Goal: Communication & Community: Answer question/provide support

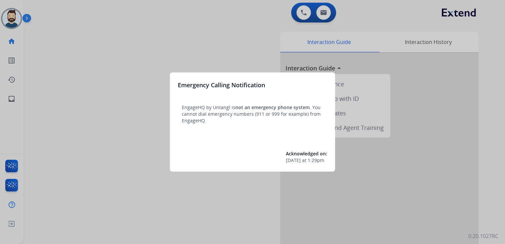
click at [55, 46] on div at bounding box center [252, 122] width 505 height 244
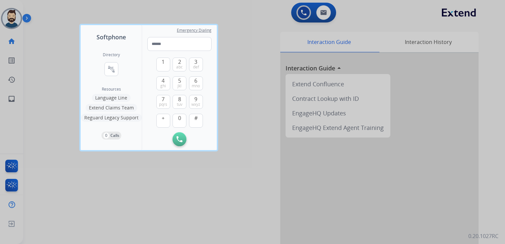
click at [41, 66] on div at bounding box center [252, 122] width 505 height 244
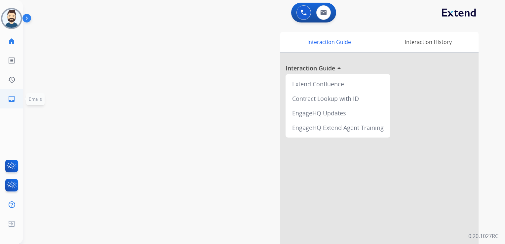
click at [15, 100] on link "inbox Emails" at bounding box center [11, 99] width 19 height 19
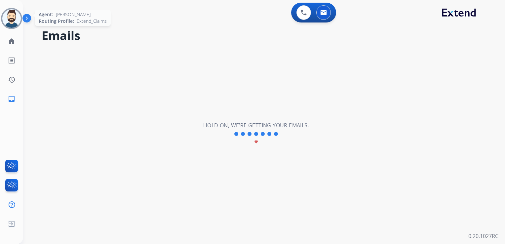
click at [13, 14] on img at bounding box center [11, 18] width 19 height 19
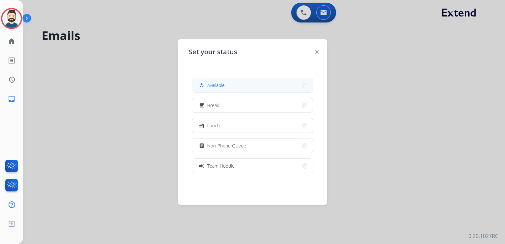
click at [214, 87] on span "Available" at bounding box center [216, 85] width 18 height 7
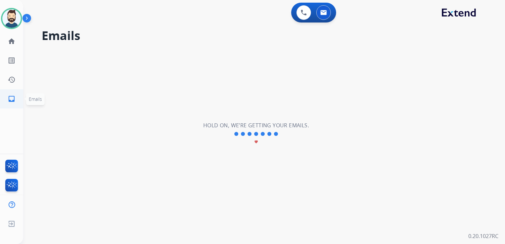
click at [11, 95] on mat-icon "inbox" at bounding box center [12, 99] width 8 height 8
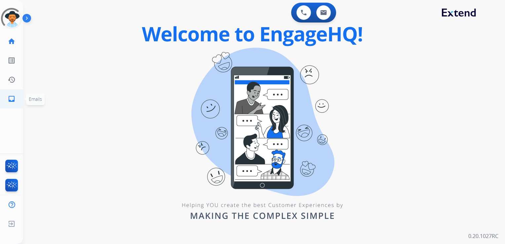
click at [13, 98] on mat-icon "inbox" at bounding box center [12, 99] width 8 height 8
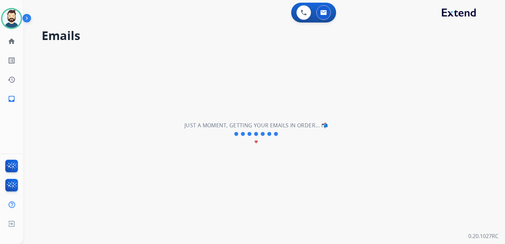
click at [60, 108] on div "**********" at bounding box center [256, 134] width 466 height 220
click at [42, 100] on div "**********" at bounding box center [256, 134] width 466 height 220
click at [13, 100] on mat-icon "inbox" at bounding box center [12, 99] width 8 height 8
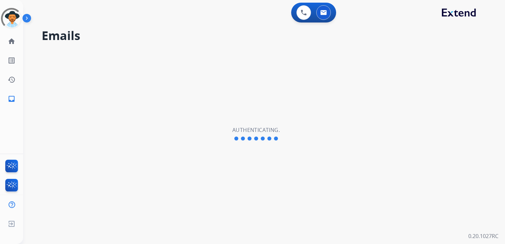
select select "**********"
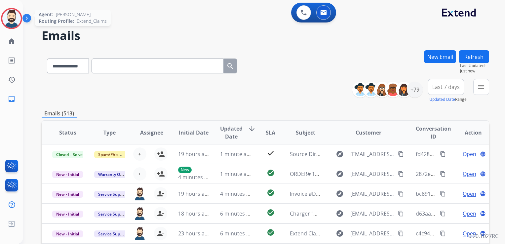
click at [12, 19] on img at bounding box center [11, 18] width 19 height 19
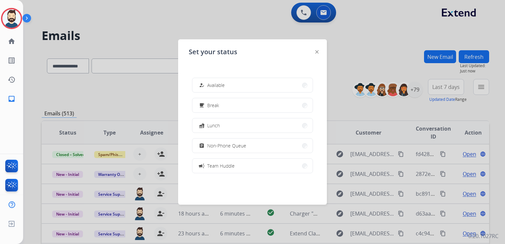
click at [214, 87] on span "Available" at bounding box center [216, 85] width 18 height 7
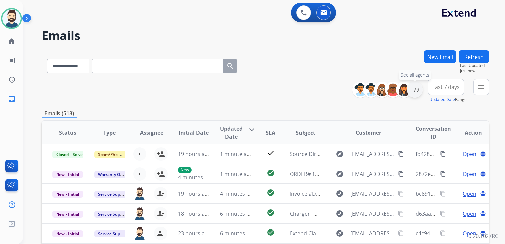
click at [416, 92] on div "+79" at bounding box center [415, 90] width 16 height 16
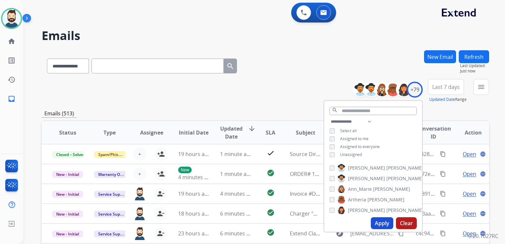
click at [381, 224] on button "Apply" at bounding box center [382, 223] width 22 height 12
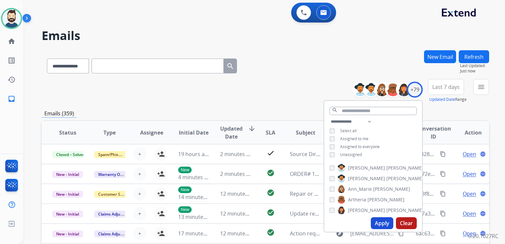
click at [446, 88] on span "Last 7 days" at bounding box center [445, 87] width 27 height 3
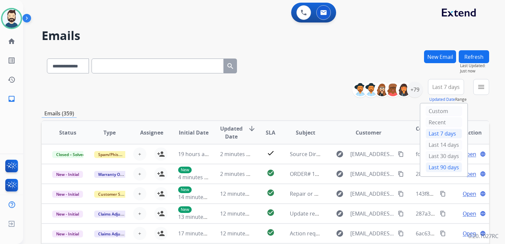
click at [439, 166] on div "Last 90 days" at bounding box center [444, 167] width 36 height 10
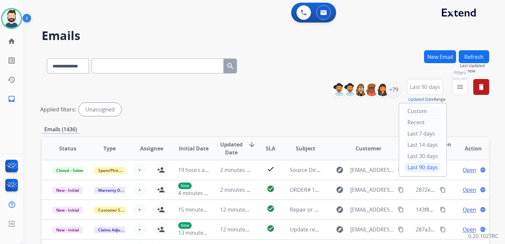
click at [458, 86] on mat-icon "menu" at bounding box center [460, 87] width 8 height 8
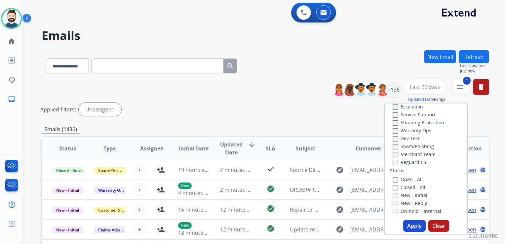
scroll to position [99, 0]
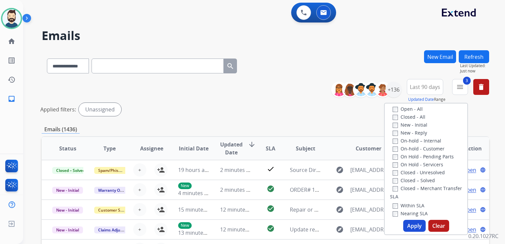
click at [414, 226] on button "Apply" at bounding box center [414, 226] width 22 height 12
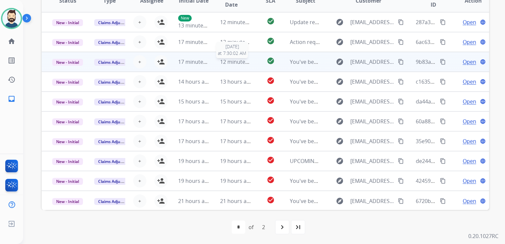
scroll to position [115, 0]
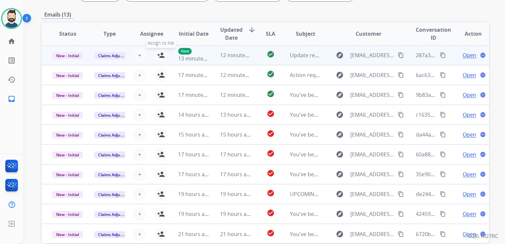
click at [159, 56] on mat-icon "person_add" at bounding box center [161, 55] width 8 height 8
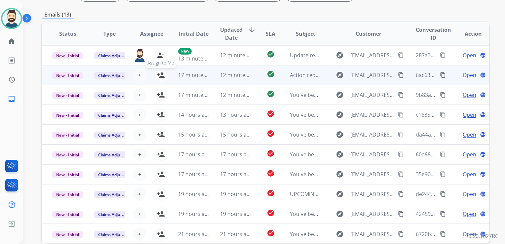
click at [160, 74] on mat-icon "person_add" at bounding box center [161, 75] width 8 height 8
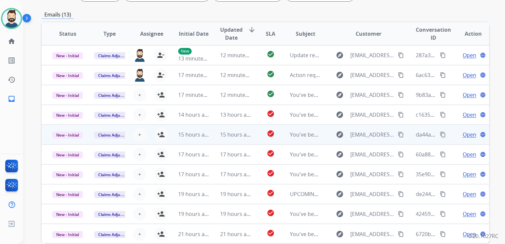
scroll to position [0, 0]
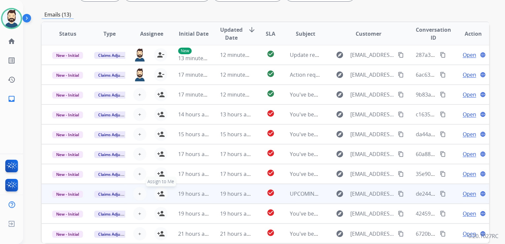
click at [161, 195] on mat-icon "person_add" at bounding box center [161, 194] width 8 height 8
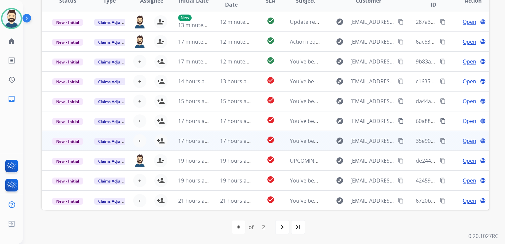
scroll to position [0, 0]
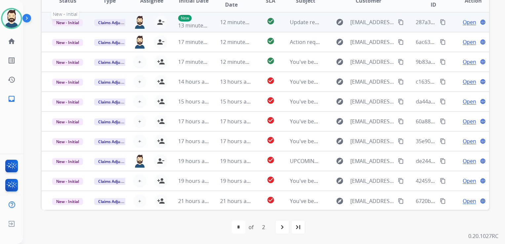
click at [72, 22] on span "New - Initial" at bounding box center [67, 22] width 31 height 7
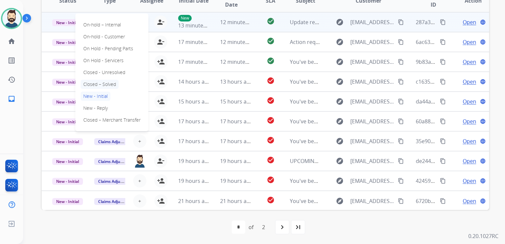
click at [104, 85] on p "Closed – Solved" at bounding box center [100, 84] width 38 height 9
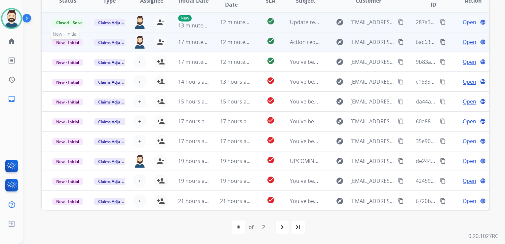
click at [75, 41] on span "New - Initial" at bounding box center [67, 42] width 31 height 7
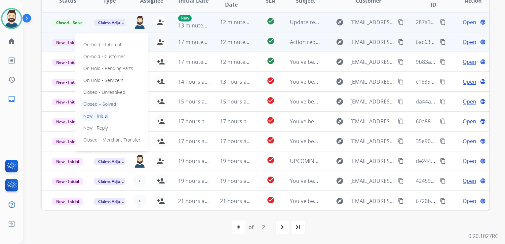
click at [109, 101] on p "Closed – Solved" at bounding box center [100, 103] width 38 height 9
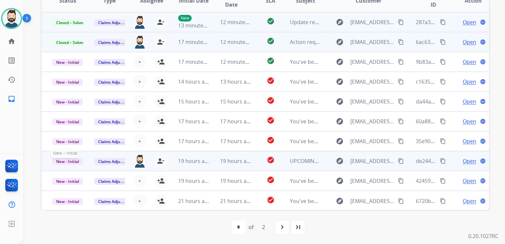
click at [75, 163] on span "New - Initial" at bounding box center [67, 161] width 31 height 7
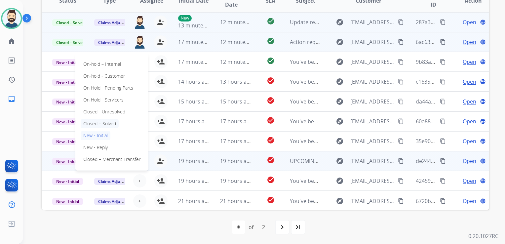
click at [101, 124] on p "Closed – Solved" at bounding box center [100, 123] width 38 height 9
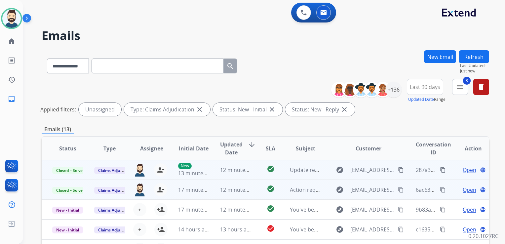
click at [469, 58] on button "Refresh" at bounding box center [474, 56] width 30 height 13
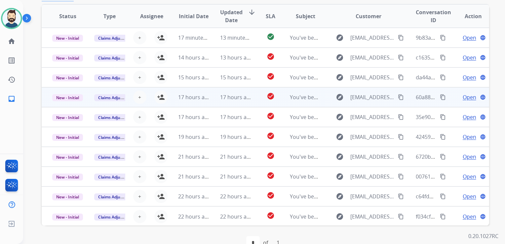
scroll to position [0, 0]
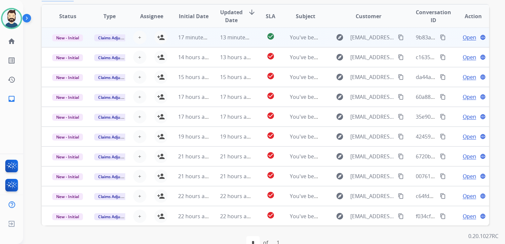
click at [243, 42] on td "13 minutes ago" at bounding box center [231, 37] width 42 height 20
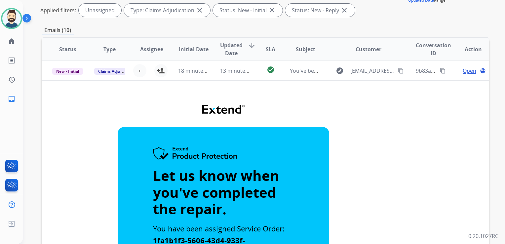
scroll to position [66, 0]
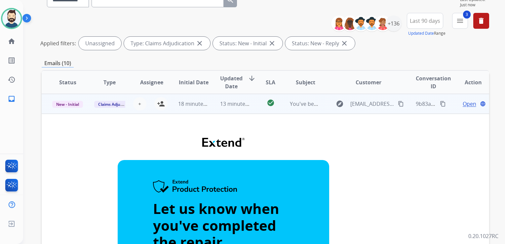
click at [236, 112] on td "13 minutes ago" at bounding box center [231, 104] width 42 height 20
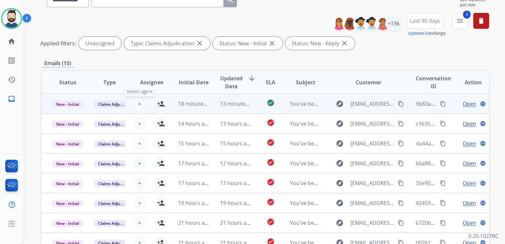
click at [141, 103] on button "+ Select agent" at bounding box center [139, 103] width 13 height 13
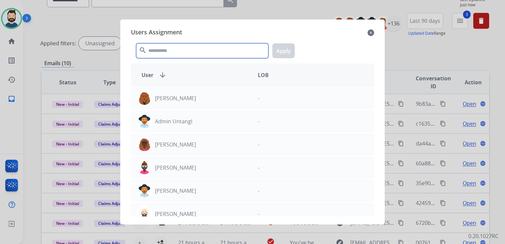
click at [159, 55] on input "text" at bounding box center [202, 50] width 132 height 15
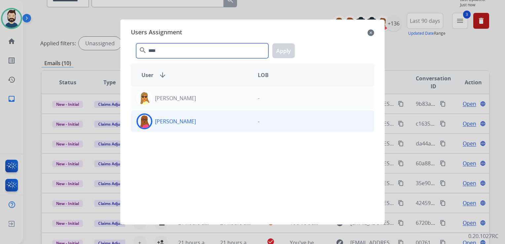
type input "****"
click at [147, 122] on img at bounding box center [144, 121] width 13 height 13
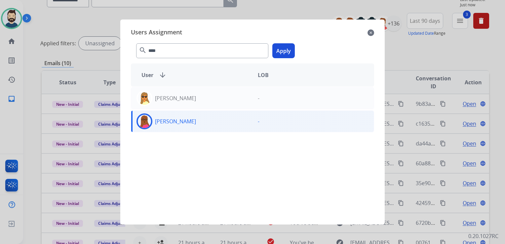
click at [287, 50] on button "Apply" at bounding box center [283, 50] width 22 height 15
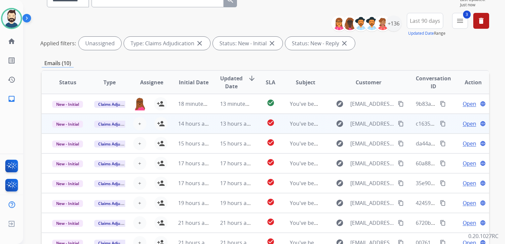
click at [218, 128] on td "13 hours ago" at bounding box center [231, 124] width 42 height 20
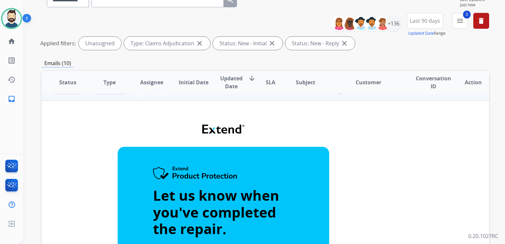
scroll to position [0, 0]
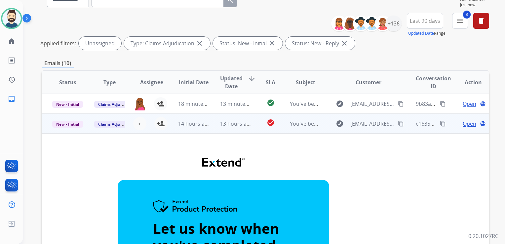
drag, startPoint x: 160, startPoint y: 124, endPoint x: 200, endPoint y: 133, distance: 41.0
click at [161, 124] on mat-icon "person_add" at bounding box center [161, 124] width 8 height 8
click at [228, 131] on td "13 hours ago" at bounding box center [231, 124] width 42 height 20
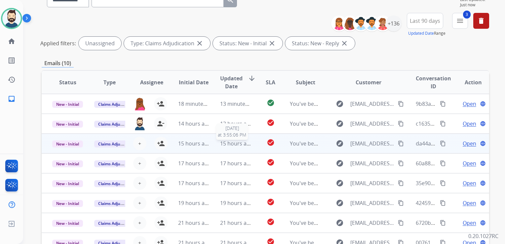
click at [226, 140] on span "15 hours ago" at bounding box center [236, 143] width 33 height 7
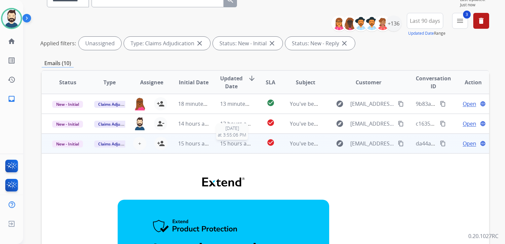
click at [225, 144] on span "15 hours ago" at bounding box center [236, 143] width 33 height 7
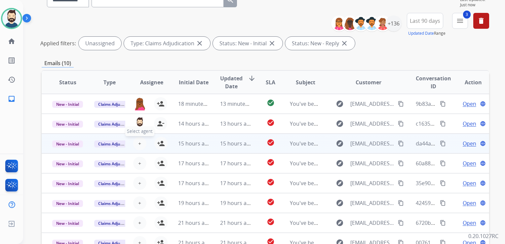
click at [140, 143] on button "+ Select agent" at bounding box center [139, 143] width 13 height 13
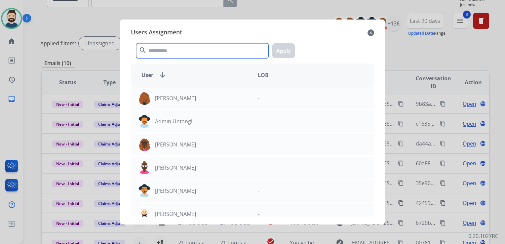
click at [195, 54] on input "text" at bounding box center [202, 50] width 132 height 15
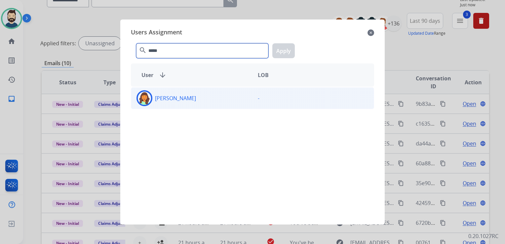
type input "*****"
click at [146, 99] on img at bounding box center [144, 98] width 13 height 13
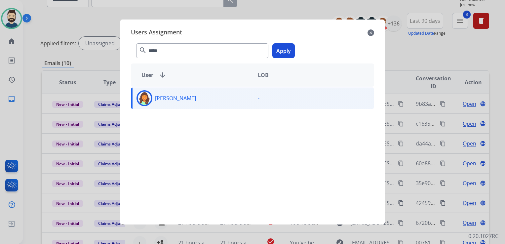
click at [284, 51] on button "Apply" at bounding box center [283, 50] width 22 height 15
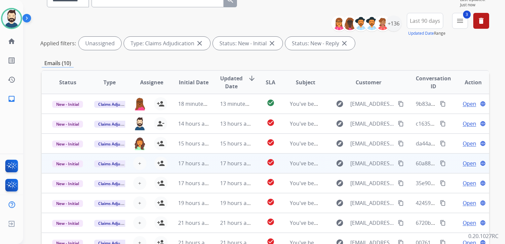
click at [214, 165] on td "17 hours ago" at bounding box center [231, 163] width 42 height 20
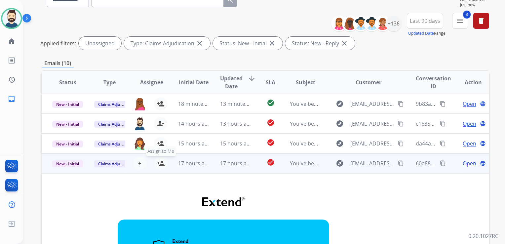
click at [162, 165] on mat-icon "person_add" at bounding box center [161, 163] width 8 height 8
click at [210, 168] on td "17 hours ago" at bounding box center [231, 163] width 42 height 20
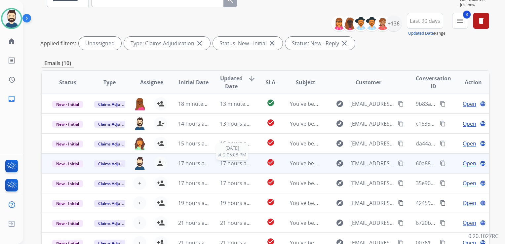
scroll to position [0, 0]
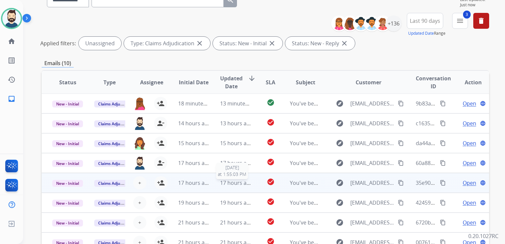
click at [223, 182] on span "17 hours ago" at bounding box center [236, 182] width 33 height 7
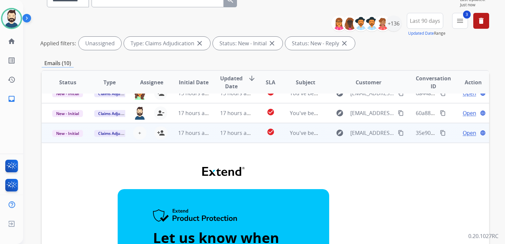
scroll to position [0, 0]
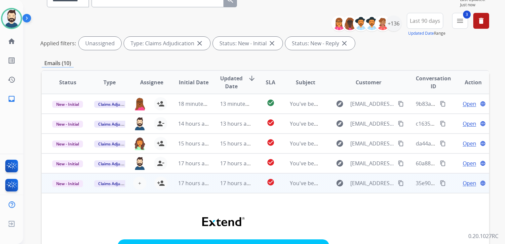
drag, startPoint x: 161, startPoint y: 182, endPoint x: 191, endPoint y: 181, distance: 29.4
click at [162, 182] on mat-icon "person_add" at bounding box center [161, 183] width 8 height 8
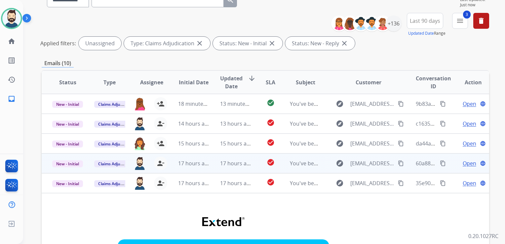
drag, startPoint x: 206, startPoint y: 187, endPoint x: 215, endPoint y: 172, distance: 17.8
click at [206, 187] on td "17 hours ago" at bounding box center [189, 183] width 42 height 20
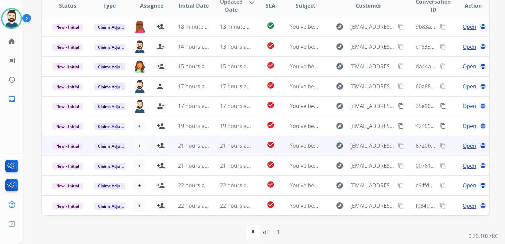
scroll to position [148, 0]
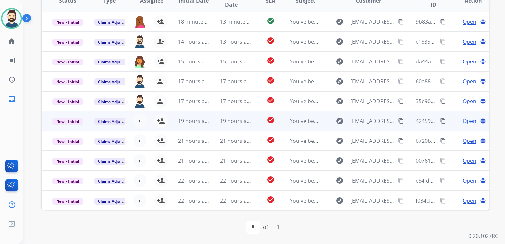
click at [216, 121] on td "19 hours ago" at bounding box center [231, 121] width 42 height 20
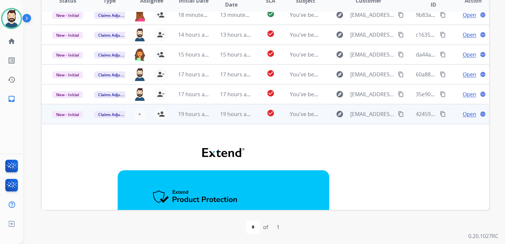
scroll to position [0, 0]
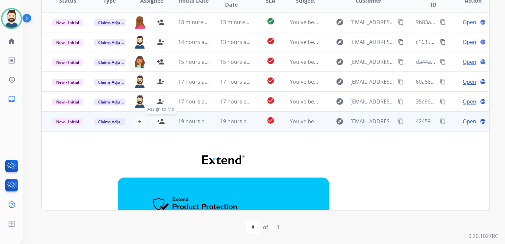
click at [160, 121] on mat-icon "person_add" at bounding box center [161, 121] width 8 height 8
click at [210, 127] on td "19 hours ago" at bounding box center [231, 121] width 42 height 20
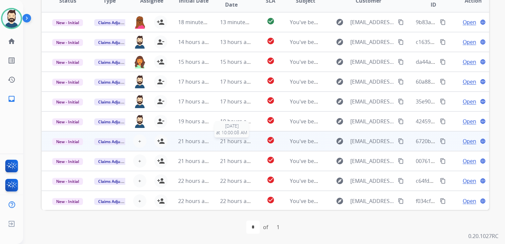
click at [220, 144] on span "21 hours ago" at bounding box center [236, 140] width 33 height 7
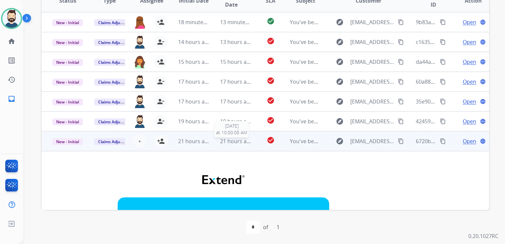
click at [225, 145] on div "21 hours ago" at bounding box center [235, 141] width 31 height 8
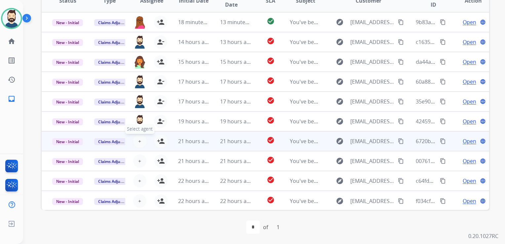
click at [139, 139] on span "+" at bounding box center [139, 141] width 3 height 8
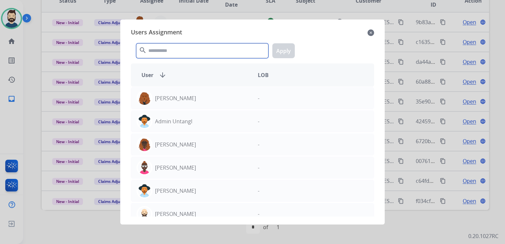
click at [179, 52] on input "text" at bounding box center [202, 50] width 132 height 15
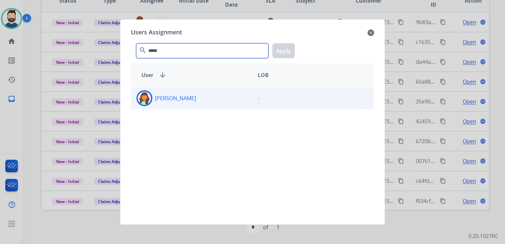
type input "*****"
click at [145, 97] on img at bounding box center [144, 98] width 13 height 13
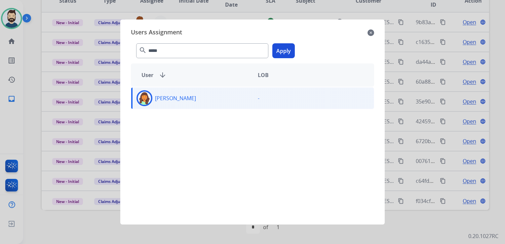
click at [283, 47] on button "Apply" at bounding box center [283, 50] width 22 height 15
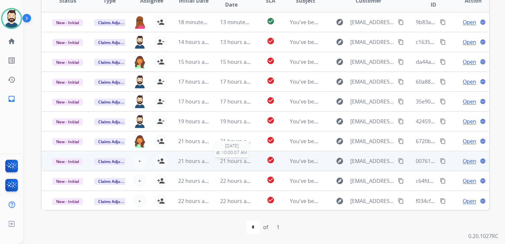
click at [220, 161] on span "21 hours ago" at bounding box center [236, 160] width 33 height 7
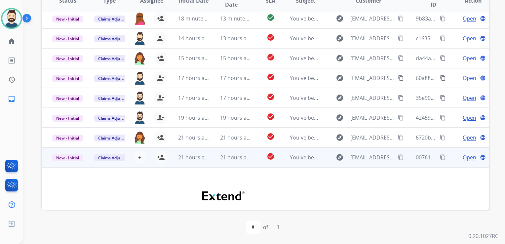
scroll to position [2, 0]
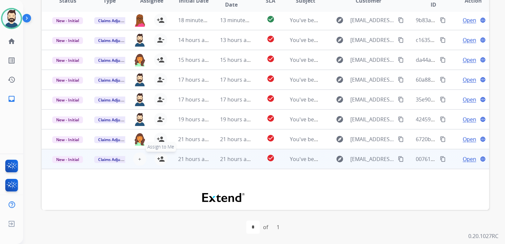
click at [161, 158] on mat-icon "person_add" at bounding box center [161, 159] width 8 height 8
click at [217, 165] on td "21 hours ago" at bounding box center [231, 159] width 42 height 20
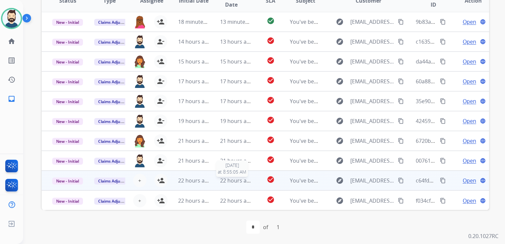
click at [239, 182] on span "22 hours ago" at bounding box center [236, 180] width 33 height 7
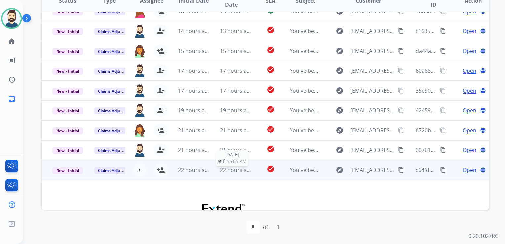
click at [224, 173] on div "22 hours ago" at bounding box center [235, 170] width 31 height 8
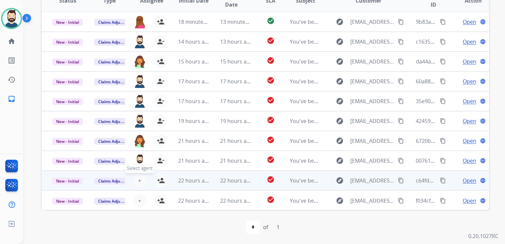
click at [138, 180] on span "+" at bounding box center [139, 180] width 3 height 8
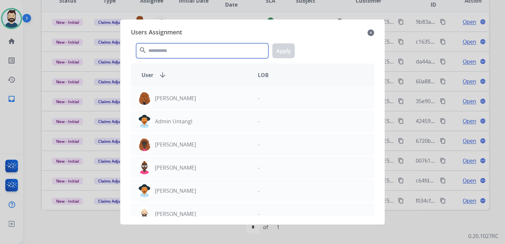
click at [184, 52] on input "text" at bounding box center [202, 50] width 132 height 15
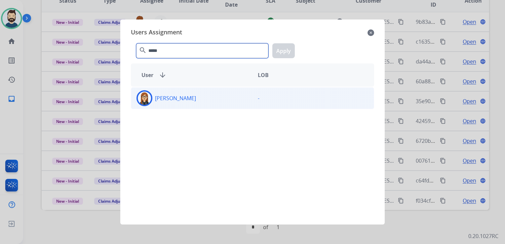
type input "*****"
click at [146, 94] on img at bounding box center [144, 98] width 13 height 13
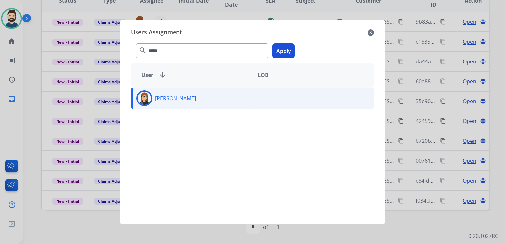
click at [280, 52] on button "Apply" at bounding box center [283, 50] width 22 height 15
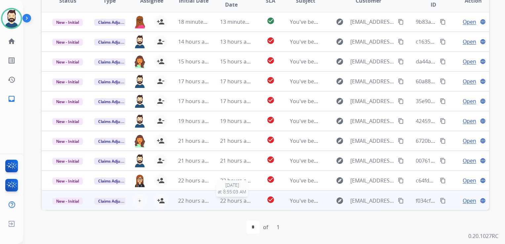
click at [227, 202] on span "22 hours ago" at bounding box center [236, 200] width 33 height 7
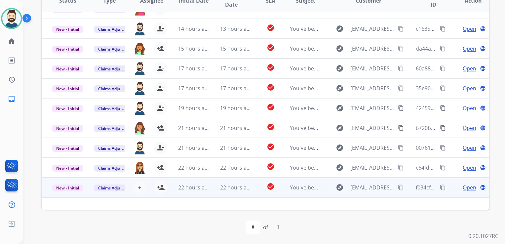
click at [213, 192] on td "22 hours ago" at bounding box center [231, 187] width 42 height 20
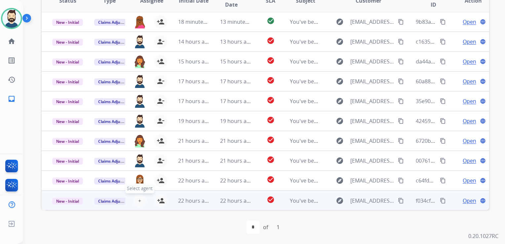
click at [136, 200] on button "+ Select agent" at bounding box center [139, 200] width 13 height 13
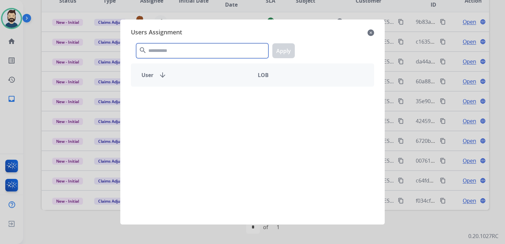
click at [178, 51] on input "text" at bounding box center [202, 50] width 132 height 15
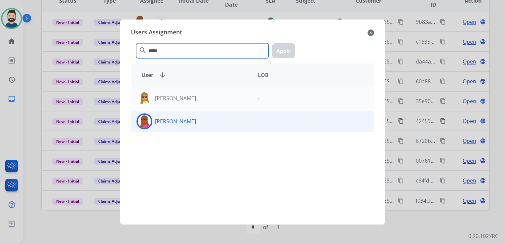
type input "*****"
click at [151, 120] on img at bounding box center [144, 121] width 13 height 13
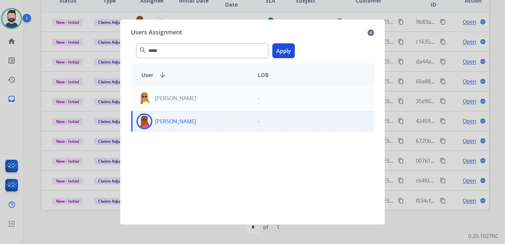
click at [276, 51] on button "Apply" at bounding box center [283, 50] width 22 height 15
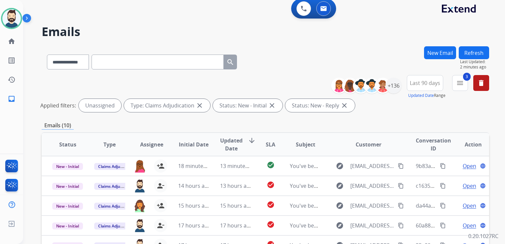
scroll to position [0, 0]
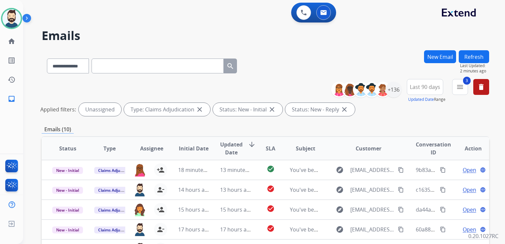
click at [480, 58] on button "Refresh" at bounding box center [474, 56] width 30 height 13
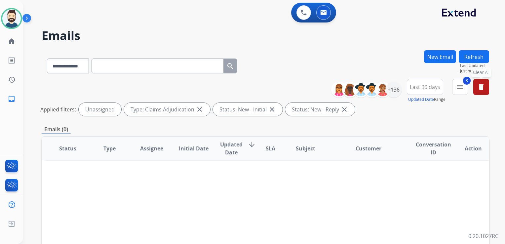
click at [477, 86] on mat-icon "delete" at bounding box center [481, 87] width 8 height 8
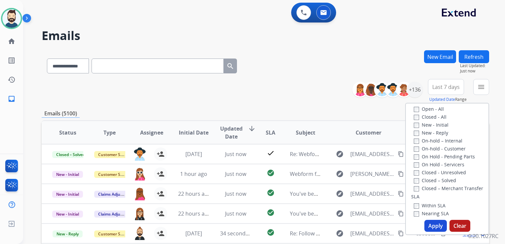
drag, startPoint x: 324, startPoint y: 102, endPoint x: 335, endPoint y: 99, distance: 11.0
click at [324, 101] on div "**********" at bounding box center [265, 91] width 447 height 24
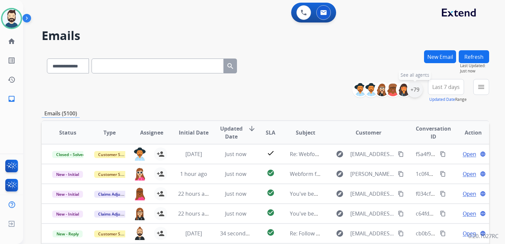
click at [414, 95] on div "+79" at bounding box center [415, 90] width 16 height 16
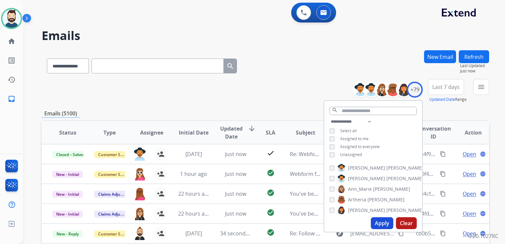
click at [380, 222] on button "Apply" at bounding box center [382, 223] width 22 height 12
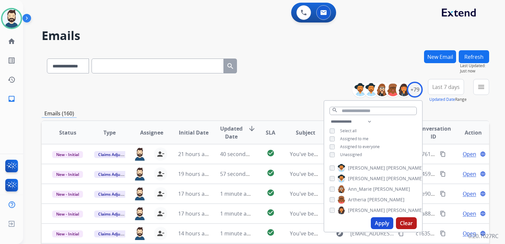
drag, startPoint x: 443, startPoint y: 88, endPoint x: 438, endPoint y: 113, distance: 26.2
click at [443, 88] on span "Last 7 days" at bounding box center [445, 87] width 27 height 3
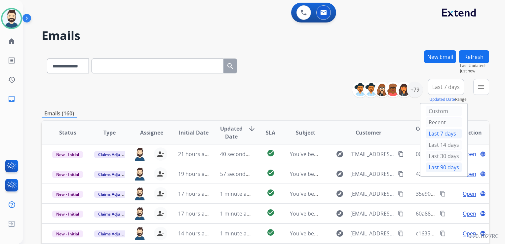
click at [434, 168] on div "Last 90 days" at bounding box center [444, 167] width 36 height 10
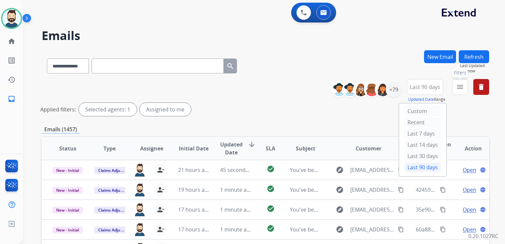
click at [463, 88] on mat-icon "menu" at bounding box center [460, 87] width 8 height 8
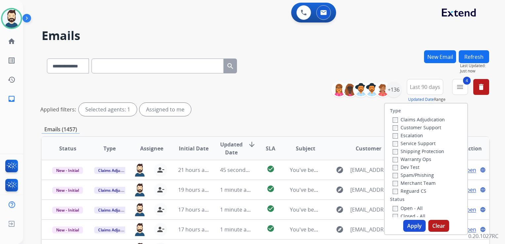
click at [408, 227] on button "Apply" at bounding box center [414, 226] width 22 height 12
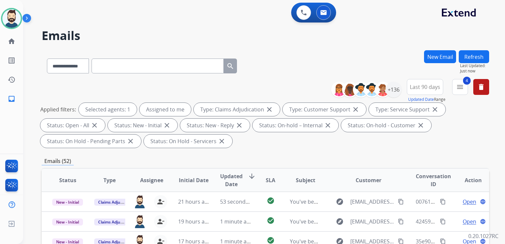
click at [231, 176] on span "Updated Date" at bounding box center [231, 180] width 22 height 16
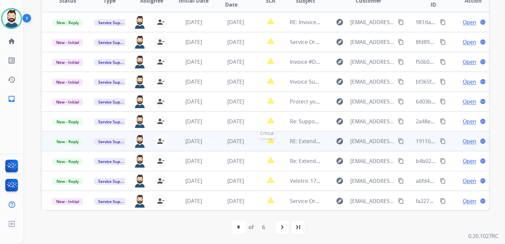
scroll to position [146, 0]
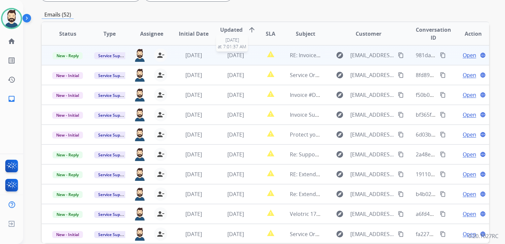
click at [239, 58] on span "[DATE]" at bounding box center [235, 55] width 17 height 7
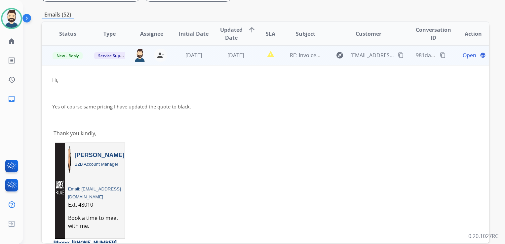
click at [463, 54] on span "Open" at bounding box center [470, 55] width 14 height 8
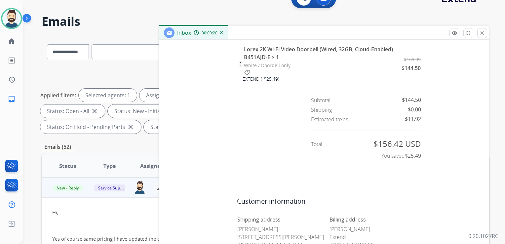
scroll to position [80, 0]
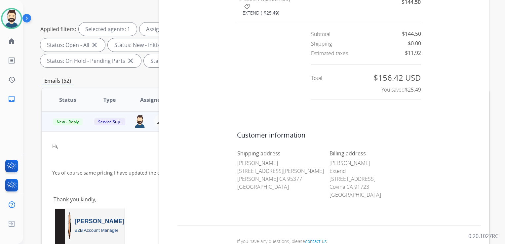
drag, startPoint x: 235, startPoint y: 155, endPoint x: 291, endPoint y: 154, distance: 55.9
click at [291, 159] on p "Harishankar Karthikeyen 2990 Granger Street Tracy CA 95377 United States" at bounding box center [283, 175] width 92 height 32
copy p "Harishankar Karthikeyen"
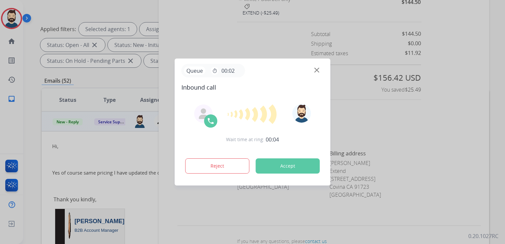
click at [289, 169] on button "Accept" at bounding box center [288, 165] width 64 height 15
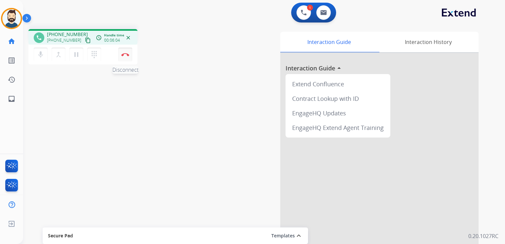
click at [123, 56] on button "Disconnect" at bounding box center [125, 55] width 14 height 14
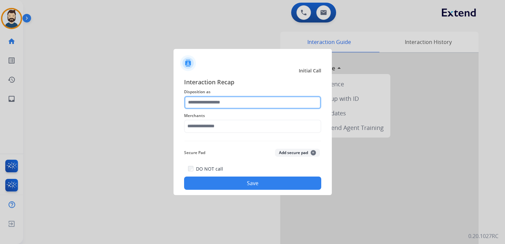
click at [198, 101] on input "text" at bounding box center [252, 102] width 137 height 13
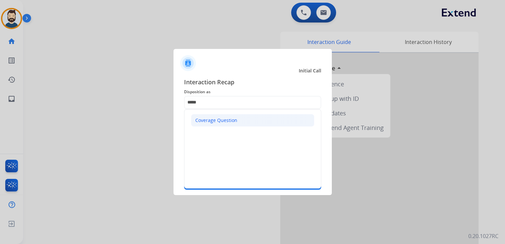
click at [222, 122] on div "Coverage Question" at bounding box center [216, 120] width 42 height 7
type input "**********"
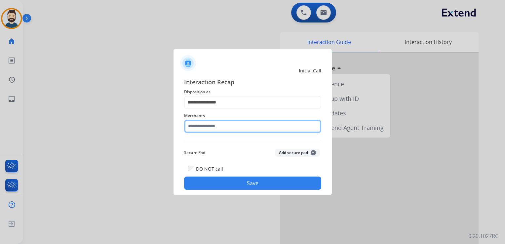
click at [218, 126] on input "text" at bounding box center [252, 126] width 137 height 13
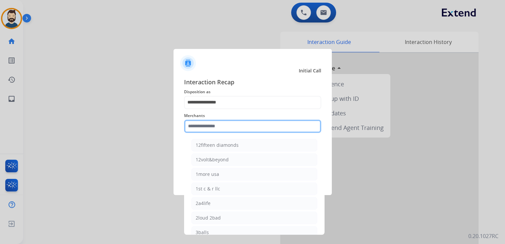
paste input "**********"
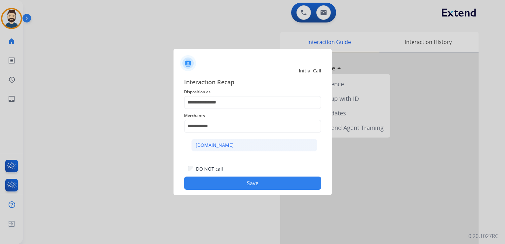
click at [214, 145] on div "[DOMAIN_NAME]" at bounding box center [215, 145] width 38 height 7
type input "**********"
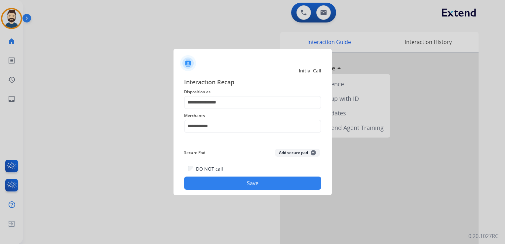
drag, startPoint x: 224, startPoint y: 185, endPoint x: 227, endPoint y: 184, distance: 3.4
click at [227, 184] on button "Save" at bounding box center [252, 182] width 137 height 13
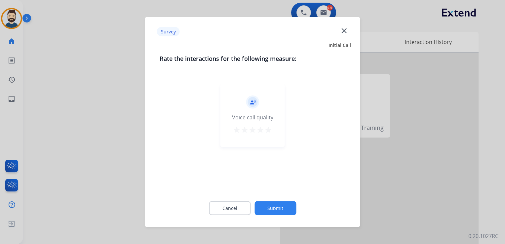
click at [270, 127] on mat-icon "star" at bounding box center [268, 130] width 8 height 8
click at [282, 206] on button "Submit" at bounding box center [275, 208] width 42 height 14
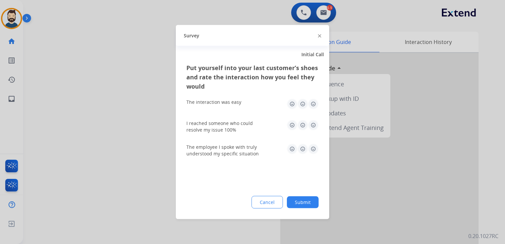
click at [312, 101] on img at bounding box center [313, 104] width 11 height 11
drag, startPoint x: 312, startPoint y: 125, endPoint x: 312, endPoint y: 138, distance: 12.6
click at [312, 126] on img at bounding box center [313, 125] width 11 height 11
click at [302, 120] on img at bounding box center [302, 125] width 11 height 11
click at [315, 125] on img at bounding box center [313, 125] width 11 height 11
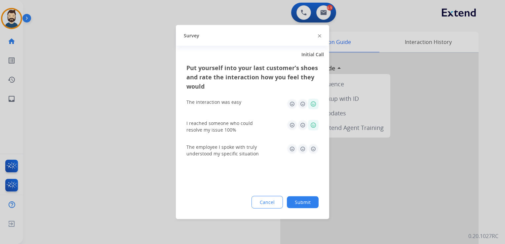
drag, startPoint x: 312, startPoint y: 146, endPoint x: 313, endPoint y: 150, distance: 4.0
click at [312, 147] on img at bounding box center [313, 149] width 11 height 11
click at [305, 201] on button "Submit" at bounding box center [303, 202] width 32 height 12
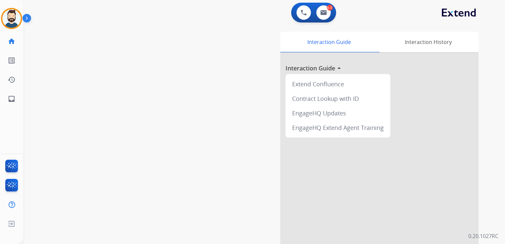
drag, startPoint x: 131, startPoint y: 83, endPoint x: 82, endPoint y: 71, distance: 50.1
click at [125, 82] on div "swap_horiz Break voice bridge close_fullscreen Connect 3-Way Call merge_type Se…" at bounding box center [256, 162] width 466 height 276
click at [9, 96] on mat-icon "inbox" at bounding box center [12, 99] width 8 height 8
select select "**********"
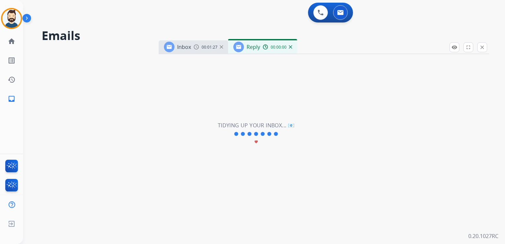
select select "**********"
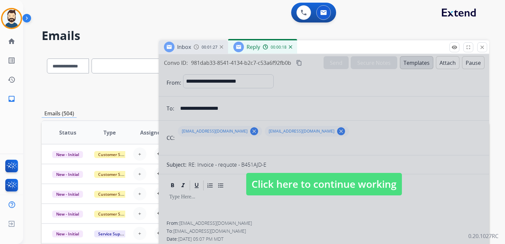
drag, startPoint x: 289, startPoint y: 187, endPoint x: 297, endPoint y: 169, distance: 20.2
click at [290, 186] on span "Click here to continue working" at bounding box center [324, 184] width 156 height 22
select select
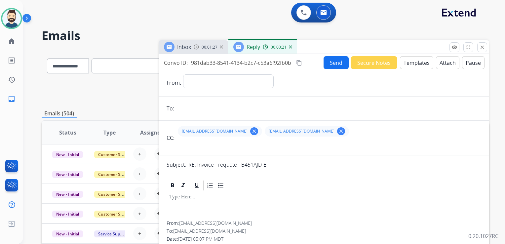
click at [290, 47] on img at bounding box center [290, 46] width 3 height 3
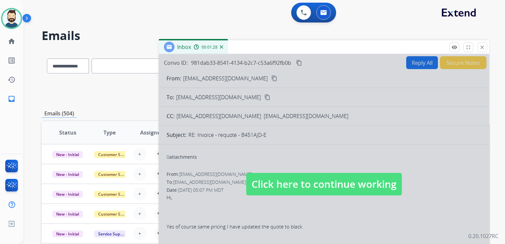
scroll to position [99, 0]
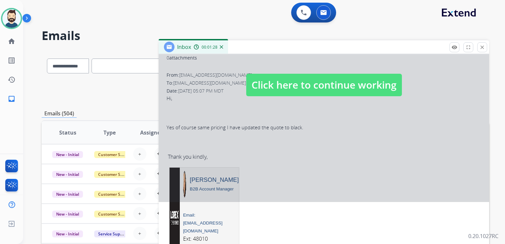
click at [292, 85] on span "Click here to continue working" at bounding box center [324, 85] width 156 height 22
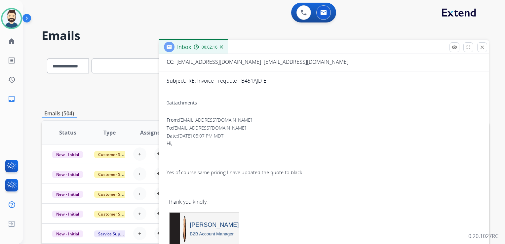
scroll to position [0, 0]
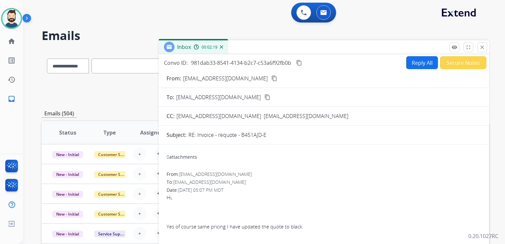
click at [300, 63] on mat-icon "content_copy" at bounding box center [299, 63] width 6 height 6
drag, startPoint x: 482, startPoint y: 48, endPoint x: 427, endPoint y: 57, distance: 55.8
click at [482, 48] on mat-icon "close" at bounding box center [482, 47] width 6 height 6
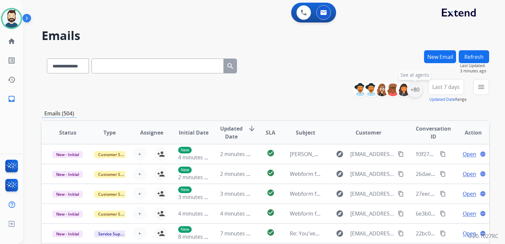
click at [419, 93] on div "+80" at bounding box center [415, 90] width 16 height 16
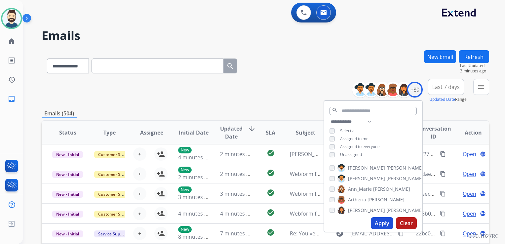
click at [334, 154] on div "Unassigned" at bounding box center [345, 154] width 32 height 5
click at [328, 149] on div "**********" at bounding box center [373, 139] width 98 height 42
drag, startPoint x: 378, startPoint y: 221, endPoint x: 382, endPoint y: 212, distance: 9.8
click at [378, 221] on button "Apply" at bounding box center [382, 223] width 22 height 12
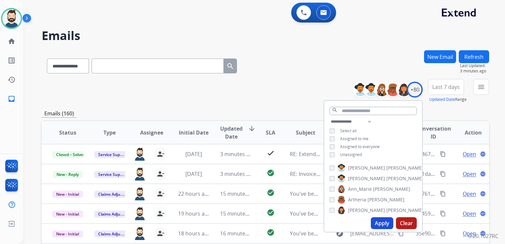
click at [441, 86] on span "Last 7 days" at bounding box center [445, 87] width 27 height 3
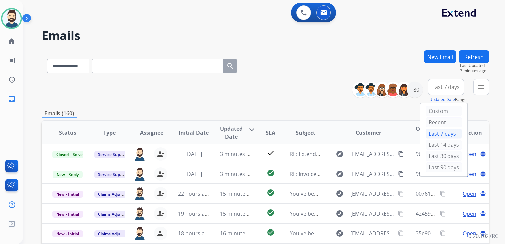
click at [430, 167] on div "Last 90 days" at bounding box center [444, 167] width 36 height 10
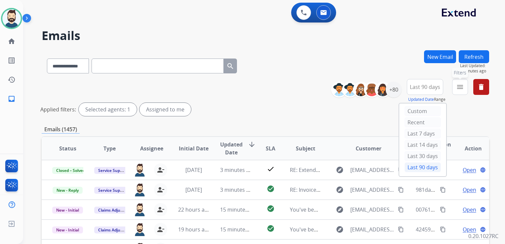
click at [456, 84] on mat-icon "menu" at bounding box center [460, 87] width 8 height 8
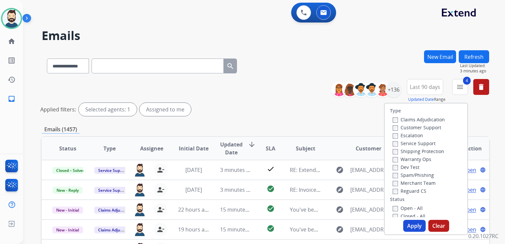
click at [414, 224] on button "Apply" at bounding box center [414, 226] width 22 height 12
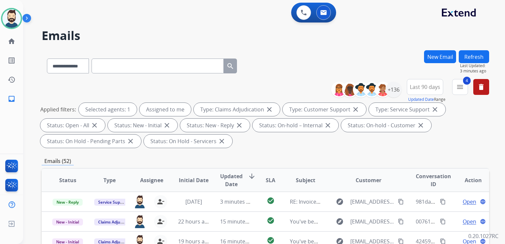
click at [227, 180] on span "Updated Date" at bounding box center [231, 180] width 22 height 16
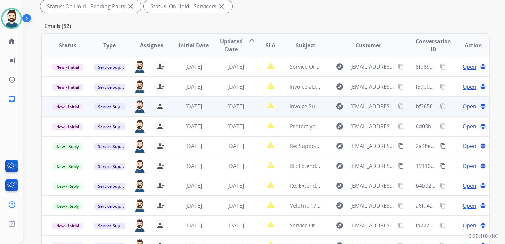
scroll to position [99, 0]
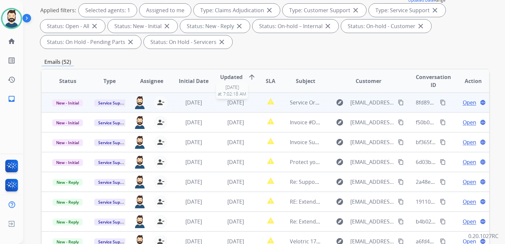
click at [232, 105] on span "[DATE]" at bounding box center [235, 102] width 17 height 7
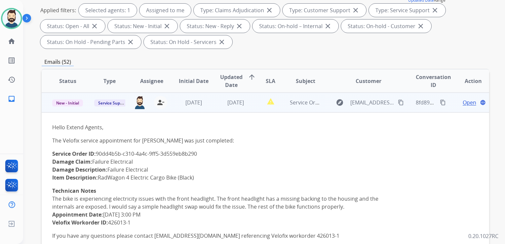
click at [463, 103] on span "Open" at bounding box center [470, 102] width 14 height 8
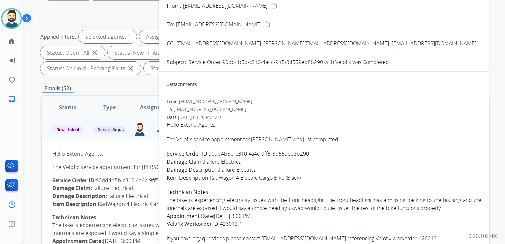
scroll to position [66, 0]
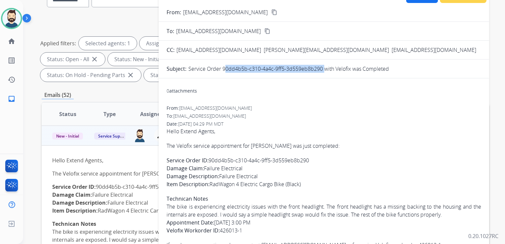
drag, startPoint x: 223, startPoint y: 68, endPoint x: 322, endPoint y: 69, distance: 98.8
click at [322, 69] on p "Service Order 90dd4b5b-c310-4a4c-9ff5-3d559eb8b290 with Velofix was Completed" at bounding box center [288, 69] width 201 height 8
copy p "90dd4b5b-c310-4a4c-9ff5-3d559eb8b290"
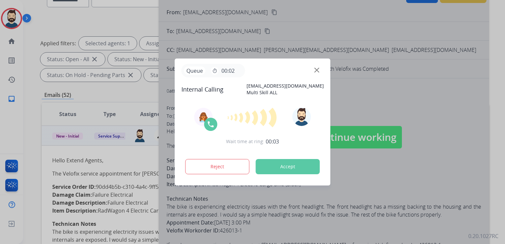
click at [288, 167] on button "Accept" at bounding box center [288, 166] width 64 height 15
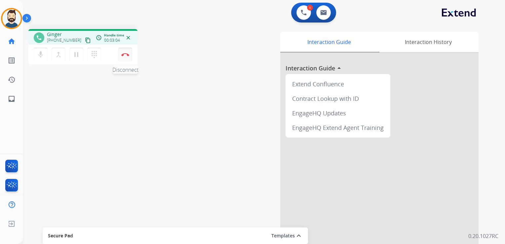
click at [129, 50] on button "Disconnect" at bounding box center [125, 55] width 14 height 14
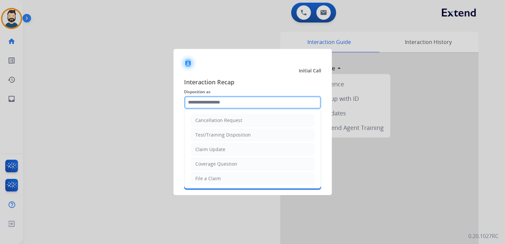
click at [226, 105] on input "text" at bounding box center [252, 102] width 137 height 13
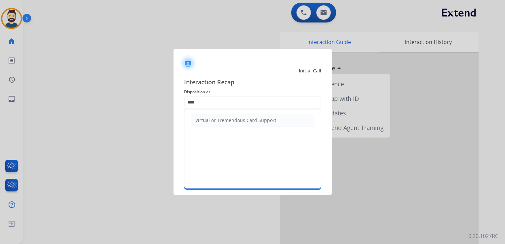
click at [222, 120] on div "Virtual or Tremendous Card Support" at bounding box center [235, 120] width 81 height 7
type input "**********"
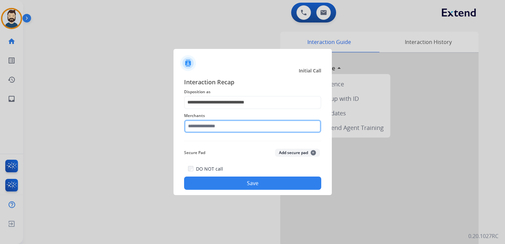
click at [235, 122] on input "text" at bounding box center [252, 126] width 137 height 13
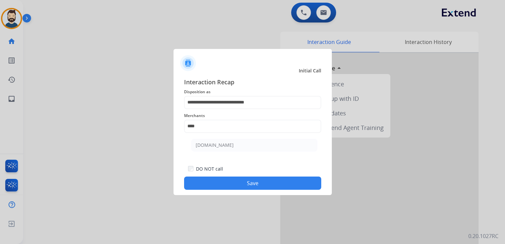
drag, startPoint x: 229, startPoint y: 144, endPoint x: 231, endPoint y: 151, distance: 7.7
click at [228, 145] on li "[DOMAIN_NAME]" at bounding box center [254, 145] width 126 height 13
type input "**********"
click at [243, 184] on button "Save" at bounding box center [252, 182] width 137 height 13
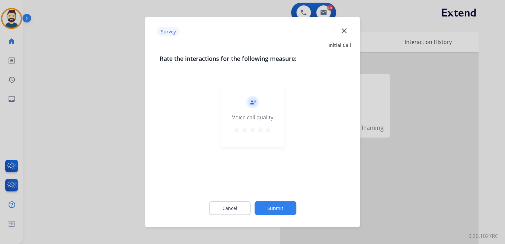
click at [270, 131] on mat-icon "star" at bounding box center [268, 130] width 8 height 8
click at [276, 203] on button "Submit" at bounding box center [275, 208] width 42 height 14
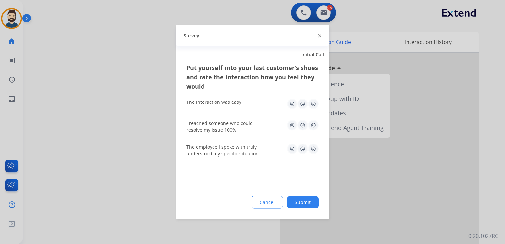
click at [312, 102] on img at bounding box center [313, 104] width 11 height 11
click at [313, 125] on img at bounding box center [313, 125] width 11 height 11
drag, startPoint x: 313, startPoint y: 149, endPoint x: 313, endPoint y: 159, distance: 9.9
click at [312, 150] on img at bounding box center [313, 149] width 11 height 11
click at [305, 205] on button "Submit" at bounding box center [303, 202] width 32 height 12
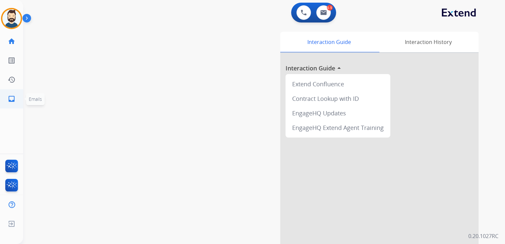
click at [10, 98] on mat-icon "inbox" at bounding box center [12, 99] width 8 height 8
select select "**********"
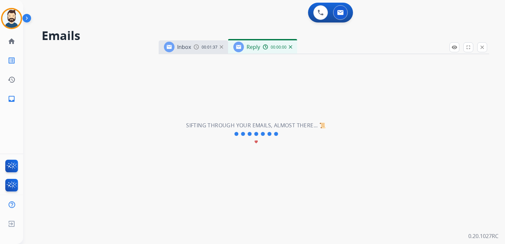
select select "**********"
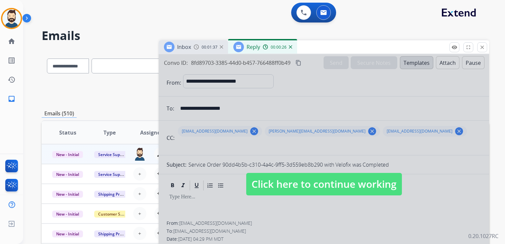
click at [303, 185] on span "Click here to continue working" at bounding box center [324, 184] width 156 height 22
select select
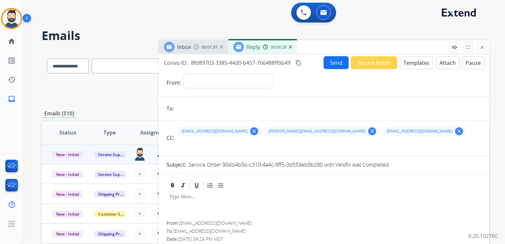
click at [291, 45] on div "00:00:28" at bounding box center [277, 47] width 29 height 6
click at [290, 45] on img at bounding box center [290, 46] width 3 height 3
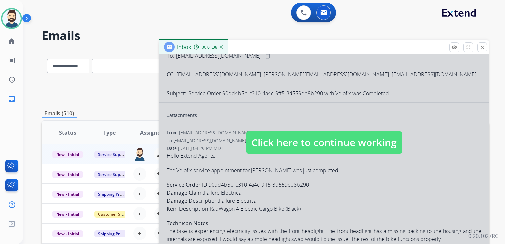
scroll to position [54, 0]
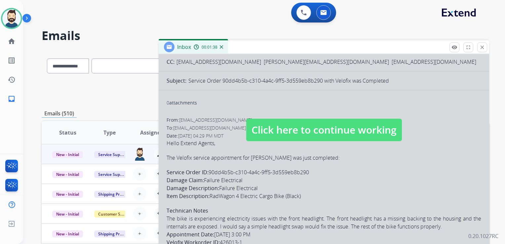
click at [295, 129] on span "Click here to continue working" at bounding box center [324, 130] width 156 height 22
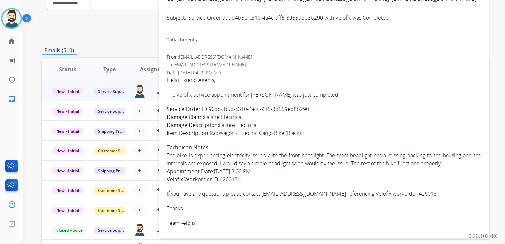
scroll to position [99, 0]
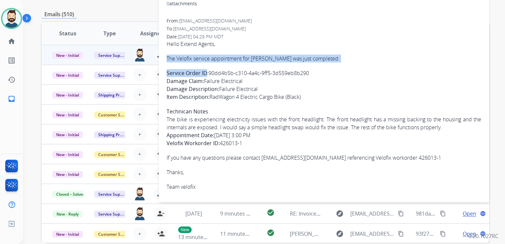
drag, startPoint x: 167, startPoint y: 57, endPoint x: 208, endPoint y: 75, distance: 44.4
click at [208, 75] on span "Hello Extend Agents, The Velofix service appointment for Stephanie Martinez was…" at bounding box center [324, 115] width 315 height 151
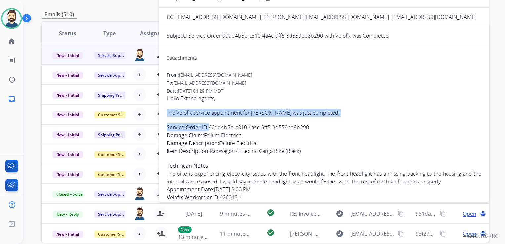
scroll to position [33, 0]
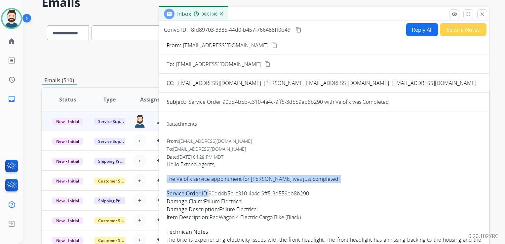
click at [299, 28] on mat-icon "content_copy" at bounding box center [298, 30] width 6 height 6
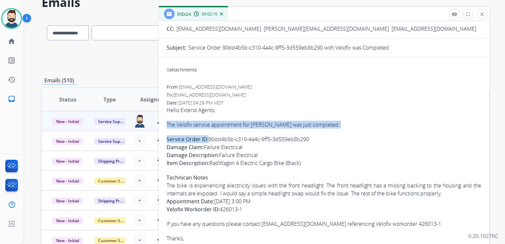
scroll to position [99, 0]
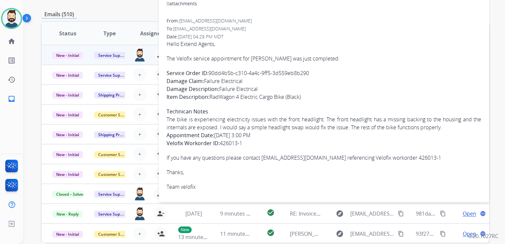
click at [215, 89] on strong "Damage Description:" at bounding box center [193, 88] width 53 height 7
drag, startPoint x: 215, startPoint y: 89, endPoint x: 250, endPoint y: 141, distance: 62.6
click at [250, 141] on span "Hello Extend Agents, The Velofix service appointment for Stephanie Martinez was…" at bounding box center [324, 115] width 315 height 151
copy span "The Velofix service appointment for Stephanie Martinez was just completed: Serv…"
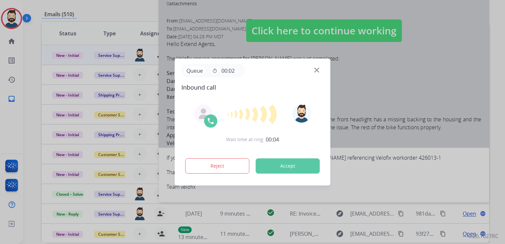
click at [281, 166] on button "Accept" at bounding box center [288, 165] width 64 height 15
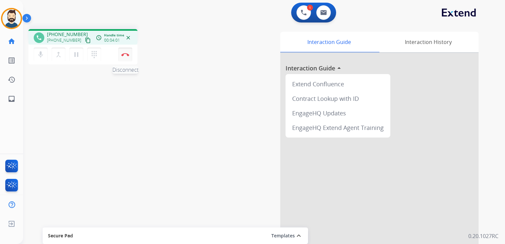
click at [128, 54] on img at bounding box center [125, 54] width 8 height 3
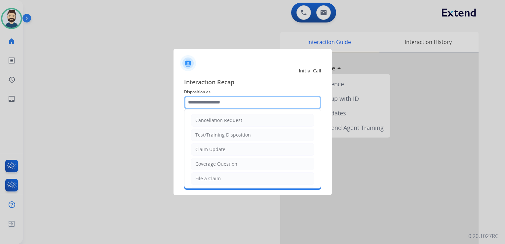
click at [227, 103] on input "text" at bounding box center [252, 102] width 137 height 13
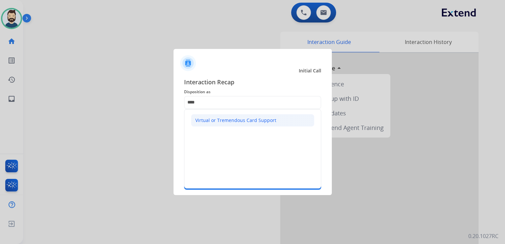
click at [234, 122] on div "Virtual or Tremendous Card Support" at bounding box center [235, 120] width 81 height 7
type input "**********"
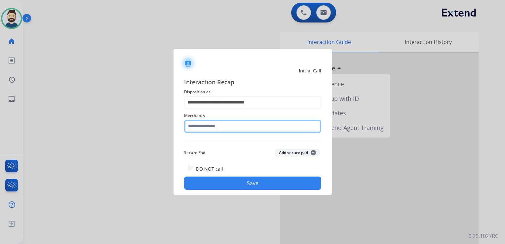
click at [227, 125] on input "text" at bounding box center [252, 126] width 137 height 13
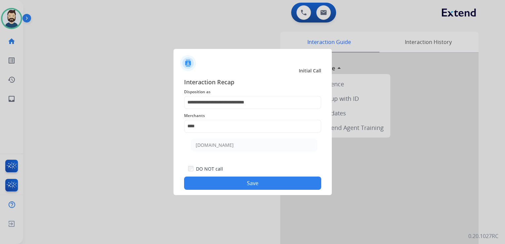
drag, startPoint x: 218, startPoint y: 143, endPoint x: 220, endPoint y: 167, distance: 23.8
click at [218, 143] on div "[DOMAIN_NAME]" at bounding box center [215, 145] width 38 height 7
type input "**********"
click at [222, 179] on button "Save" at bounding box center [252, 182] width 137 height 13
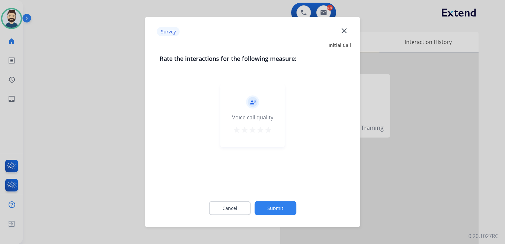
click at [263, 129] on mat-icon "star" at bounding box center [260, 130] width 8 height 8
click at [268, 131] on mat-icon "star" at bounding box center [268, 130] width 8 height 8
click at [270, 202] on button "Submit" at bounding box center [275, 208] width 42 height 14
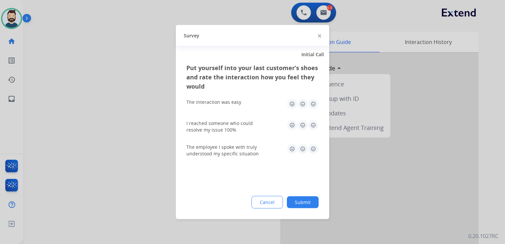
drag, startPoint x: 314, startPoint y: 103, endPoint x: 314, endPoint y: 117, distance: 13.9
click at [314, 104] on img at bounding box center [313, 104] width 11 height 11
drag, startPoint x: 311, startPoint y: 124, endPoint x: 319, endPoint y: 139, distance: 16.7
click at [311, 124] on img at bounding box center [313, 125] width 11 height 11
drag, startPoint x: 313, startPoint y: 149, endPoint x: 311, endPoint y: 176, distance: 27.5
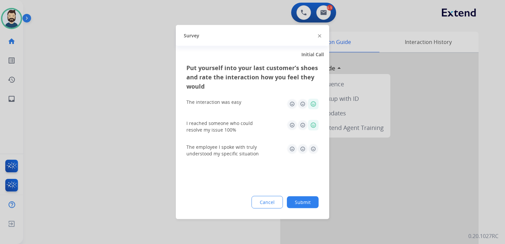
click at [313, 149] on img at bounding box center [313, 149] width 11 height 11
click at [302, 196] on button "Submit" at bounding box center [303, 202] width 32 height 12
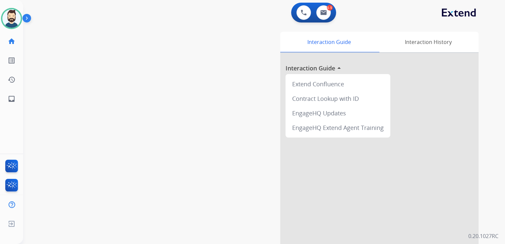
drag, startPoint x: 104, startPoint y: 90, endPoint x: 52, endPoint y: 93, distance: 52.6
click at [100, 91] on div "swap_horiz Break voice bridge close_fullscreen Connect 3-Way Call merge_type Se…" at bounding box center [256, 162] width 466 height 276
click at [15, 98] on mat-icon "inbox" at bounding box center [12, 99] width 8 height 8
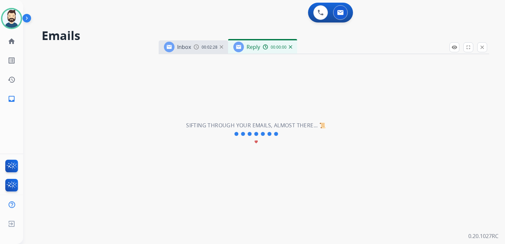
select select "**********"
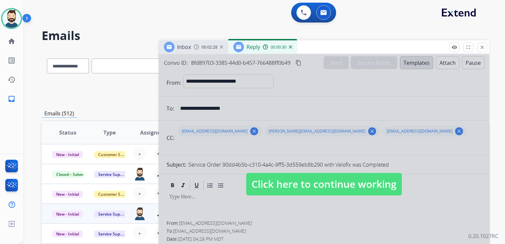
click at [305, 178] on span "Click here to continue working" at bounding box center [324, 184] width 156 height 22
select select
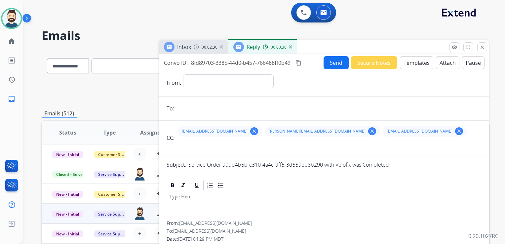
drag, startPoint x: 291, startPoint y: 46, endPoint x: 285, endPoint y: 56, distance: 11.8
click at [291, 47] on img at bounding box center [290, 46] width 3 height 3
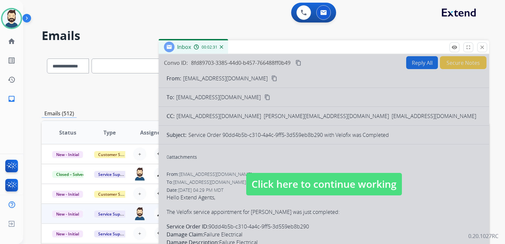
click at [293, 180] on span "Click here to continue working" at bounding box center [324, 184] width 156 height 22
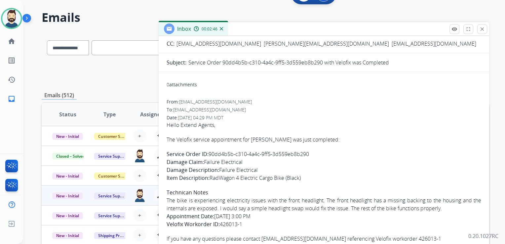
scroll to position [33, 0]
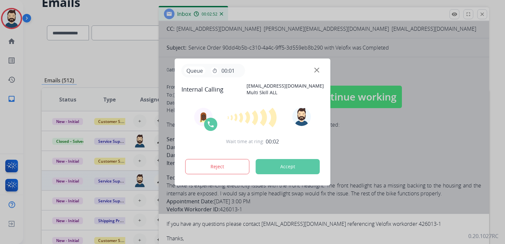
click at [297, 165] on button "Accept" at bounding box center [288, 166] width 64 height 15
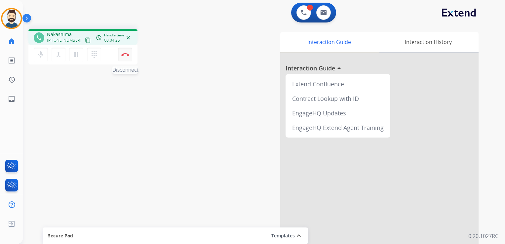
click at [127, 55] on img at bounding box center [125, 54] width 8 height 3
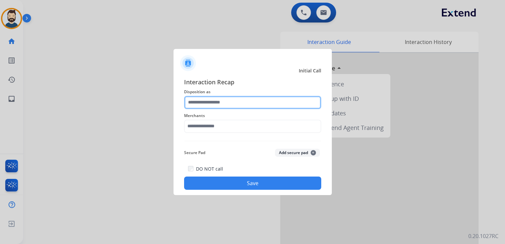
click at [201, 102] on input "text" at bounding box center [252, 102] width 137 height 13
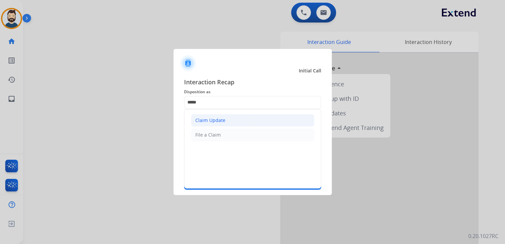
click at [207, 117] on div "Claim Update" at bounding box center [210, 120] width 30 height 7
type input "**********"
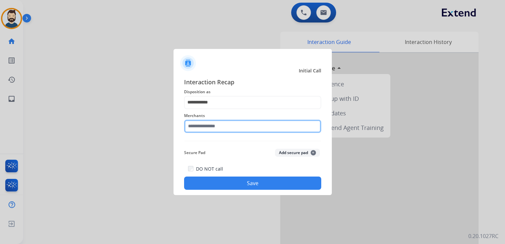
click at [205, 129] on input "text" at bounding box center [252, 126] width 137 height 13
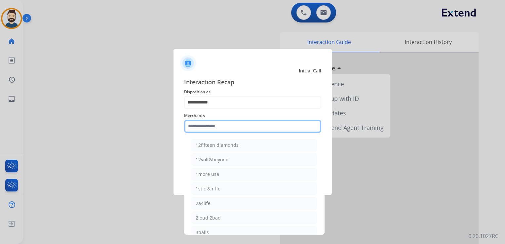
paste input "**********"
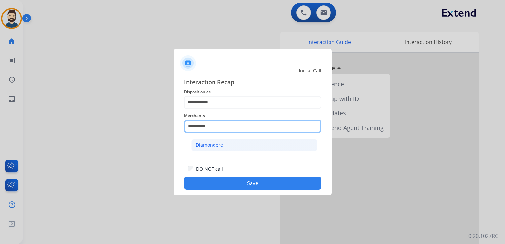
type input "**********"
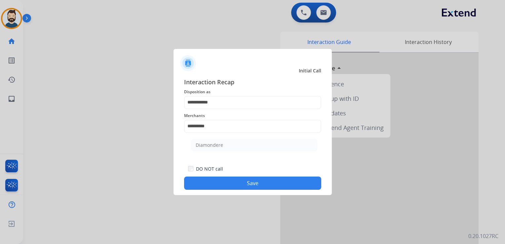
click at [212, 144] on div "Diamondere" at bounding box center [209, 145] width 27 height 7
click at [228, 184] on button "Save" at bounding box center [252, 182] width 137 height 13
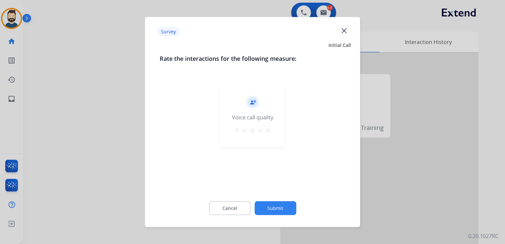
click at [269, 130] on mat-icon "star" at bounding box center [268, 130] width 8 height 8
click at [272, 204] on button "Submit" at bounding box center [275, 208] width 42 height 14
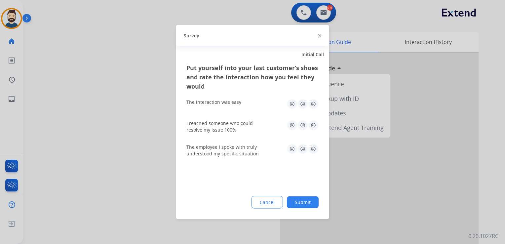
click at [313, 103] on img at bounding box center [313, 104] width 11 height 11
click at [311, 125] on img at bounding box center [313, 125] width 11 height 11
click at [303, 127] on img at bounding box center [302, 125] width 11 height 11
drag, startPoint x: 315, startPoint y: 146, endPoint x: 314, endPoint y: 151, distance: 5.1
click at [315, 147] on img at bounding box center [313, 149] width 11 height 11
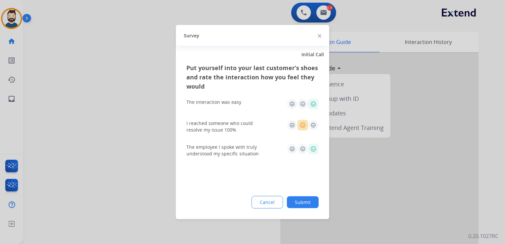
click at [304, 200] on button "Submit" at bounding box center [303, 202] width 32 height 12
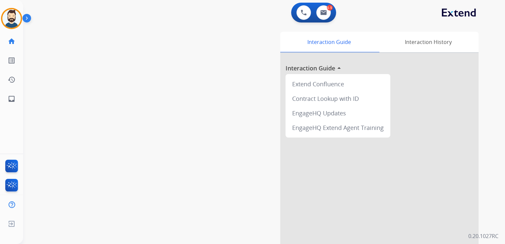
drag, startPoint x: 100, startPoint y: 100, endPoint x: 95, endPoint y: 100, distance: 5.6
click at [97, 100] on div "swap_horiz Break voice bridge close_fullscreen Connect 3-Way Call merge_type Se…" at bounding box center [256, 162] width 466 height 276
click at [17, 97] on link "inbox Emails" at bounding box center [11, 99] width 19 height 19
select select "**********"
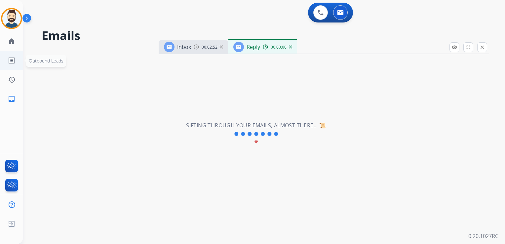
select select "**********"
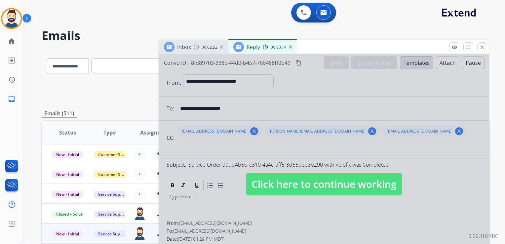
drag, startPoint x: 291, startPoint y: 178, endPoint x: 305, endPoint y: 168, distance: 17.2
click at [293, 176] on span "Click here to continue working" at bounding box center [324, 184] width 156 height 22
select select
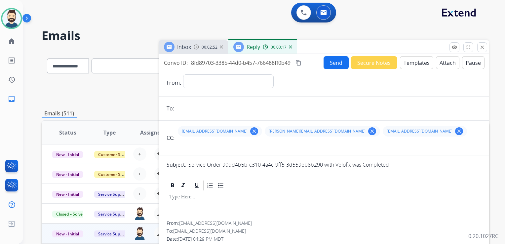
click at [289, 46] on img at bounding box center [290, 46] width 3 height 3
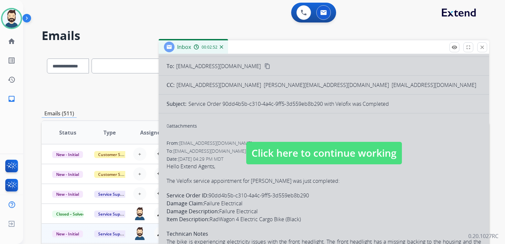
scroll to position [54, 0]
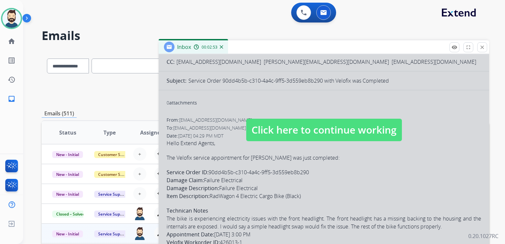
click at [285, 129] on span "Click here to continue working" at bounding box center [324, 130] width 156 height 22
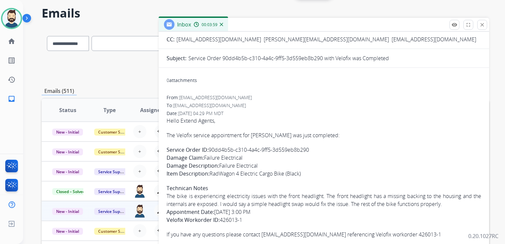
scroll to position [33, 0]
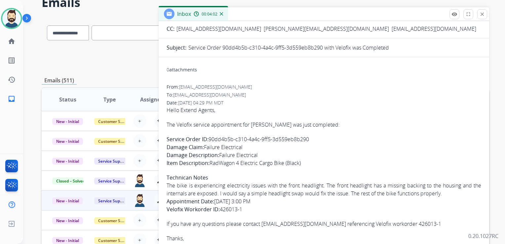
drag, startPoint x: 166, startPoint y: 185, endPoint x: 448, endPoint y: 190, distance: 281.9
click at [448, 190] on div "0 attachments From: buyabike@velofix.com To: servicesupport@extend.com Date: 08…" at bounding box center [324, 162] width 330 height 201
copy span "The bike is experiencing electricity issues with the front headlight. The front…"
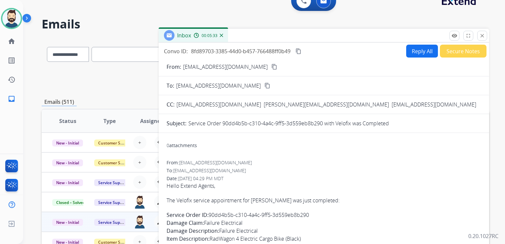
scroll to position [0, 0]
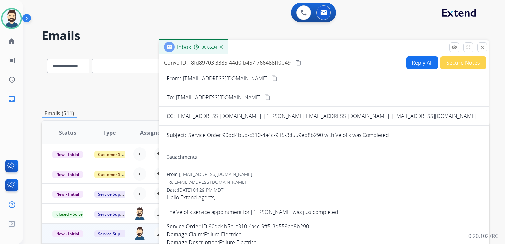
click at [300, 61] on mat-icon "content_copy" at bounding box center [298, 63] width 6 height 6
click at [481, 49] on mat-icon "close" at bounding box center [482, 47] width 6 height 6
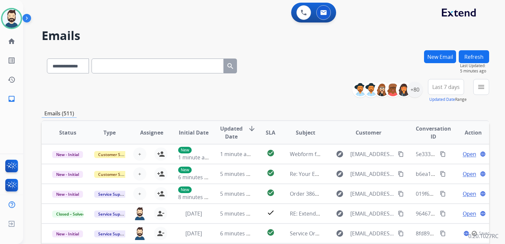
click at [109, 65] on input "text" at bounding box center [158, 65] width 132 height 15
paste input "**********"
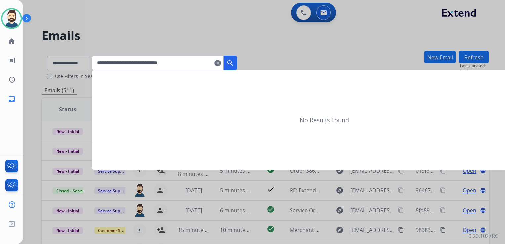
type input "**********"
click at [234, 62] on mat-icon "search" at bounding box center [230, 63] width 8 height 8
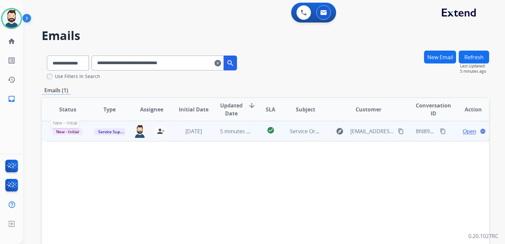
click at [68, 133] on span "New - Initial" at bounding box center [67, 131] width 31 height 7
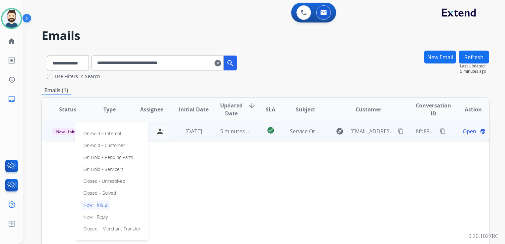
click at [94, 190] on p "Closed – Solved" at bounding box center [100, 192] width 38 height 9
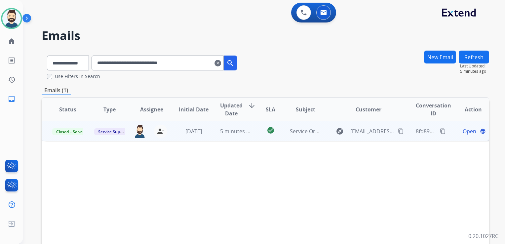
click at [221, 64] on mat-icon "clear" at bounding box center [217, 63] width 7 height 8
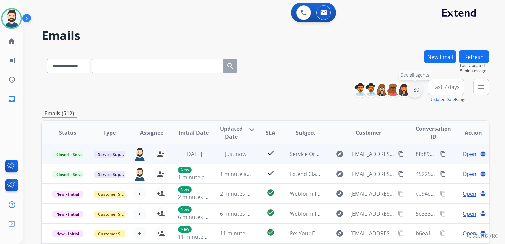
click at [416, 92] on div "+80" at bounding box center [415, 90] width 16 height 16
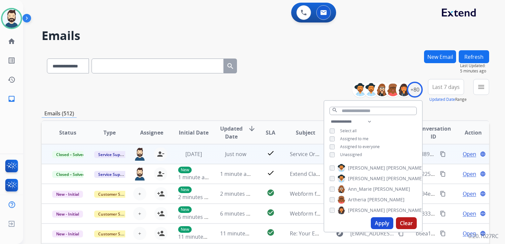
click at [377, 222] on button "Apply" at bounding box center [382, 223] width 22 height 12
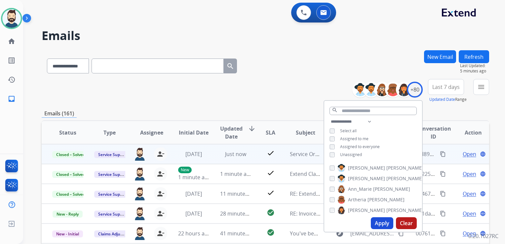
click at [434, 88] on span "Last 7 days" at bounding box center [445, 87] width 27 height 3
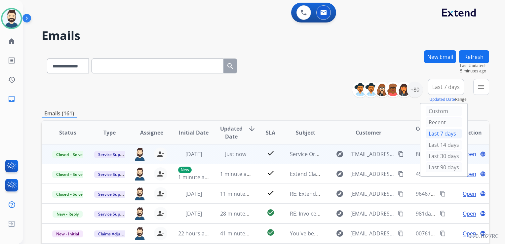
click at [439, 165] on div "Last 90 days" at bounding box center [444, 167] width 36 height 10
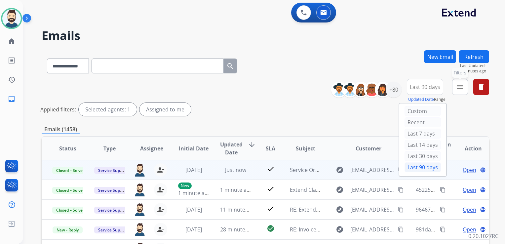
click at [465, 90] on button "menu Filters" at bounding box center [460, 87] width 16 height 16
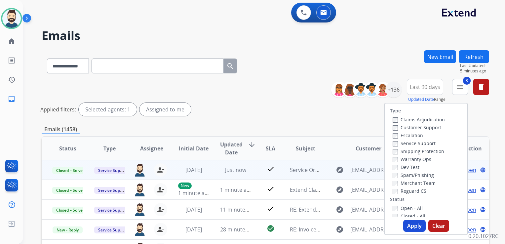
click at [393, 212] on div "Closed - All" at bounding box center [427, 216] width 69 height 8
click at [406, 224] on button "Apply" at bounding box center [414, 226] width 22 height 12
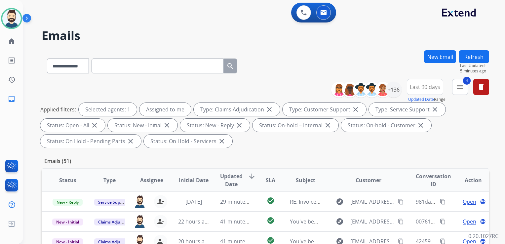
click at [225, 176] on span "Updated Date" at bounding box center [231, 180] width 22 height 16
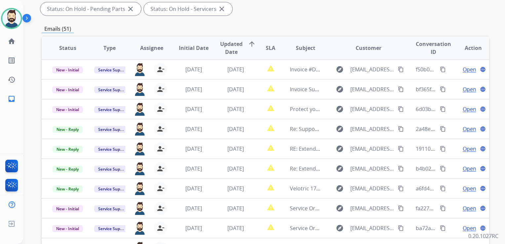
scroll to position [165, 0]
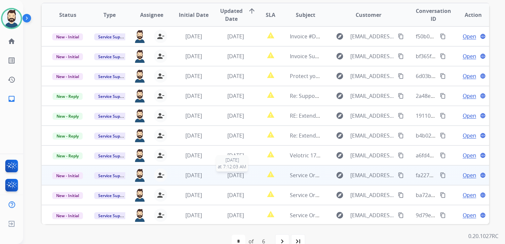
click at [229, 178] on span "[DATE]" at bounding box center [235, 175] width 17 height 7
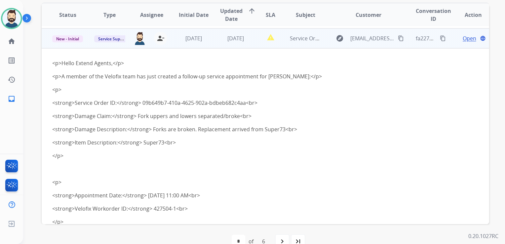
scroll to position [139, 0]
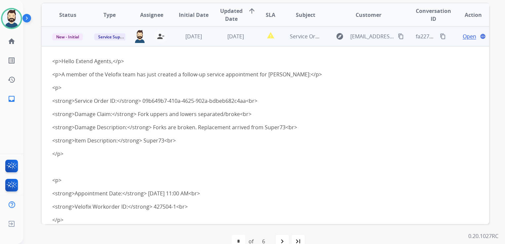
click at [463, 37] on span "Open" at bounding box center [470, 36] width 14 height 8
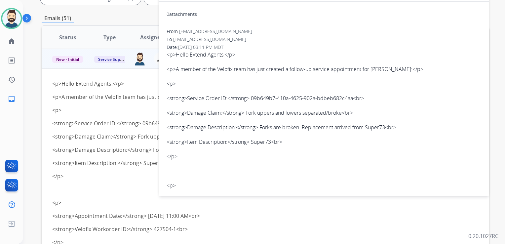
scroll to position [66, 0]
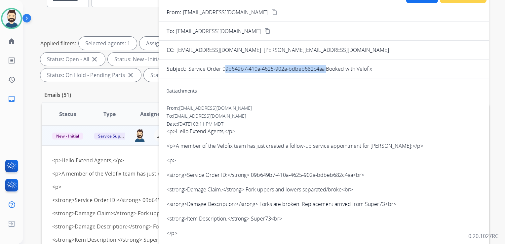
drag, startPoint x: 222, startPoint y: 69, endPoint x: 323, endPoint y: 70, distance: 101.1
click at [323, 70] on p "Service Order 09b649b7-410a-4625-902a-bdbeb682c4aa Booked with Velofix" at bounding box center [280, 69] width 184 height 8
copy p "09b649b7-410a-4625-902a-bdbeb682c4aa"
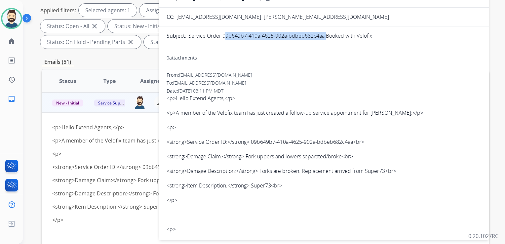
scroll to position [33, 0]
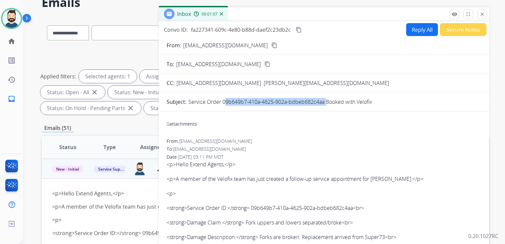
click at [298, 28] on mat-icon "content_copy" at bounding box center [299, 30] width 6 height 6
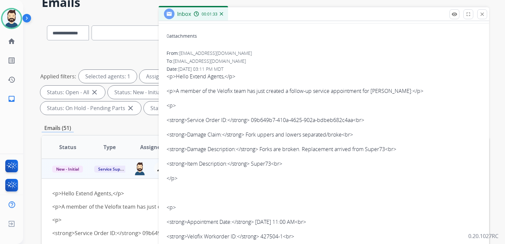
scroll to position [99, 0]
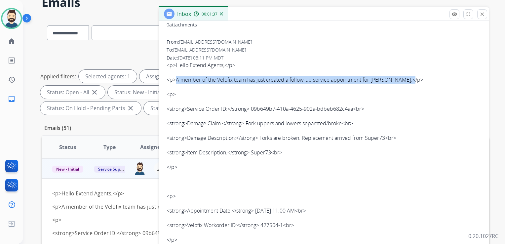
drag, startPoint x: 176, startPoint y: 79, endPoint x: 409, endPoint y: 80, distance: 233.3
click at [409, 80] on p "<p>A member of the Velofix team has just created a follow-up service appointmen…" at bounding box center [324, 80] width 315 height 8
copy p "A member of the Velofix team has just created a follow-up service appointment f…"
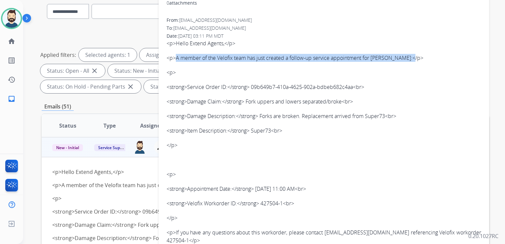
scroll to position [66, 0]
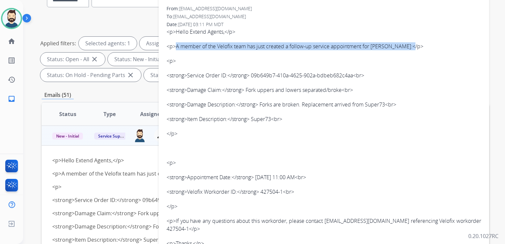
drag, startPoint x: 259, startPoint y: 176, endPoint x: 309, endPoint y: 176, distance: 49.6
click at [309, 176] on p "<strong>Appointment Date:</strong> 2025-09-04 11:00 AM<br>" at bounding box center [324, 177] width 315 height 8
copy p "2025-09-04 11:00 AM"
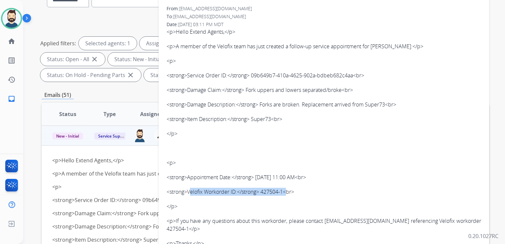
drag, startPoint x: 189, startPoint y: 190, endPoint x: 287, endPoint y: 192, distance: 97.8
click at [287, 192] on p "<strong>Velofix Workorder ID:</strong> 427504-1<br>" at bounding box center [324, 192] width 315 height 8
copy p "Velofix Workorder ID:</strong> 427504-1"
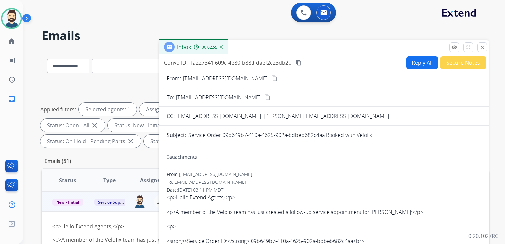
scroll to position [0, 0]
click at [480, 49] on mat-icon "close" at bounding box center [482, 47] width 6 height 6
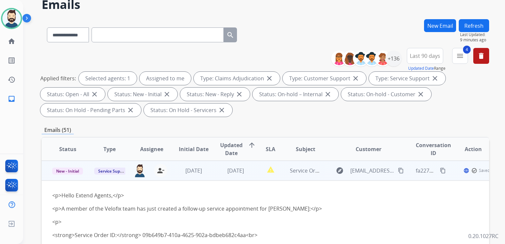
scroll to position [66, 0]
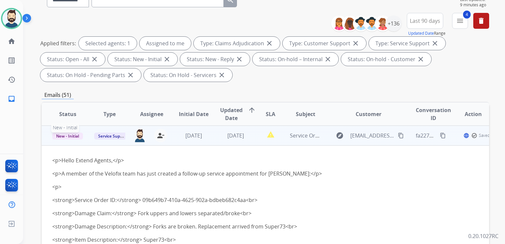
click at [76, 137] on span "New - Initial" at bounding box center [67, 136] width 31 height 7
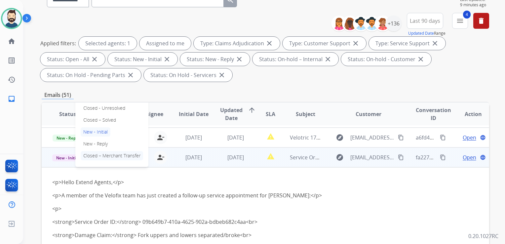
scroll to position [106, 0]
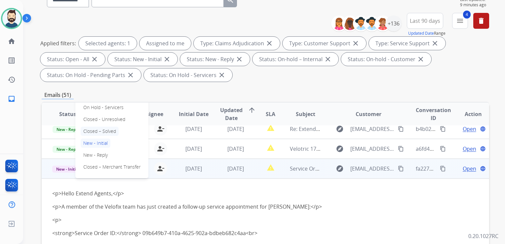
click at [115, 133] on p "Closed – Solved" at bounding box center [100, 131] width 38 height 9
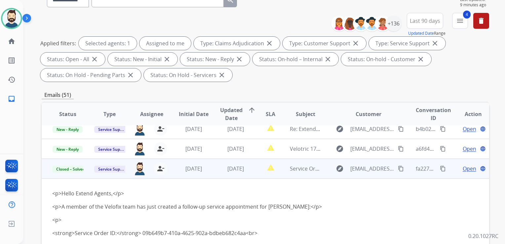
click at [171, 174] on td "[DATE]" at bounding box center [189, 169] width 42 height 20
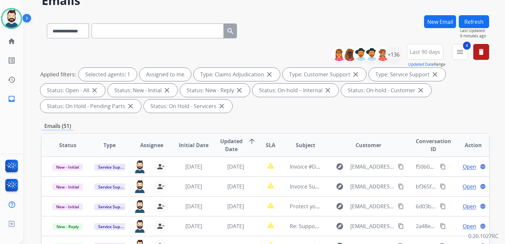
scroll to position [0, 0]
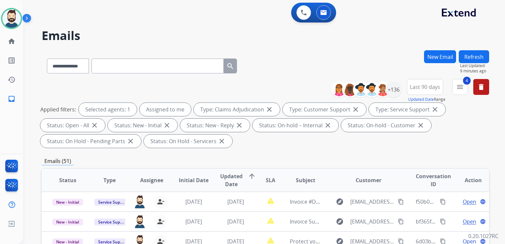
click at [469, 59] on button "Refresh" at bounding box center [474, 56] width 30 height 13
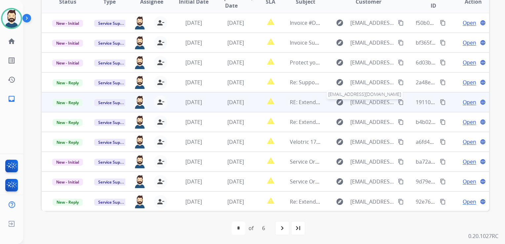
scroll to position [179, 0]
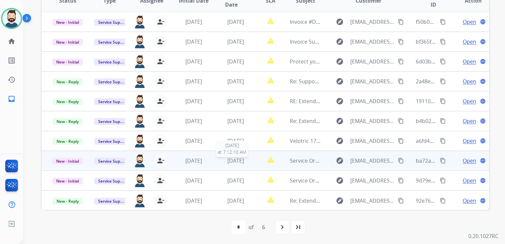
click at [235, 159] on span "[DATE]" at bounding box center [235, 160] width 17 height 7
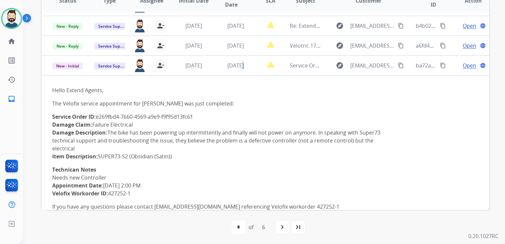
scroll to position [139, 0]
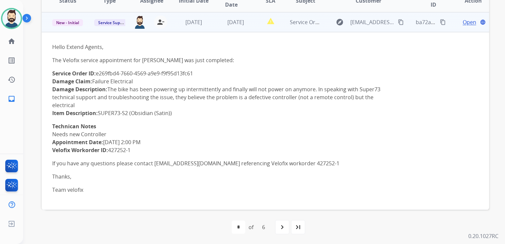
click at [463, 25] on span "Open" at bounding box center [470, 22] width 14 height 8
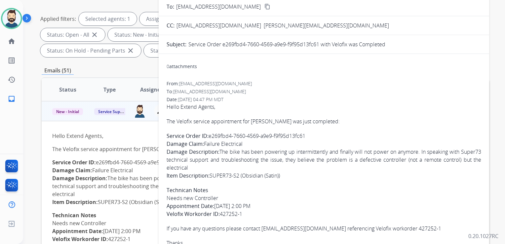
scroll to position [80, 0]
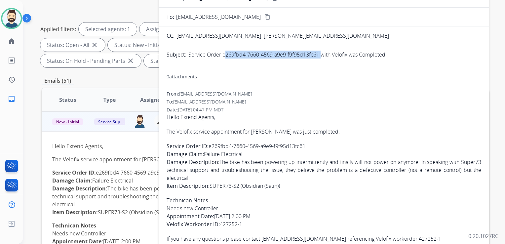
drag, startPoint x: 222, startPoint y: 55, endPoint x: 318, endPoint y: 56, distance: 95.2
click at [318, 56] on p "Service Order e269fbd4-7660-4569-a9e9-f9f95d13fc61 with Velofix was Completed" at bounding box center [286, 55] width 197 height 8
drag, startPoint x: 318, startPoint y: 56, endPoint x: 311, endPoint y: 55, distance: 7.1
copy p "e269fbd4-7660-4569-a9e9-f9f95d13fc61"
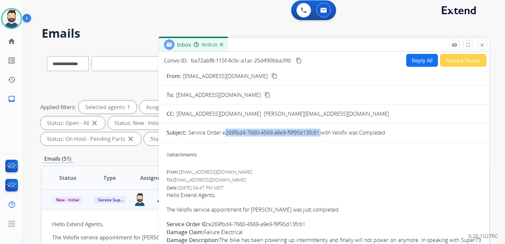
scroll to position [0, 0]
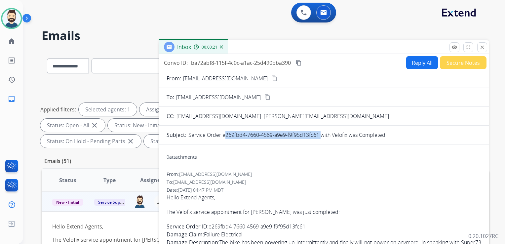
click at [298, 62] on mat-icon "content_copy" at bounding box center [299, 63] width 6 height 6
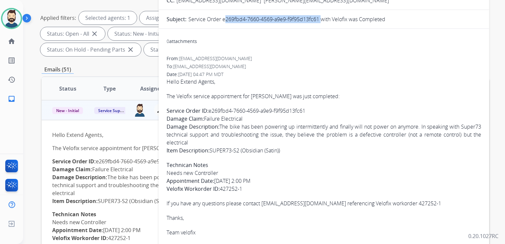
scroll to position [132, 0]
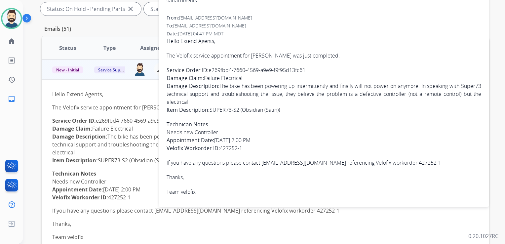
drag, startPoint x: 166, startPoint y: 54, endPoint x: 251, endPoint y: 144, distance: 124.6
click at [251, 144] on div "0 attachments From: buyabike@velofix.com To: servicesupport@extend.com Date: 08…" at bounding box center [324, 97] width 330 height 209
copy span "The Velofix service appointment for John Corcoran was just completed: Service O…"
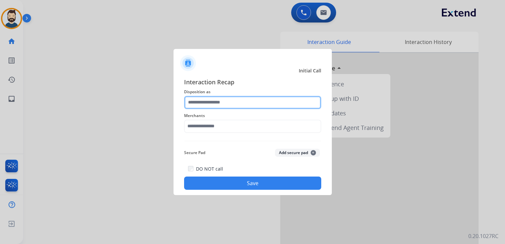
click at [197, 103] on input "text" at bounding box center [252, 102] width 137 height 13
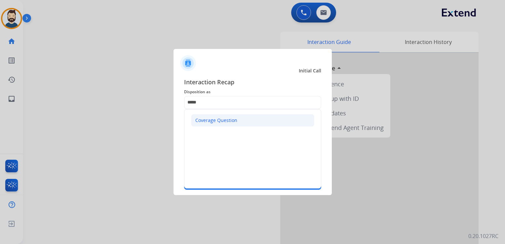
click at [217, 123] on div "Coverage Question" at bounding box center [216, 120] width 42 height 7
type input "**********"
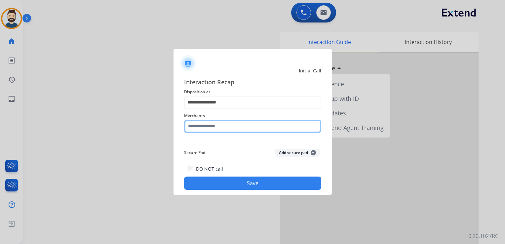
click at [217, 127] on input "text" at bounding box center [252, 126] width 137 height 13
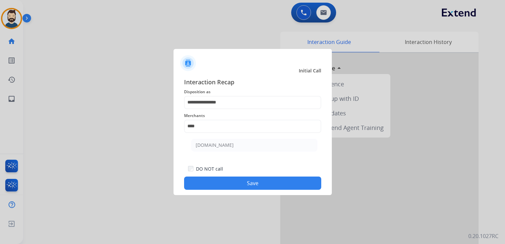
click at [221, 143] on div "[DOMAIN_NAME]" at bounding box center [215, 145] width 38 height 7
type input "**********"
click at [236, 187] on button "Save" at bounding box center [252, 182] width 137 height 13
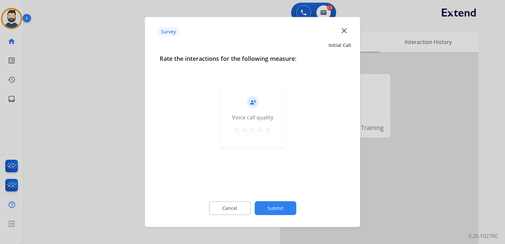
drag, startPoint x: 267, startPoint y: 130, endPoint x: 274, endPoint y: 160, distance: 30.7
click at [267, 130] on mat-icon "star" at bounding box center [268, 130] width 8 height 8
click at [275, 212] on button "Submit" at bounding box center [275, 208] width 42 height 14
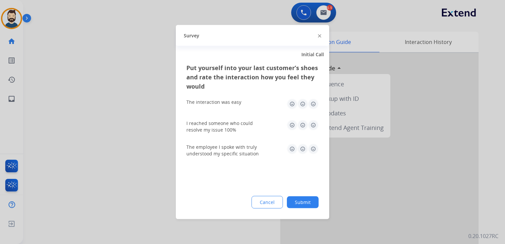
drag, startPoint x: 313, startPoint y: 102, endPoint x: 316, endPoint y: 115, distance: 13.1
click at [313, 102] on img at bounding box center [313, 104] width 11 height 11
click at [312, 125] on img at bounding box center [313, 125] width 11 height 11
drag, startPoint x: 315, startPoint y: 150, endPoint x: 312, endPoint y: 169, distance: 18.4
click at [315, 151] on img at bounding box center [313, 149] width 11 height 11
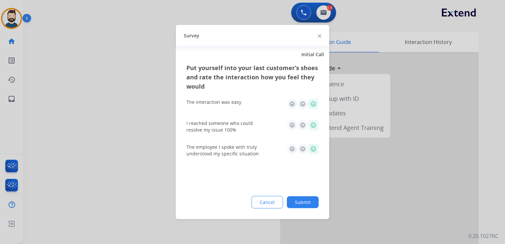
click at [305, 203] on button "Submit" at bounding box center [303, 202] width 32 height 12
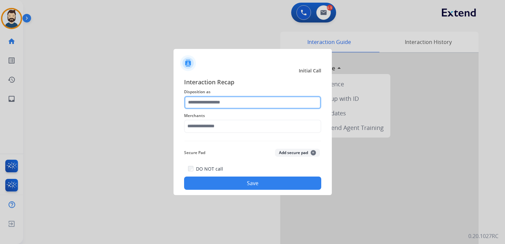
click at [205, 105] on input "text" at bounding box center [252, 102] width 137 height 13
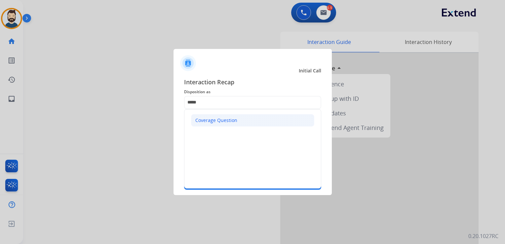
click at [208, 120] on div "Coverage Question" at bounding box center [216, 120] width 42 height 7
type input "**********"
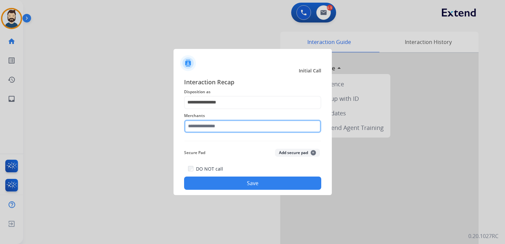
click at [209, 125] on input "text" at bounding box center [252, 126] width 137 height 13
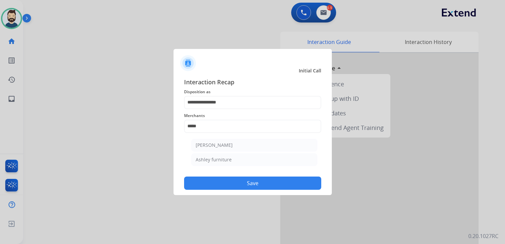
click at [224, 148] on li "[PERSON_NAME]" at bounding box center [254, 145] width 126 height 13
type input "**********"
click at [226, 180] on button "Save" at bounding box center [252, 182] width 137 height 13
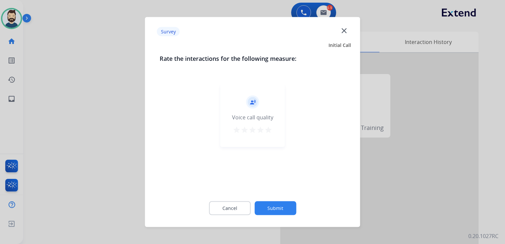
drag, startPoint x: 269, startPoint y: 129, endPoint x: 270, endPoint y: 135, distance: 6.3
click at [269, 130] on mat-icon "star" at bounding box center [268, 130] width 8 height 8
click at [290, 207] on button "Submit" at bounding box center [275, 208] width 42 height 14
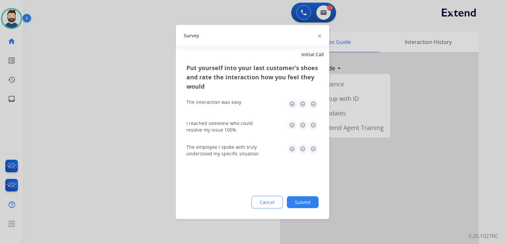
click at [313, 105] on img at bounding box center [313, 104] width 11 height 11
drag, startPoint x: 313, startPoint y: 124, endPoint x: 315, endPoint y: 135, distance: 11.1
click at [313, 125] on img at bounding box center [313, 125] width 11 height 11
drag, startPoint x: 312, startPoint y: 147, endPoint x: 315, endPoint y: 172, distance: 25.9
click at [312, 147] on img at bounding box center [313, 149] width 11 height 11
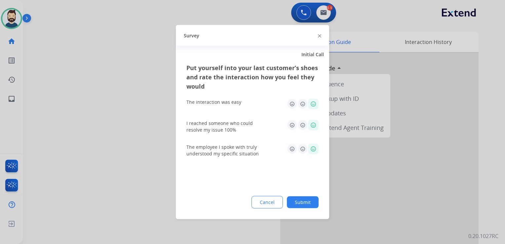
click at [307, 201] on button "Submit" at bounding box center [303, 202] width 32 height 12
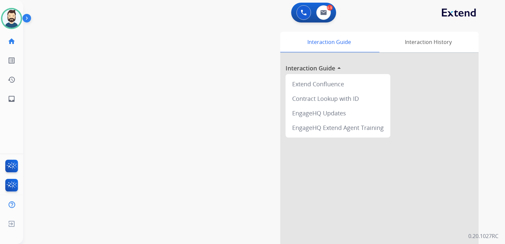
drag, startPoint x: 136, startPoint y: 114, endPoint x: 82, endPoint y: 120, distance: 55.2
click at [136, 113] on div "swap_horiz Break voice bridge close_fullscreen Connect 3-Way Call merge_type Se…" at bounding box center [256, 162] width 466 height 276
click at [12, 101] on mat-icon "inbox" at bounding box center [12, 99] width 8 height 8
select select "**********"
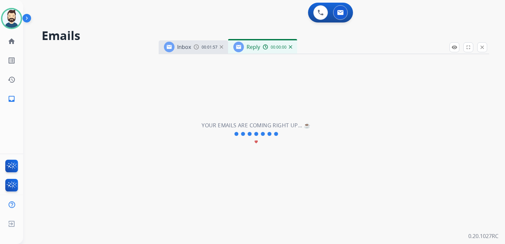
select select "**********"
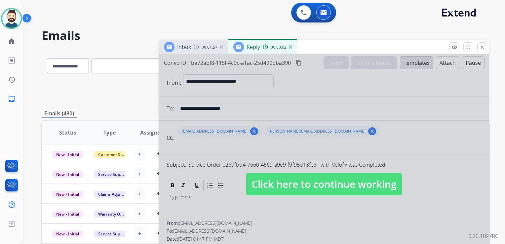
drag, startPoint x: 272, startPoint y: 183, endPoint x: 284, endPoint y: 145, distance: 40.0
click at [273, 182] on span "Click here to continue working" at bounding box center [324, 184] width 156 height 22
select select
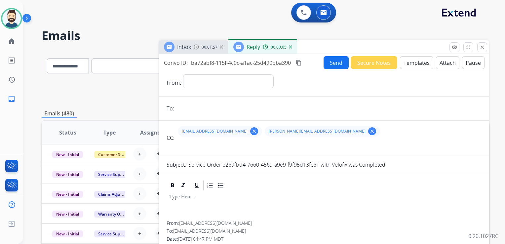
click at [290, 47] on img at bounding box center [290, 46] width 3 height 3
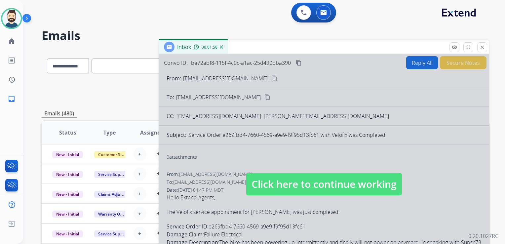
click at [286, 185] on span "Click here to continue working" at bounding box center [324, 184] width 156 height 22
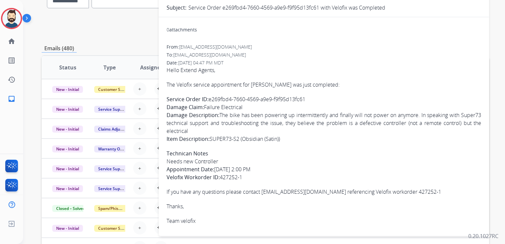
scroll to position [66, 0]
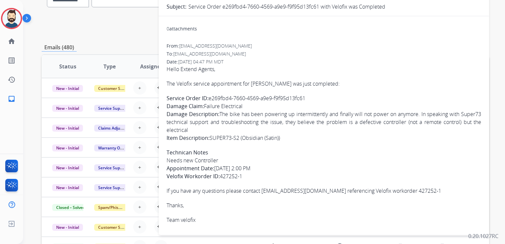
drag, startPoint x: 168, startPoint y: 160, endPoint x: 226, endPoint y: 160, distance: 58.2
click at [226, 160] on span "Hello Extend Agents, The Velofix service appointment for John Corcoran was just…" at bounding box center [324, 144] width 315 height 159
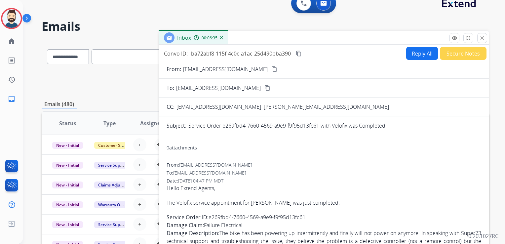
scroll to position [0, 0]
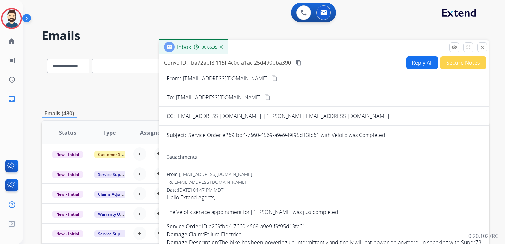
drag, startPoint x: 300, startPoint y: 62, endPoint x: 357, endPoint y: 61, distance: 57.5
click at [301, 62] on mat-icon "content_copy" at bounding box center [299, 63] width 6 height 6
click at [484, 51] on button "close Close" at bounding box center [482, 47] width 10 height 10
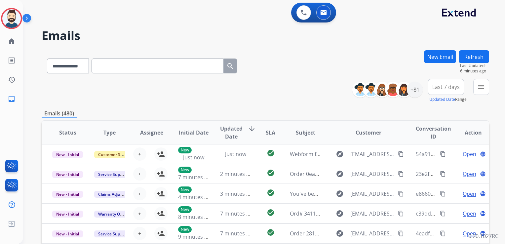
click at [105, 66] on input "text" at bounding box center [158, 65] width 132 height 15
paste input "**********"
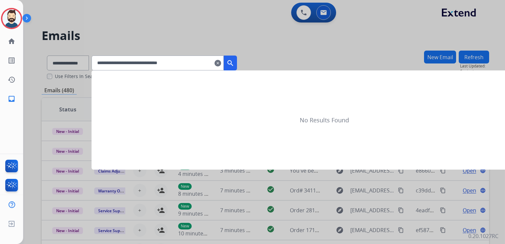
type input "**********"
click at [234, 61] on mat-icon "search" at bounding box center [230, 63] width 8 height 8
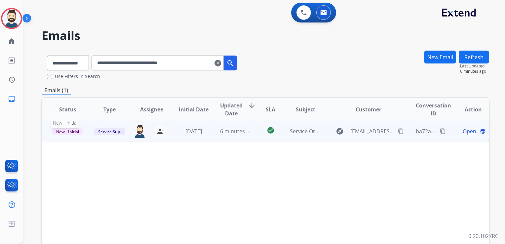
click at [78, 132] on span "New - Initial" at bounding box center [67, 131] width 31 height 7
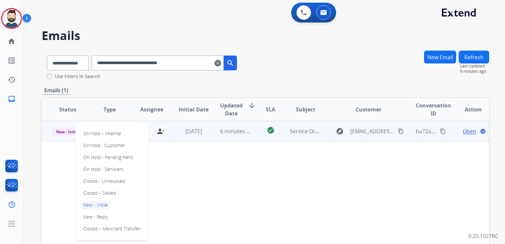
click at [93, 192] on p "Closed – Solved" at bounding box center [100, 192] width 38 height 9
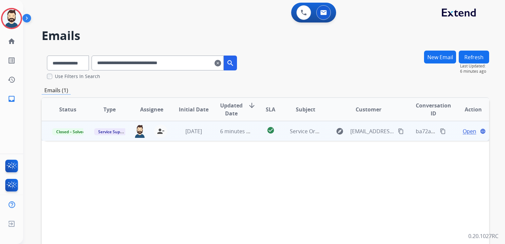
click at [221, 63] on mat-icon "clear" at bounding box center [217, 63] width 7 height 8
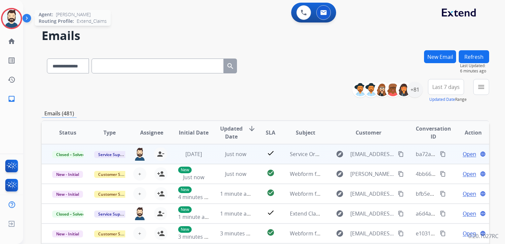
click at [19, 15] on img at bounding box center [11, 18] width 19 height 19
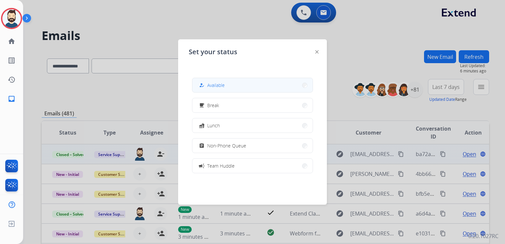
click at [210, 86] on span "Available" at bounding box center [216, 85] width 18 height 7
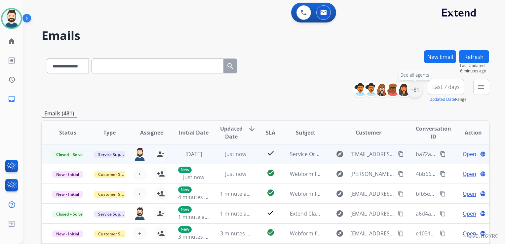
click at [412, 92] on div "+81" at bounding box center [415, 90] width 16 height 16
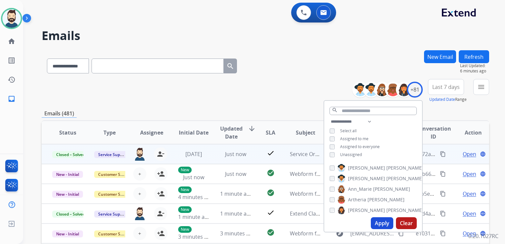
click at [379, 217] on div "Apply Clear" at bounding box center [373, 222] width 98 height 17
click at [378, 220] on button "Apply" at bounding box center [382, 223] width 22 height 12
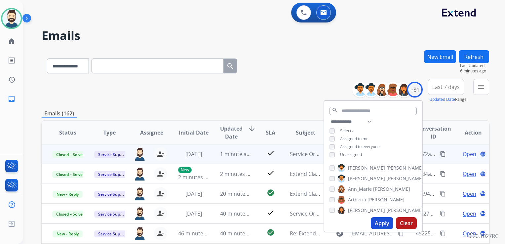
click at [433, 93] on button "Last 7 days" at bounding box center [446, 87] width 36 height 16
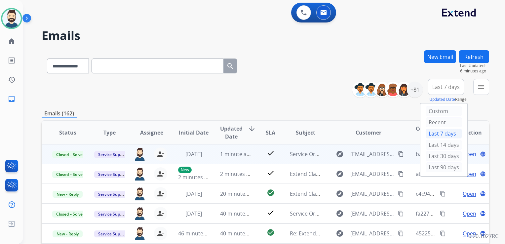
drag, startPoint x: 433, startPoint y: 169, endPoint x: 450, endPoint y: 108, distance: 62.8
click at [434, 169] on div "Last 90 days" at bounding box center [444, 167] width 36 height 10
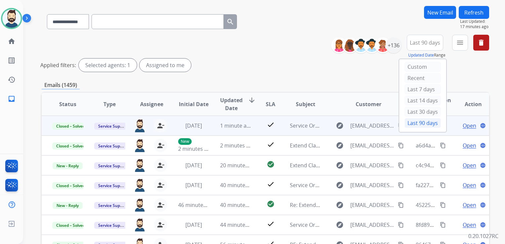
scroll to position [33, 0]
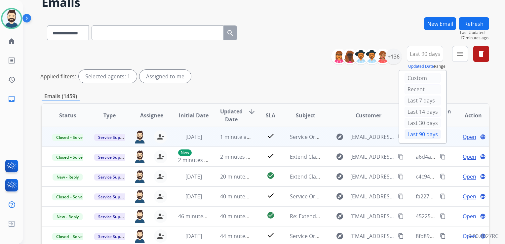
click at [300, 43] on div "**********" at bounding box center [265, 31] width 447 height 29
click at [400, 58] on div "+136" at bounding box center [394, 57] width 16 height 16
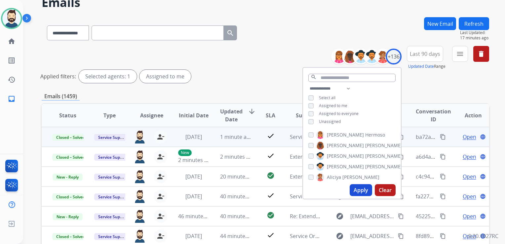
click at [359, 191] on button "Apply" at bounding box center [361, 190] width 22 height 12
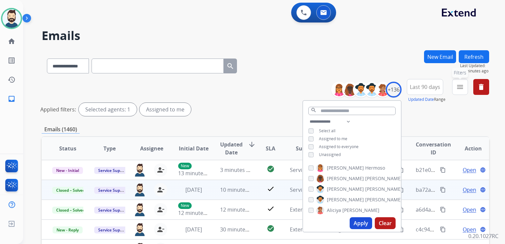
drag, startPoint x: 457, startPoint y: 88, endPoint x: 451, endPoint y: 132, distance: 44.4
click at [458, 88] on mat-icon "menu" at bounding box center [460, 87] width 8 height 8
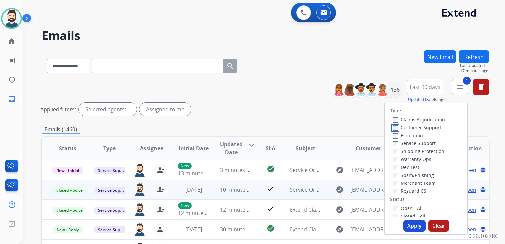
click at [393, 130] on div "Customer Support" at bounding box center [419, 127] width 52 height 8
click at [408, 226] on button "Apply" at bounding box center [414, 226] width 22 height 12
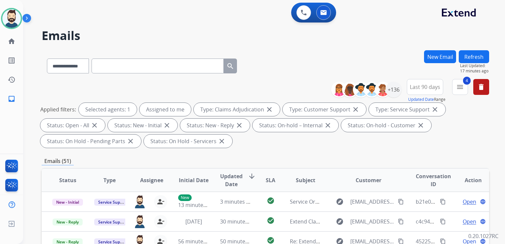
click at [238, 177] on span "Updated Date" at bounding box center [231, 180] width 22 height 16
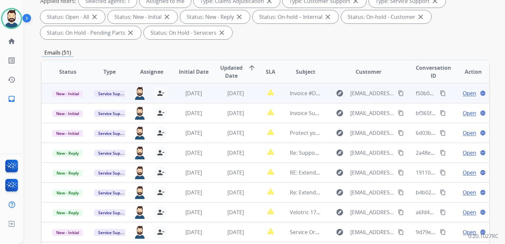
scroll to position [165, 0]
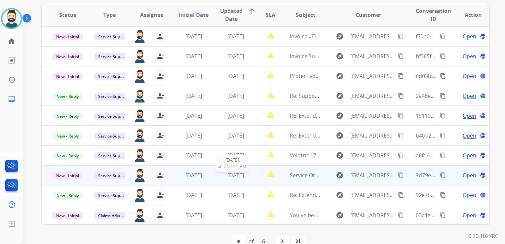
click at [238, 177] on span "[DATE]" at bounding box center [235, 175] width 17 height 7
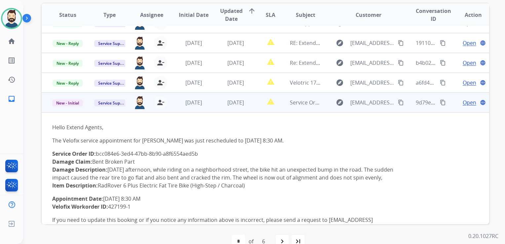
scroll to position [73, 0]
click at [463, 101] on span "Open" at bounding box center [470, 102] width 14 height 8
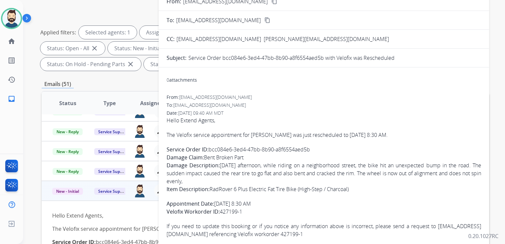
scroll to position [66, 0]
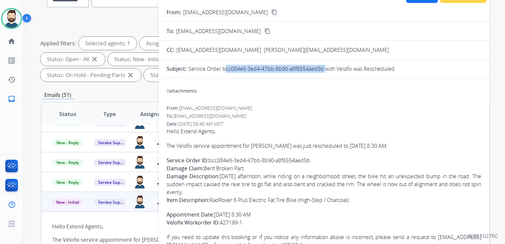
drag, startPoint x: 222, startPoint y: 69, endPoint x: 320, endPoint y: 67, distance: 98.2
click at [320, 67] on p "Service Order bcc084e6-3ed4-47bb-8b90-a8f6554aed5b with Velofix was Rescheduled" at bounding box center [291, 69] width 206 height 8
drag, startPoint x: 320, startPoint y: 67, endPoint x: 311, endPoint y: 66, distance: 8.9
drag, startPoint x: 311, startPoint y: 66, endPoint x: 273, endPoint y: 78, distance: 39.7
click at [273, 78] on form "From: buyabike@velofix.com content_copy To: servicesupport@extend.com content_c…" at bounding box center [324, 146] width 330 height 287
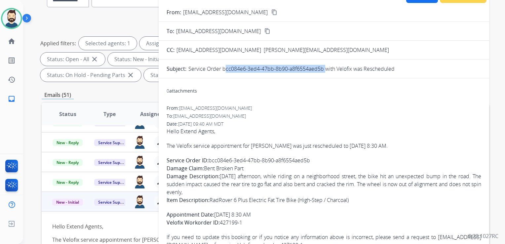
drag, startPoint x: 273, startPoint y: 78, endPoint x: 322, endPoint y: 67, distance: 49.5
click at [322, 67] on p "Service Order bcc084e6-3ed4-47bb-8b90-a8f6554aed5b with Velofix was Rescheduled" at bounding box center [291, 69] width 206 height 8
drag, startPoint x: 322, startPoint y: 67, endPoint x: 314, endPoint y: 67, distance: 7.3
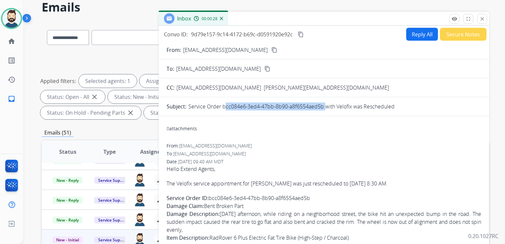
scroll to position [0, 0]
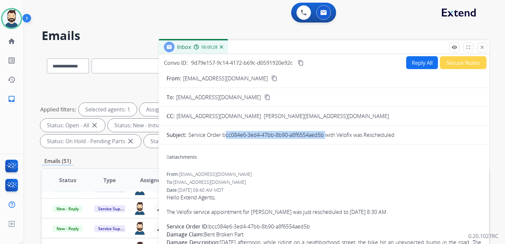
click at [299, 62] on mat-icon "content_copy" at bounding box center [301, 63] width 6 height 6
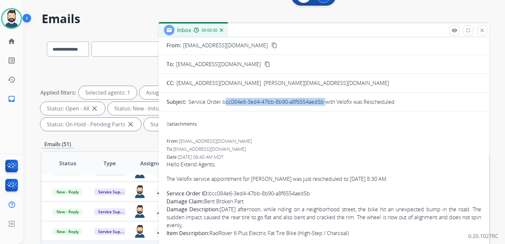
scroll to position [33, 0]
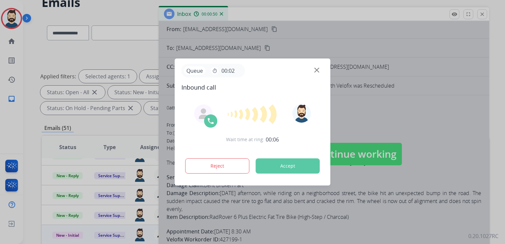
click at [283, 165] on button "Accept" at bounding box center [288, 165] width 64 height 15
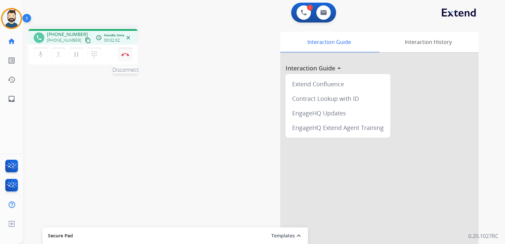
click at [129, 57] on button "Disconnect" at bounding box center [125, 55] width 14 height 14
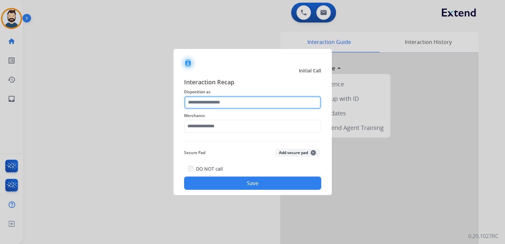
click at [220, 104] on input "text" at bounding box center [252, 102] width 137 height 13
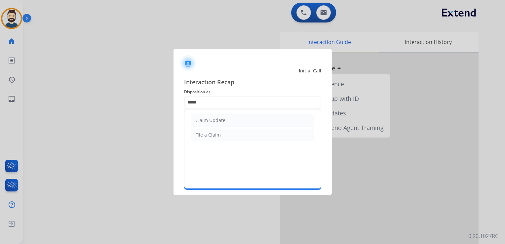
drag, startPoint x: 205, startPoint y: 123, endPoint x: 204, endPoint y: 126, distance: 3.8
click at [205, 122] on div "Claim Update" at bounding box center [210, 120] width 30 height 7
type input "**********"
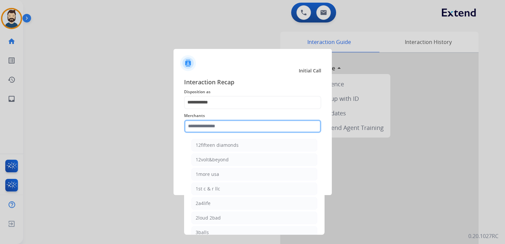
click at [221, 126] on input "text" at bounding box center [252, 126] width 137 height 13
paste input "*********"
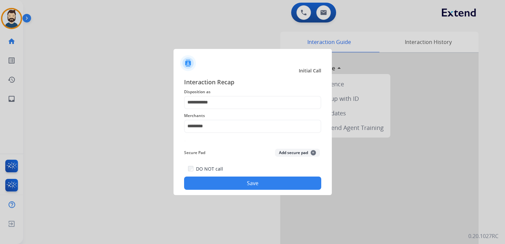
drag, startPoint x: 216, startPoint y: 187, endPoint x: 227, endPoint y: 178, distance: 13.6
click at [217, 187] on button "Save" at bounding box center [252, 182] width 137 height 13
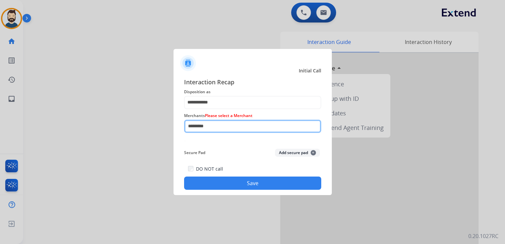
drag, startPoint x: 215, startPoint y: 125, endPoint x: 178, endPoint y: 123, distance: 37.4
click at [178, 123] on div "**********" at bounding box center [252, 133] width 158 height 123
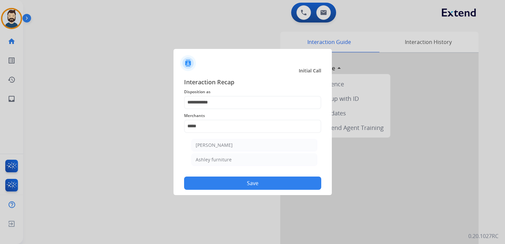
click at [229, 158] on div "Ashley furniture" at bounding box center [214, 159] width 36 height 7
type input "**********"
click at [228, 182] on button "Save" at bounding box center [252, 182] width 137 height 13
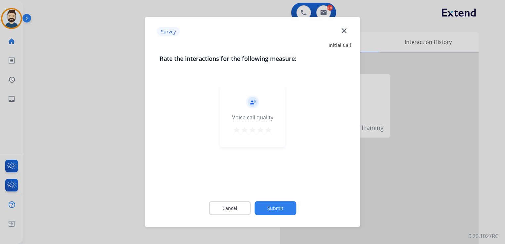
drag, startPoint x: 267, startPoint y: 129, endPoint x: 264, endPoint y: 134, distance: 5.6
click at [267, 129] on mat-icon "star" at bounding box center [268, 130] width 8 height 8
click at [272, 208] on button "Submit" at bounding box center [275, 208] width 42 height 14
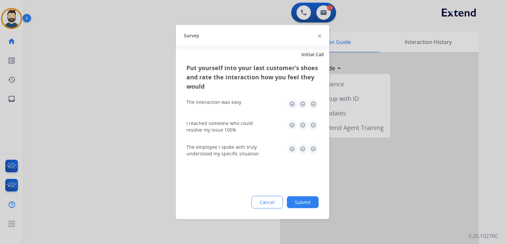
drag, startPoint x: 313, startPoint y: 105, endPoint x: 312, endPoint y: 111, distance: 5.7
click at [313, 105] on img at bounding box center [313, 104] width 11 height 11
drag, startPoint x: 312, startPoint y: 122, endPoint x: 311, endPoint y: 133, distance: 10.6
click at [312, 123] on img at bounding box center [313, 125] width 11 height 11
click at [314, 150] on img at bounding box center [313, 149] width 11 height 11
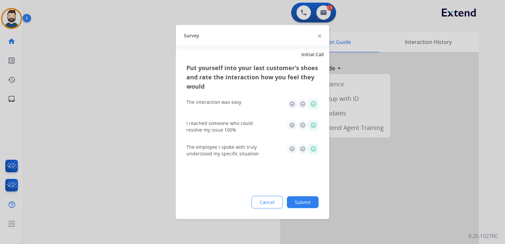
drag, startPoint x: 309, startPoint y: 197, endPoint x: 257, endPoint y: 187, distance: 53.4
click at [309, 198] on button "Submit" at bounding box center [303, 202] width 32 height 12
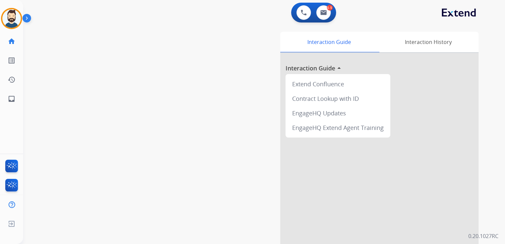
click at [87, 116] on div "swap_horiz Break voice bridge close_fullscreen Connect 3-Way Call merge_type Se…" at bounding box center [256, 162] width 466 height 276
click at [7, 101] on link "inbox Emails" at bounding box center [11, 99] width 19 height 19
select select "**********"
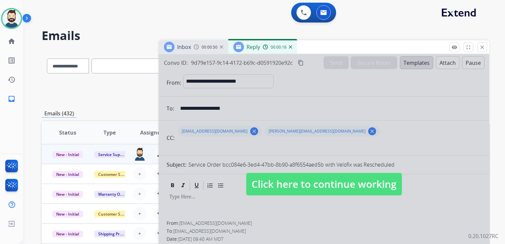
drag, startPoint x: 304, startPoint y: 181, endPoint x: 294, endPoint y: 167, distance: 17.6
click at [304, 181] on span "Click here to continue working" at bounding box center [324, 184] width 156 height 22
select select
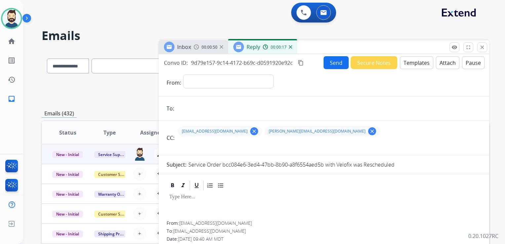
click at [291, 46] on img at bounding box center [290, 46] width 3 height 3
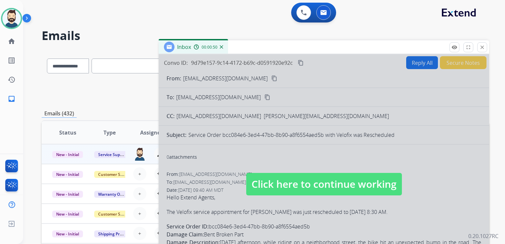
click at [296, 184] on span "Click here to continue working" at bounding box center [324, 184] width 156 height 22
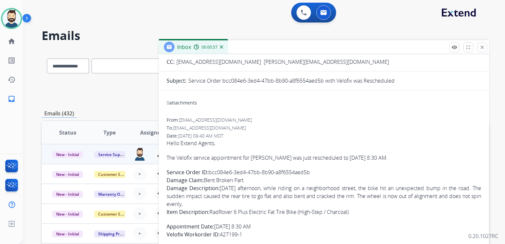
scroll to position [66, 0]
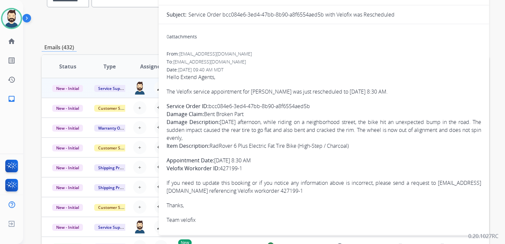
drag, startPoint x: 167, startPoint y: 89, endPoint x: 255, endPoint y: 165, distance: 116.2
click at [255, 165] on span "Hello Extend Agents, The Velofix service appointment for John Nikom was just re…" at bounding box center [324, 148] width 315 height 151
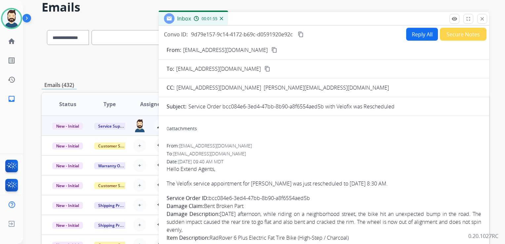
scroll to position [0, 0]
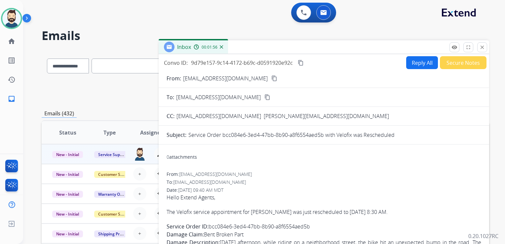
click at [300, 61] on mat-icon "content_copy" at bounding box center [301, 63] width 6 height 6
drag, startPoint x: 478, startPoint y: 46, endPoint x: 395, endPoint y: 49, distance: 84.0
click at [478, 46] on button "close Close" at bounding box center [482, 47] width 10 height 10
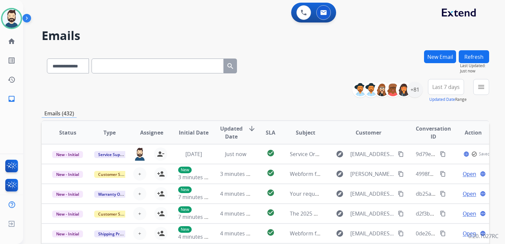
click at [126, 67] on input "text" at bounding box center [158, 65] width 132 height 15
paste input "**********"
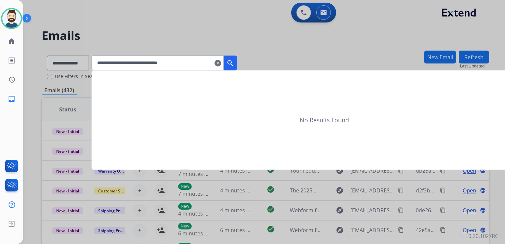
type input "**********"
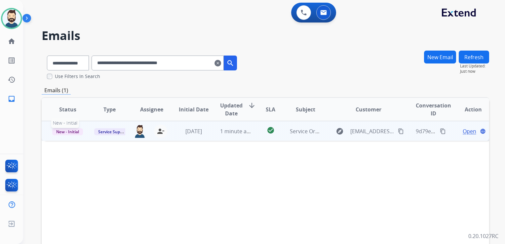
click at [74, 133] on span "New - Initial" at bounding box center [67, 131] width 31 height 7
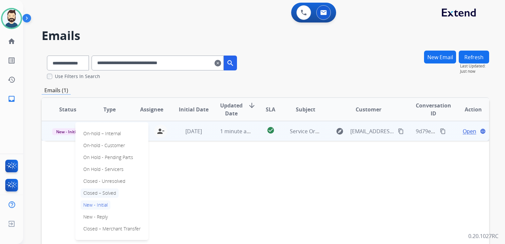
click at [99, 190] on p "Closed – Solved" at bounding box center [100, 192] width 38 height 9
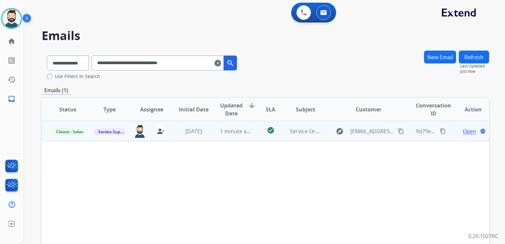
click at [221, 62] on mat-icon "clear" at bounding box center [217, 63] width 7 height 8
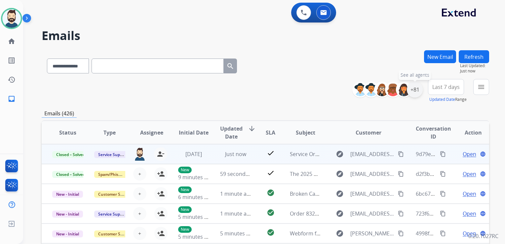
click at [415, 93] on div "+81" at bounding box center [415, 90] width 16 height 16
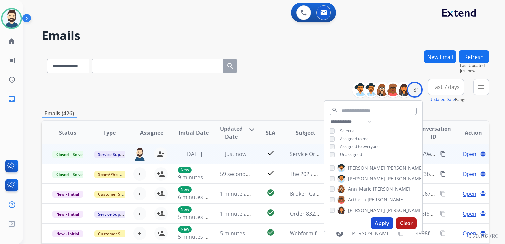
click at [382, 217] on button "Apply" at bounding box center [382, 223] width 22 height 12
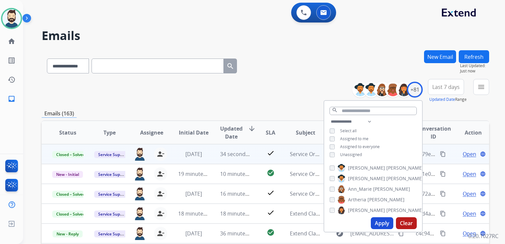
click at [437, 88] on span "Last 7 days" at bounding box center [445, 87] width 27 height 3
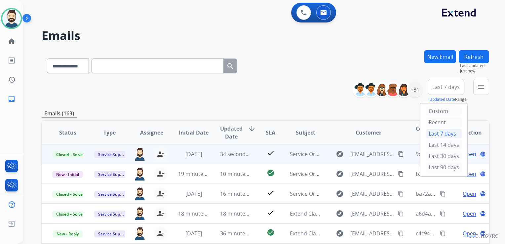
click at [435, 165] on div "Last 90 days" at bounding box center [444, 167] width 36 height 10
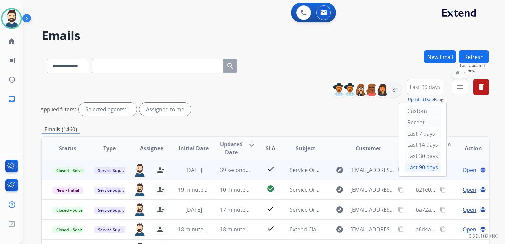
click at [461, 90] on mat-icon "menu" at bounding box center [460, 87] width 8 height 8
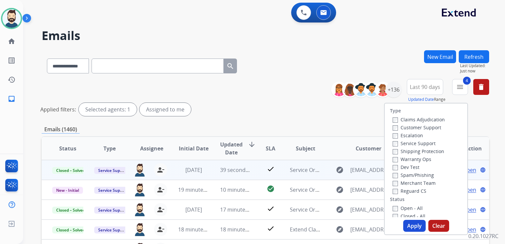
click at [408, 225] on button "Apply" at bounding box center [414, 226] width 22 height 12
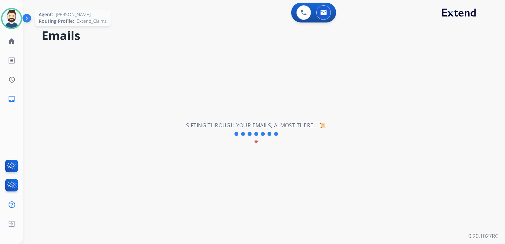
click at [13, 20] on img at bounding box center [11, 18] width 19 height 19
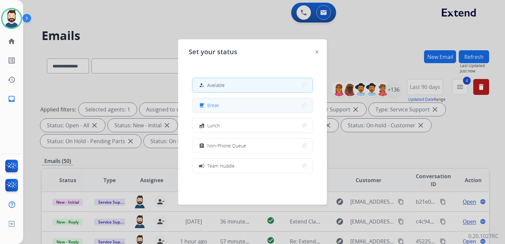
scroll to position [33, 0]
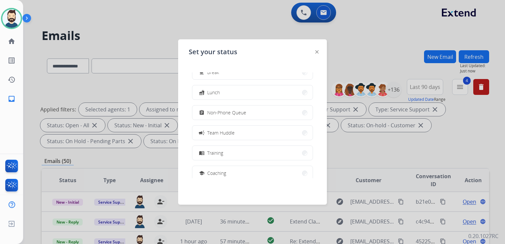
drag, startPoint x: 223, startPoint y: 135, endPoint x: 218, endPoint y: 129, distance: 7.7
click at [223, 134] on span "Team Huddle" at bounding box center [220, 132] width 27 height 7
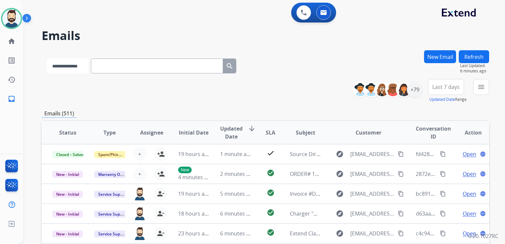
drag, startPoint x: 70, startPoint y: 66, endPoint x: 71, endPoint y: 71, distance: 4.4
click at [70, 66] on select "**********" at bounding box center [67, 65] width 41 height 15
click at [47, 58] on select "**********" at bounding box center [67, 65] width 41 height 15
click at [64, 66] on select "**********" at bounding box center [67, 65] width 41 height 15
select select "*******"
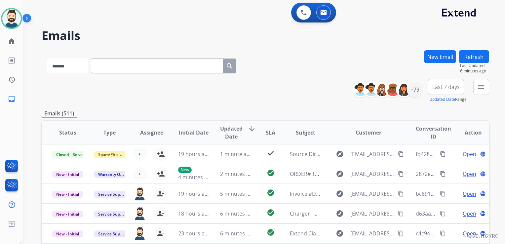
click at [47, 58] on select "**********" at bounding box center [67, 65] width 41 height 15
click at [106, 70] on input "text" at bounding box center [158, 65] width 132 height 15
paste input "**********"
type input "**********"
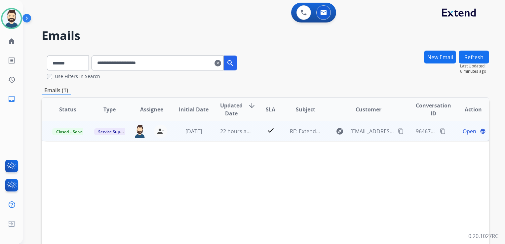
click at [301, 138] on td "RE: Extend Claim - Harishankar Karthikeyen - Claim ID: 98ab0870-4ea9-459b-bea1-…" at bounding box center [300, 131] width 42 height 20
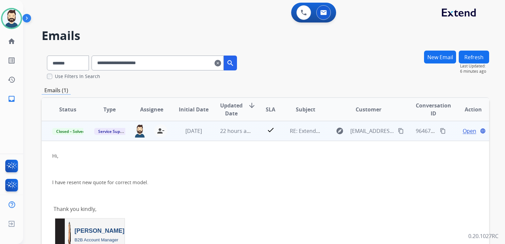
click at [458, 130] on div "Open language" at bounding box center [473, 131] width 31 height 8
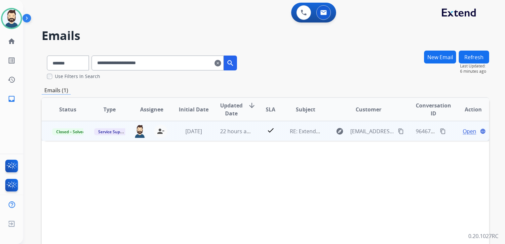
click at [463, 131] on span "Open" at bounding box center [470, 131] width 14 height 8
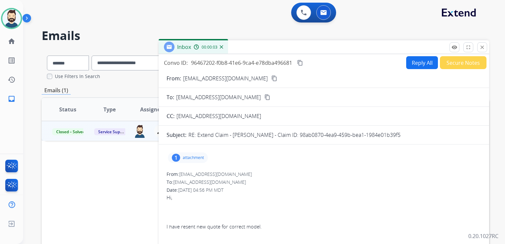
drag, startPoint x: 317, startPoint y: 134, endPoint x: 417, endPoint y: 134, distance: 100.5
click at [400, 134] on p "RE: Extend Claim - Harishankar Karthikeyen - Claim ID: 98ab0870-4ea9-459b-bea1-…" at bounding box center [294, 135] width 212 height 8
drag, startPoint x: 417, startPoint y: 134, endPoint x: 414, endPoint y: 134, distance: 3.6
copy p "98ab0870-4ea9-459b-bea1-1984e01b39f5"
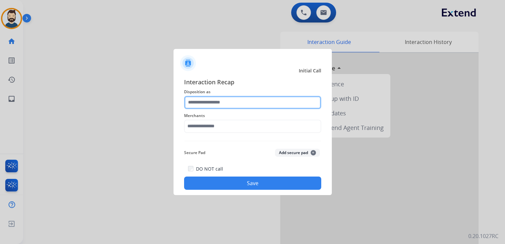
click at [196, 101] on input "text" at bounding box center [252, 102] width 137 height 13
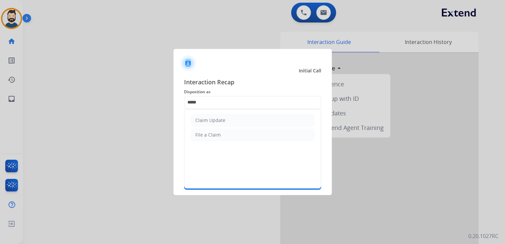
click at [198, 120] on div "Claim Update" at bounding box center [210, 120] width 30 height 7
type input "**********"
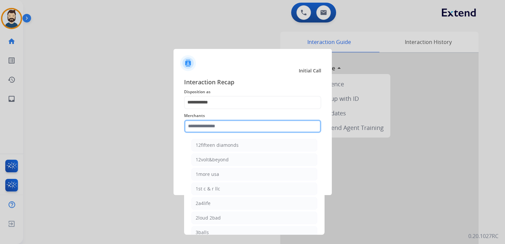
click at [198, 123] on input "text" at bounding box center [252, 126] width 137 height 13
paste input "**********"
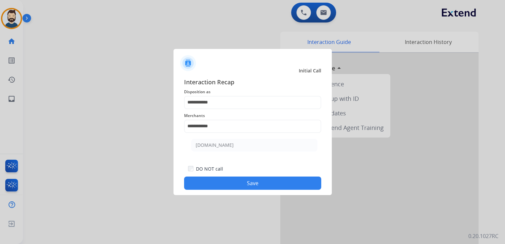
click at [214, 145] on div "[DOMAIN_NAME]" at bounding box center [215, 145] width 38 height 7
type input "**********"
click at [229, 183] on button "Save" at bounding box center [252, 182] width 137 height 13
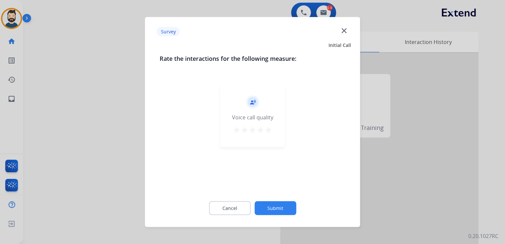
drag, startPoint x: 266, startPoint y: 128, endPoint x: 269, endPoint y: 144, distance: 16.0
click at [267, 129] on mat-icon "star" at bounding box center [268, 130] width 8 height 8
click at [269, 203] on button "Submit" at bounding box center [275, 208] width 42 height 14
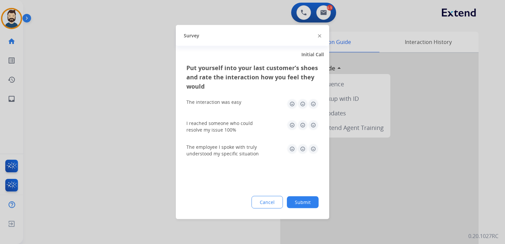
drag, startPoint x: 312, startPoint y: 102, endPoint x: 315, endPoint y: 114, distance: 12.4
click at [312, 102] on img at bounding box center [313, 104] width 11 height 11
click at [314, 122] on img at bounding box center [313, 125] width 11 height 11
click at [311, 150] on img at bounding box center [313, 149] width 11 height 11
click at [297, 205] on button "Submit" at bounding box center [303, 202] width 32 height 12
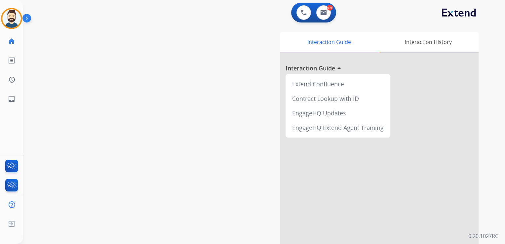
drag, startPoint x: 85, startPoint y: 82, endPoint x: 31, endPoint y: 69, distance: 55.9
click at [83, 82] on div "swap_horiz Break voice bridge close_fullscreen Connect 3-Way Call merge_type Se…" at bounding box center [256, 162] width 466 height 276
click at [12, 96] on mat-icon "inbox" at bounding box center [12, 99] width 8 height 8
select select "**********"
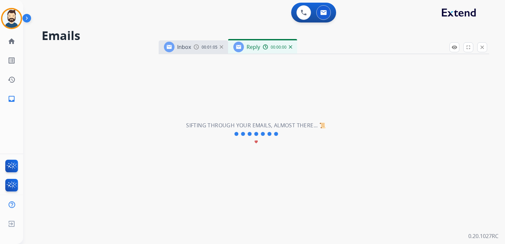
select select "**********"
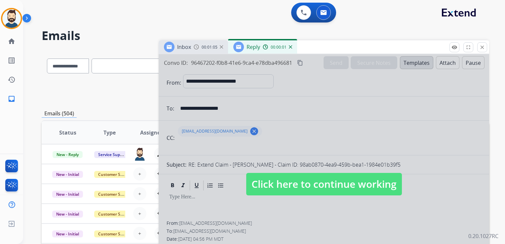
click at [317, 187] on span "Click here to continue working" at bounding box center [324, 184] width 156 height 22
select select
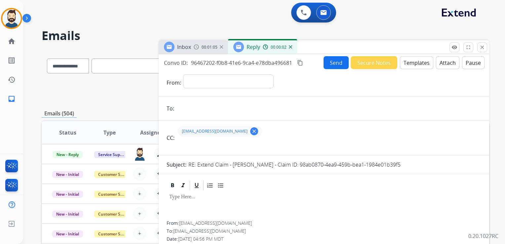
click at [290, 46] on img at bounding box center [290, 46] width 3 height 3
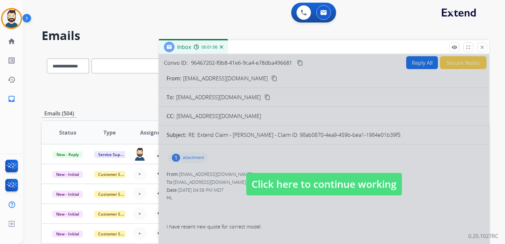
drag, startPoint x: 283, startPoint y: 179, endPoint x: 279, endPoint y: 175, distance: 6.1
click at [282, 179] on span "Click here to continue working" at bounding box center [324, 184] width 156 height 22
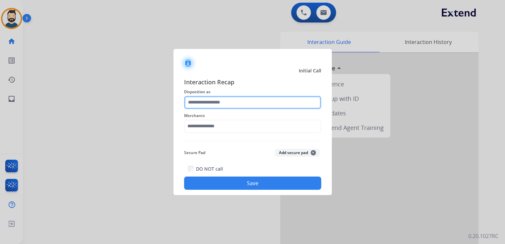
click at [272, 101] on input "text" at bounding box center [252, 102] width 137 height 13
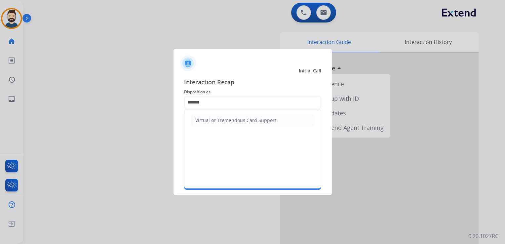
drag, startPoint x: 256, startPoint y: 120, endPoint x: 252, endPoint y: 126, distance: 7.4
click at [255, 120] on div "Virtual or Tremendous Card Support" at bounding box center [235, 120] width 81 height 7
type input "**********"
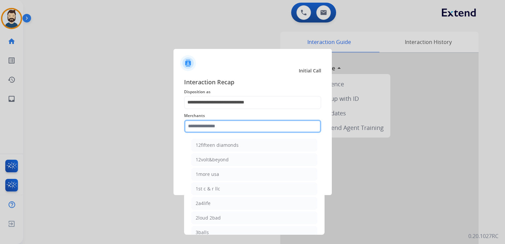
click at [252, 126] on input "text" at bounding box center [252, 126] width 137 height 13
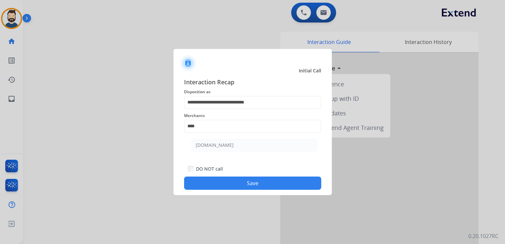
click at [222, 145] on div "[DOMAIN_NAME]" at bounding box center [215, 145] width 38 height 7
type input "**********"
click at [230, 182] on button "Save" at bounding box center [252, 182] width 137 height 13
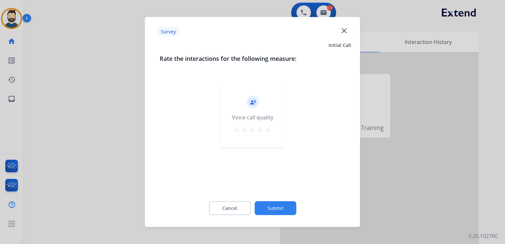
click at [267, 129] on mat-icon "star" at bounding box center [268, 130] width 8 height 8
click at [283, 202] on button "Submit" at bounding box center [275, 208] width 42 height 14
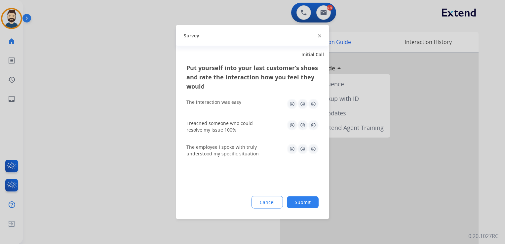
click at [312, 104] on img at bounding box center [313, 104] width 11 height 11
click at [316, 126] on img at bounding box center [313, 125] width 11 height 11
click at [313, 147] on img at bounding box center [313, 149] width 11 height 11
click at [297, 203] on button "Submit" at bounding box center [303, 202] width 32 height 12
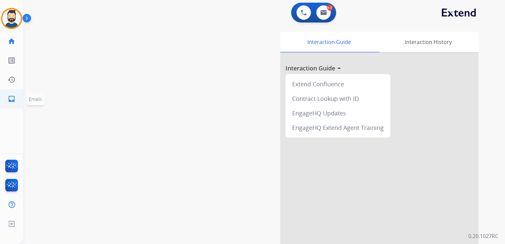
click at [14, 95] on mat-icon "inbox" at bounding box center [12, 99] width 8 height 8
select select "**********"
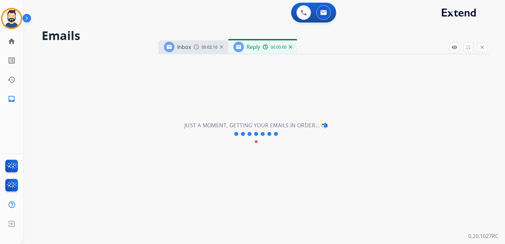
select select "**********"
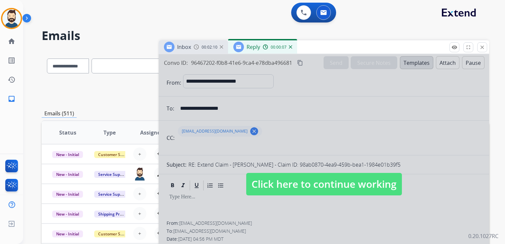
click at [298, 182] on span "Click here to continue working" at bounding box center [324, 184] width 156 height 22
select select
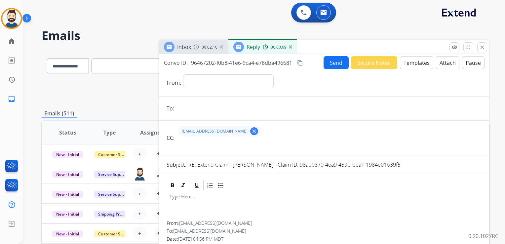
click at [291, 47] on img at bounding box center [290, 46] width 3 height 3
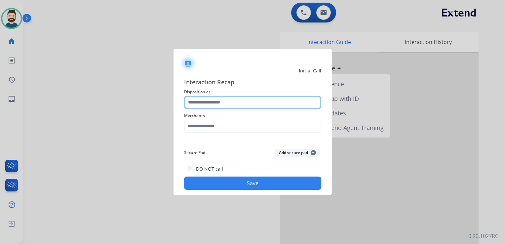
click at [207, 101] on input "text" at bounding box center [252, 102] width 137 height 13
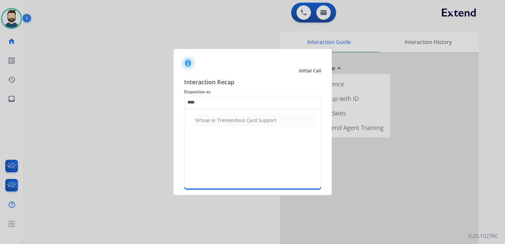
drag, startPoint x: 222, startPoint y: 117, endPoint x: 218, endPoint y: 127, distance: 9.9
click at [222, 118] on div "Virtual or Tremendous Card Support" at bounding box center [235, 120] width 81 height 7
type input "**********"
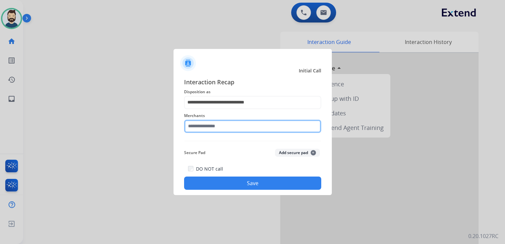
click at [218, 127] on input "text" at bounding box center [252, 126] width 137 height 13
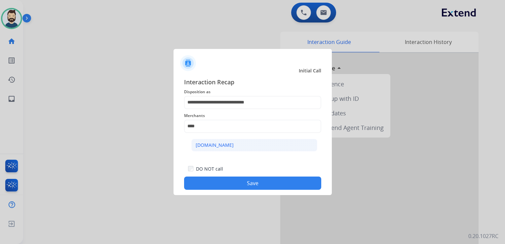
click at [214, 145] on div "[DOMAIN_NAME]" at bounding box center [215, 145] width 38 height 7
type input "**********"
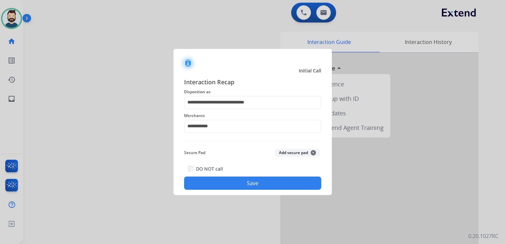
click at [224, 185] on button "Save" at bounding box center [252, 182] width 137 height 13
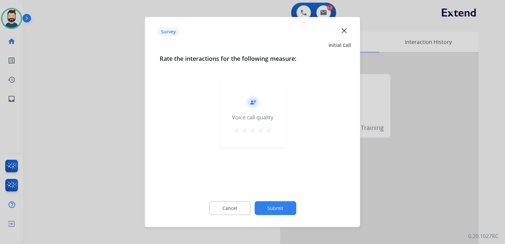
click at [270, 130] on mat-icon "star" at bounding box center [268, 130] width 8 height 8
click at [274, 206] on button "Submit" at bounding box center [275, 208] width 42 height 14
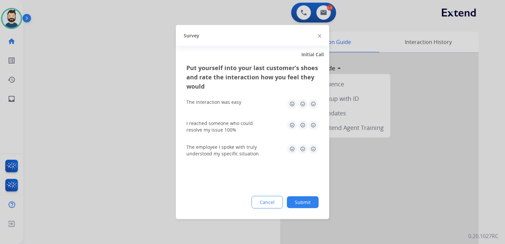
drag, startPoint x: 316, startPoint y: 102, endPoint x: 314, endPoint y: 115, distance: 12.4
click at [316, 103] on img at bounding box center [313, 104] width 11 height 11
click at [312, 123] on img at bounding box center [313, 125] width 11 height 11
click at [312, 148] on img at bounding box center [313, 149] width 11 height 11
click at [302, 198] on button "Submit" at bounding box center [303, 202] width 32 height 12
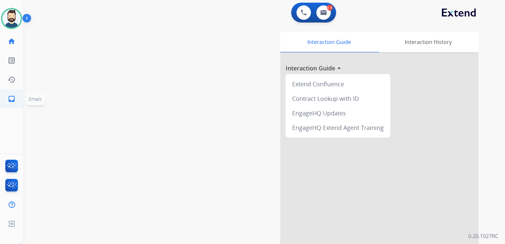
click at [13, 101] on mat-icon "inbox" at bounding box center [12, 99] width 8 height 8
select select "**********"
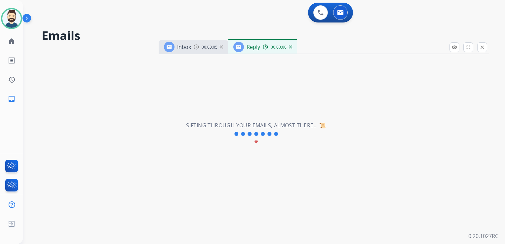
select select "**********"
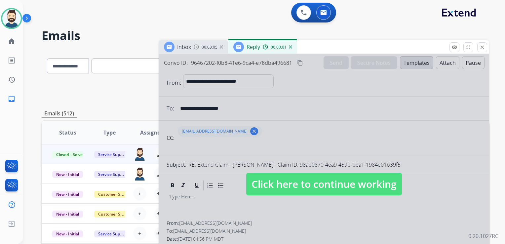
drag, startPoint x: 292, startPoint y: 187, endPoint x: 291, endPoint y: 167, distance: 20.8
click at [292, 185] on span "Click here to continue working" at bounding box center [324, 184] width 156 height 22
select select
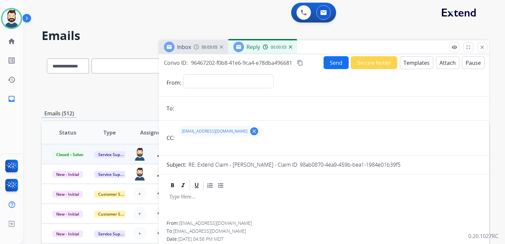
click at [291, 46] on img at bounding box center [290, 46] width 3 height 3
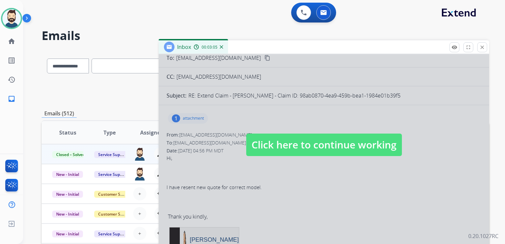
scroll to position [99, 0]
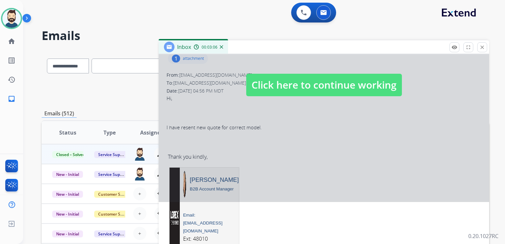
click at [264, 88] on span "Click here to continue working" at bounding box center [324, 85] width 156 height 22
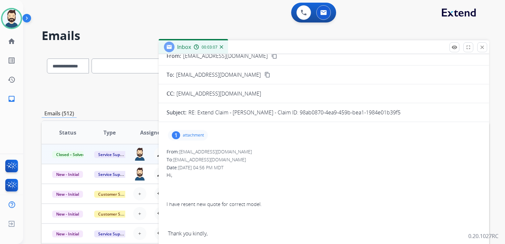
scroll to position [0, 0]
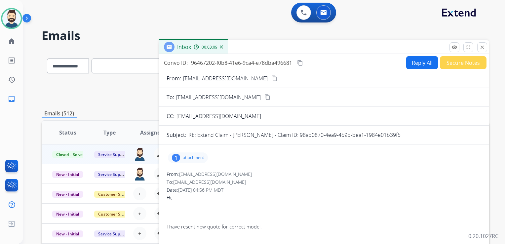
click at [302, 62] on mat-icon "content_copy" at bounding box center [300, 63] width 6 height 6
drag, startPoint x: 481, startPoint y: 45, endPoint x: 232, endPoint y: 44, distance: 249.2
click at [480, 46] on mat-icon "close" at bounding box center [482, 47] width 6 height 6
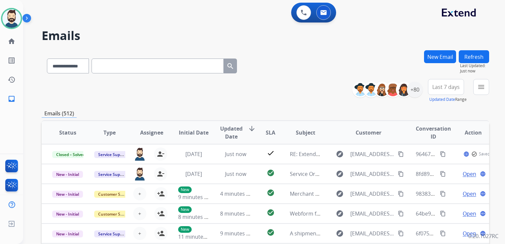
click at [112, 65] on input "text" at bounding box center [158, 65] width 132 height 15
paste input "**********"
type input "**********"
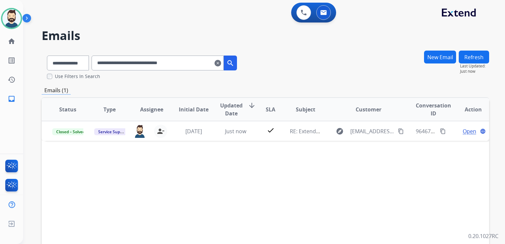
click at [221, 64] on mat-icon "clear" at bounding box center [217, 63] width 7 height 8
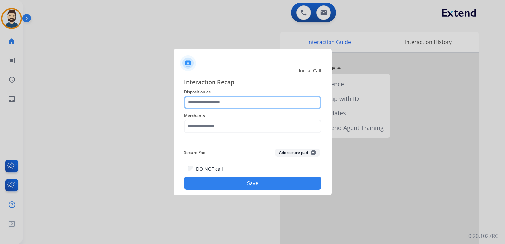
click at [236, 102] on input "text" at bounding box center [252, 102] width 137 height 13
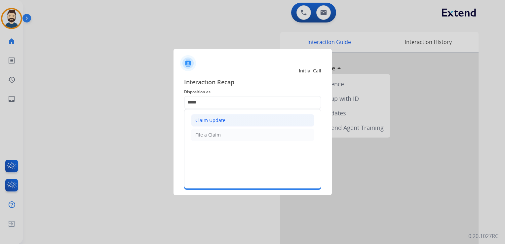
click at [214, 122] on div "Claim Update" at bounding box center [210, 120] width 30 height 7
type input "**********"
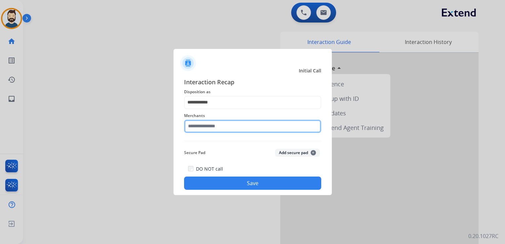
click at [214, 129] on input "text" at bounding box center [252, 126] width 137 height 13
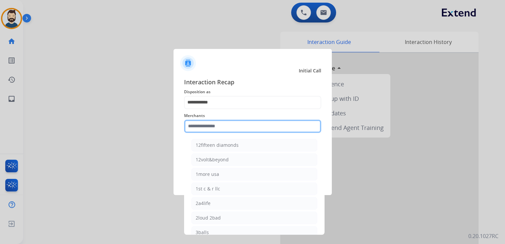
paste input "**********"
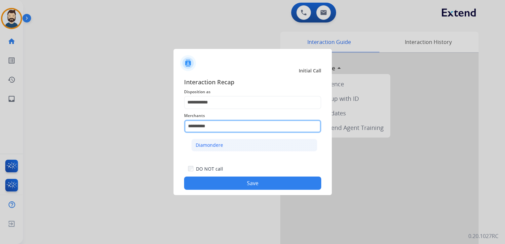
type input "**********"
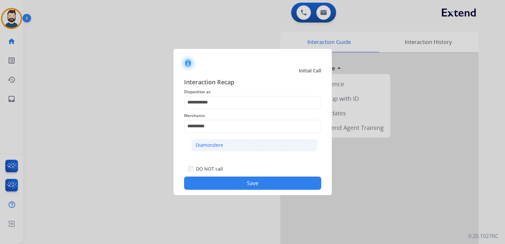
drag, startPoint x: 213, startPoint y: 143, endPoint x: 217, endPoint y: 171, distance: 27.7
click at [213, 143] on div "Diamondere" at bounding box center [209, 145] width 27 height 7
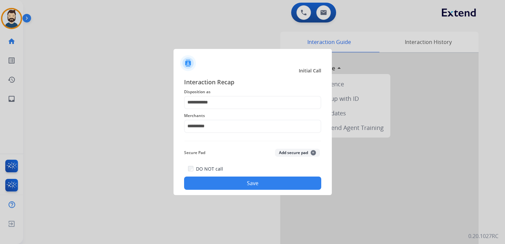
click at [223, 183] on button "Save" at bounding box center [252, 182] width 137 height 13
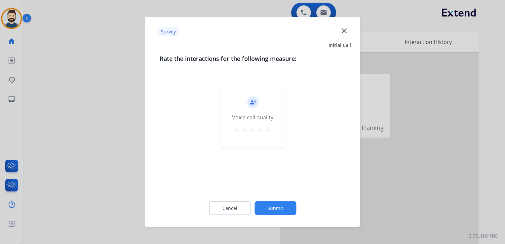
drag, startPoint x: 268, startPoint y: 129, endPoint x: 276, endPoint y: 171, distance: 42.7
click at [268, 130] on mat-icon "star" at bounding box center [268, 130] width 8 height 8
click at [285, 205] on button "Submit" at bounding box center [275, 208] width 42 height 14
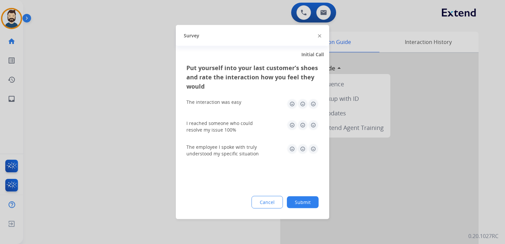
click at [312, 101] on img at bounding box center [313, 104] width 11 height 11
drag, startPoint x: 300, startPoint y: 123, endPoint x: 308, endPoint y: 136, distance: 14.9
click at [300, 124] on img at bounding box center [302, 125] width 11 height 11
click at [315, 152] on img at bounding box center [313, 149] width 11 height 11
click at [307, 199] on button "Submit" at bounding box center [303, 202] width 32 height 12
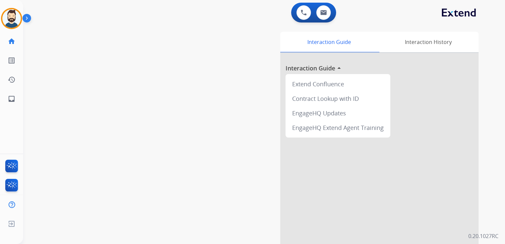
drag, startPoint x: 120, startPoint y: 128, endPoint x: 57, endPoint y: 123, distance: 63.0
click at [114, 128] on div "swap_horiz Break voice bridge close_fullscreen Connect 3-Way Call merge_type Se…" at bounding box center [256, 162] width 466 height 276
click at [15, 105] on link "inbox Emails" at bounding box center [11, 99] width 19 height 19
select select "**********"
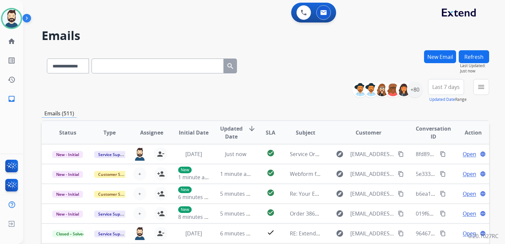
click at [145, 34] on h2 "Emails" at bounding box center [265, 35] width 447 height 13
click at [445, 56] on button "New Email" at bounding box center [440, 56] width 32 height 13
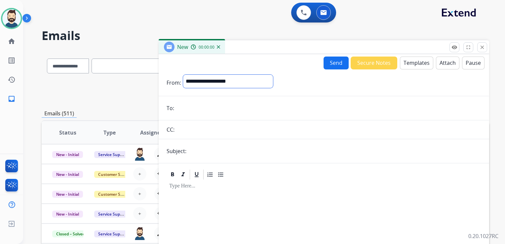
click at [240, 82] on select "**********" at bounding box center [228, 81] width 90 height 13
select select "**********"
click at [183, 75] on select "**********" at bounding box center [228, 81] width 90 height 13
click at [199, 103] on input "email" at bounding box center [328, 108] width 305 height 13
paste input "**********"
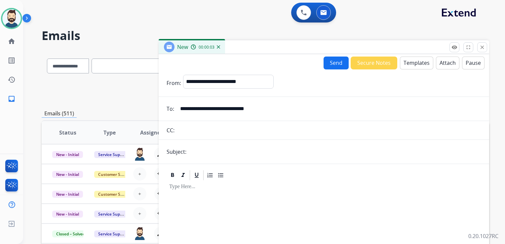
type input "**********"
click at [204, 146] on input "text" at bounding box center [334, 151] width 293 height 13
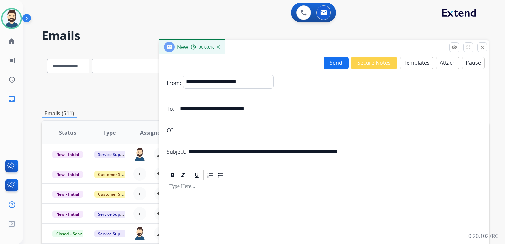
drag, startPoint x: 225, startPoint y: 151, endPoint x: 251, endPoint y: 151, distance: 26.1
click at [251, 151] on input "**********" at bounding box center [334, 151] width 293 height 13
paste input "*******"
drag, startPoint x: 301, startPoint y: 151, endPoint x: 407, endPoint y: 150, distance: 106.1
click at [407, 150] on input "**********" at bounding box center [334, 151] width 293 height 13
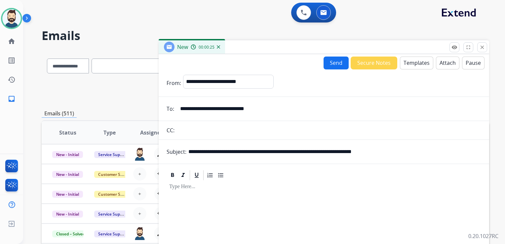
paste input "text"
type input "**********"
click at [248, 190] on div at bounding box center [324, 237] width 315 height 113
click at [405, 60] on button "Templates" at bounding box center [416, 63] width 33 height 13
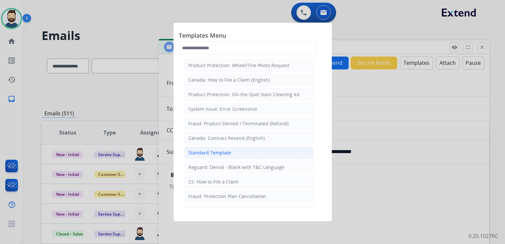
click at [216, 150] on div "Standard Template" at bounding box center [209, 152] width 43 height 7
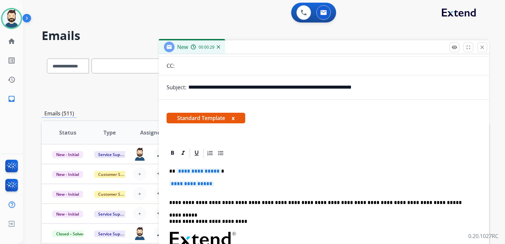
scroll to position [99, 0]
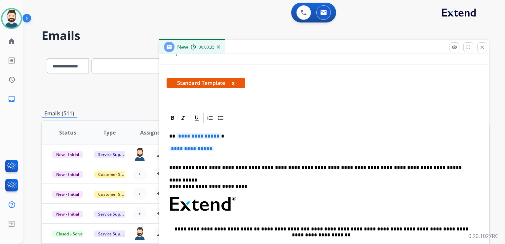
drag, startPoint x: 270, startPoint y: 178, endPoint x: 267, endPoint y: 174, distance: 4.8
click at [270, 177] on p "**********" at bounding box center [321, 183] width 304 height 12
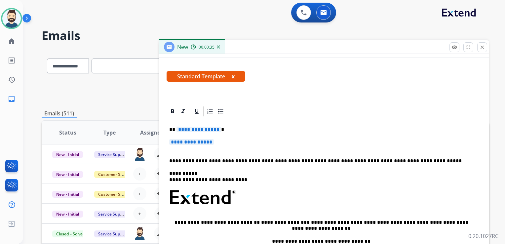
scroll to position [116, 0]
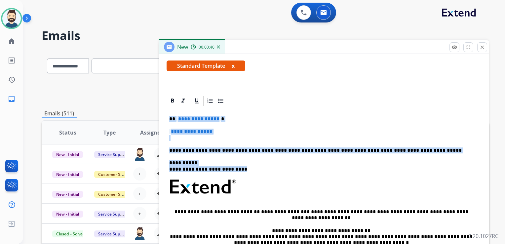
drag, startPoint x: 170, startPoint y: 119, endPoint x: 243, endPoint y: 166, distance: 86.8
click at [243, 166] on div "**********" at bounding box center [324, 202] width 315 height 191
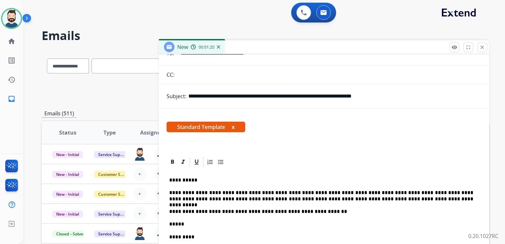
scroll to position [0, 0]
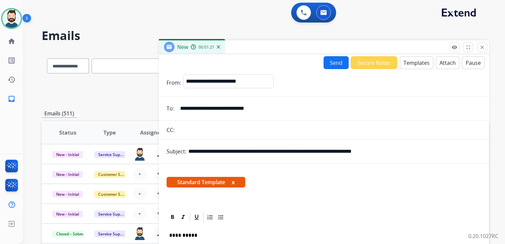
click at [441, 65] on button "Attach" at bounding box center [447, 62] width 23 height 13
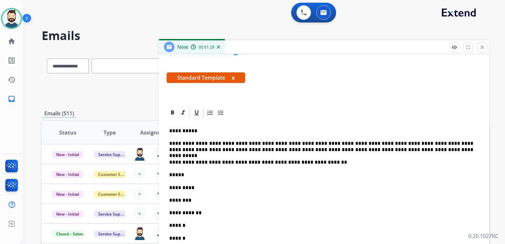
scroll to position [132, 0]
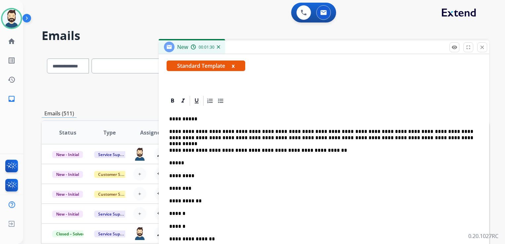
click at [313, 151] on p "**********" at bounding box center [321, 150] width 304 height 6
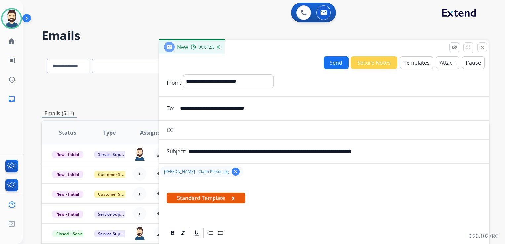
drag, startPoint x: 226, startPoint y: 151, endPoint x: 403, endPoint y: 147, distance: 177.5
click at [403, 147] on input "**********" at bounding box center [334, 151] width 293 height 13
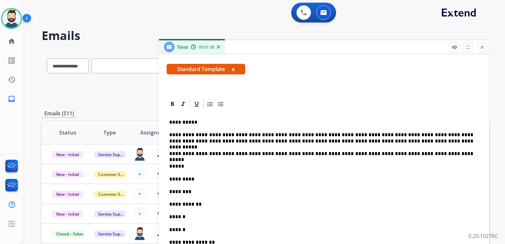
scroll to position [165, 0]
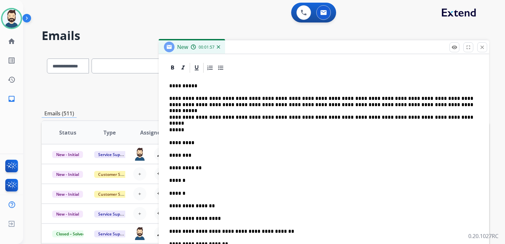
click at [185, 131] on p "*****" at bounding box center [321, 130] width 304 height 6
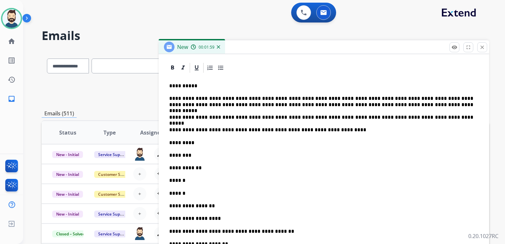
click at [232, 130] on p "**********" at bounding box center [321, 130] width 304 height 6
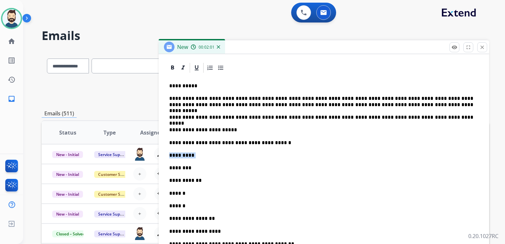
drag, startPoint x: 191, startPoint y: 154, endPoint x: 167, endPoint y: 154, distance: 24.5
click at [167, 154] on div "**********" at bounding box center [324, 242] width 315 height 337
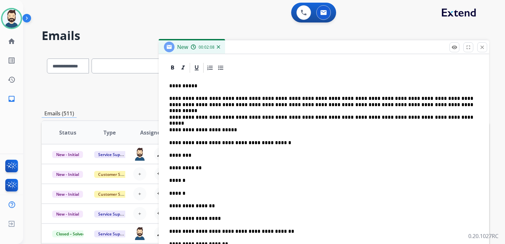
click at [189, 155] on p "********" at bounding box center [321, 155] width 304 height 6
click at [203, 169] on p "**********" at bounding box center [321, 168] width 304 height 6
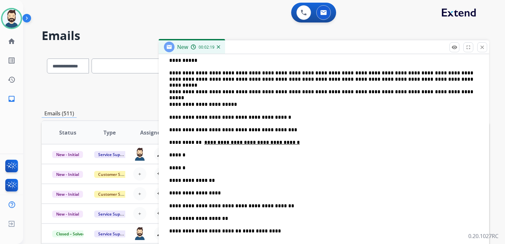
scroll to position [198, 0]
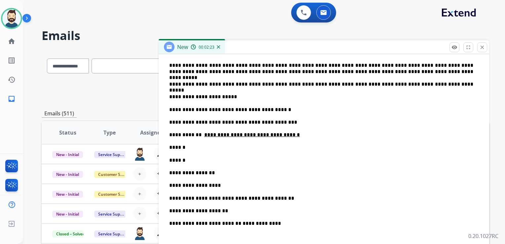
click at [191, 148] on p "******" at bounding box center [321, 147] width 304 height 6
click at [190, 158] on p "******" at bounding box center [321, 160] width 304 height 6
click at [215, 172] on p "**********" at bounding box center [321, 173] width 304 height 6
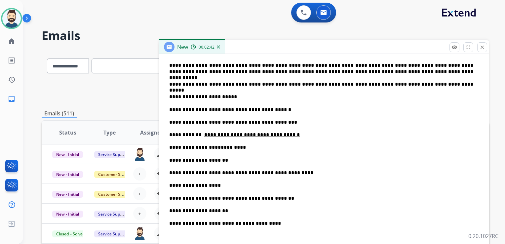
click at [212, 183] on p "**********" at bounding box center [321, 185] width 304 height 6
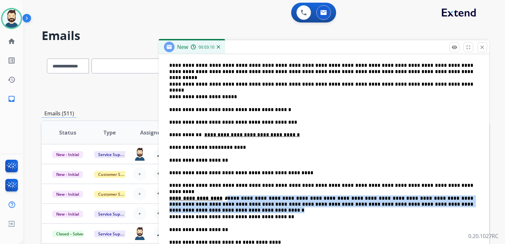
drag, startPoint x: 218, startPoint y: 198, endPoint x: 457, endPoint y: 205, distance: 239.4
click at [457, 205] on p "**********" at bounding box center [321, 201] width 304 height 12
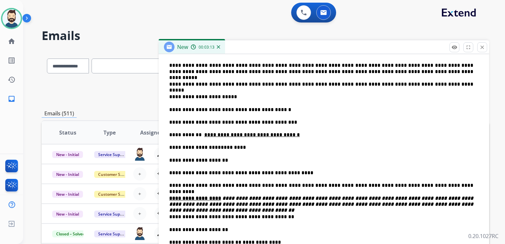
click at [276, 217] on p "**********" at bounding box center [321, 217] width 304 height 6
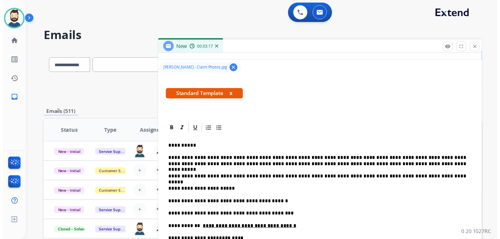
scroll to position [0, 0]
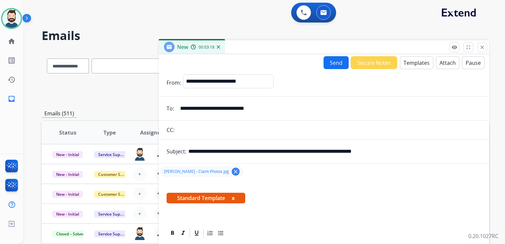
click at [332, 62] on button "Send" at bounding box center [336, 62] width 25 height 13
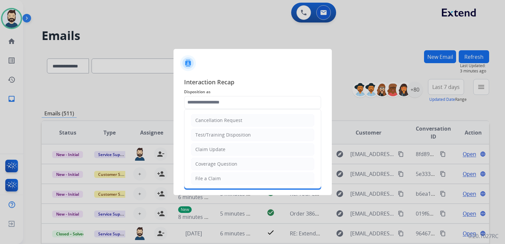
click at [213, 104] on input "text" at bounding box center [252, 102] width 137 height 13
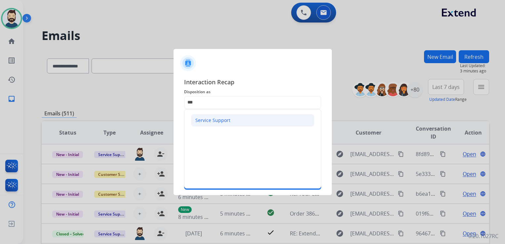
click at [210, 120] on div "Service Support" at bounding box center [212, 120] width 35 height 7
type input "**********"
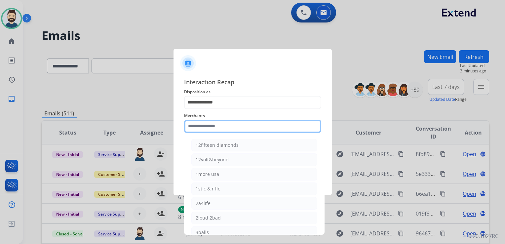
click at [212, 125] on input "text" at bounding box center [252, 126] width 137 height 13
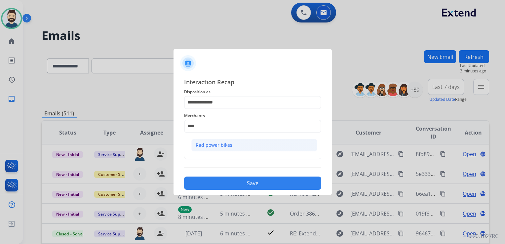
drag, startPoint x: 209, startPoint y: 141, endPoint x: 209, endPoint y: 147, distance: 5.3
click at [209, 142] on div "Rad power bikes" at bounding box center [214, 145] width 37 height 7
type input "**********"
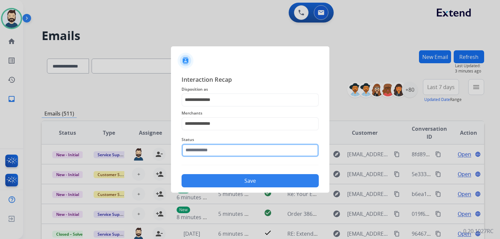
click at [211, 150] on input "text" at bounding box center [249, 149] width 137 height 13
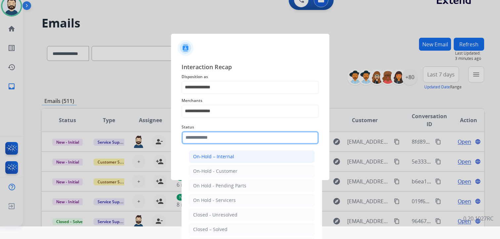
scroll to position [19, 0]
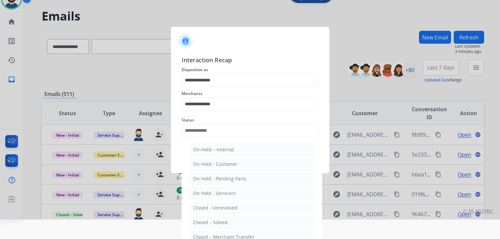
drag, startPoint x: 219, startPoint y: 222, endPoint x: 223, endPoint y: 209, distance: 13.1
click at [219, 222] on div "Closed – Solved" at bounding box center [210, 222] width 34 height 7
type input "**********"
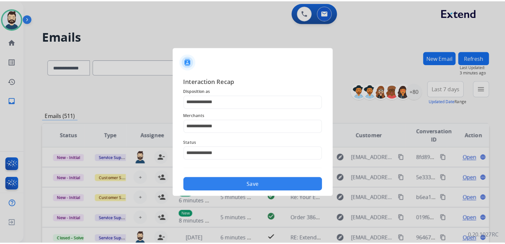
scroll to position [0, 0]
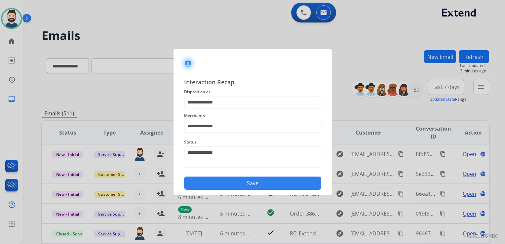
click at [237, 181] on button "Save" at bounding box center [252, 182] width 137 height 13
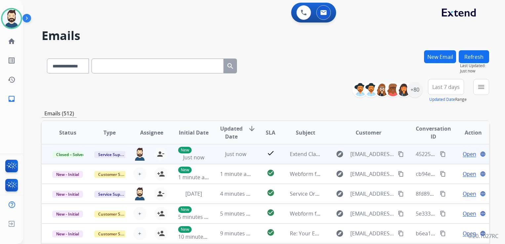
click at [398, 153] on mat-icon "content_copy" at bounding box center [401, 154] width 6 height 6
click at [440, 152] on mat-icon "content_copy" at bounding box center [443, 154] width 6 height 6
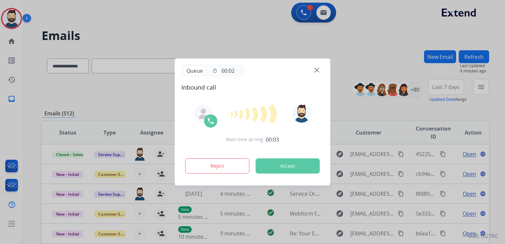
click at [292, 163] on button "Accept" at bounding box center [288, 165] width 64 height 15
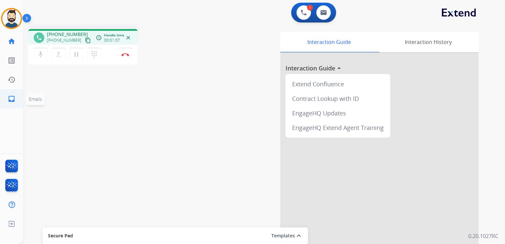
click at [17, 99] on link "inbox Emails" at bounding box center [11, 99] width 19 height 19
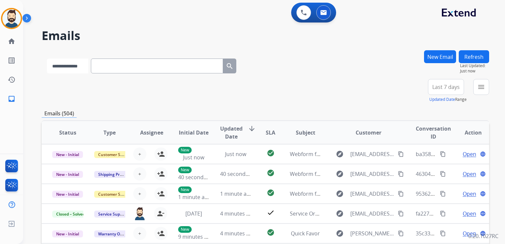
click at [81, 65] on select "**********" at bounding box center [67, 65] width 41 height 15
select select "**********"
click at [47, 58] on select "**********" at bounding box center [67, 65] width 41 height 15
click at [118, 65] on input "text" at bounding box center [158, 65] width 132 height 15
paste input "**********"
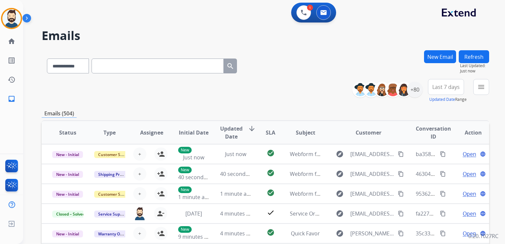
type input "**********"
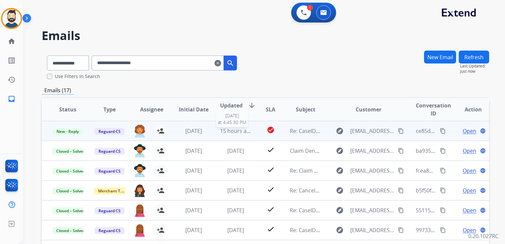
click at [228, 134] on span "15 hours ago" at bounding box center [236, 130] width 33 height 7
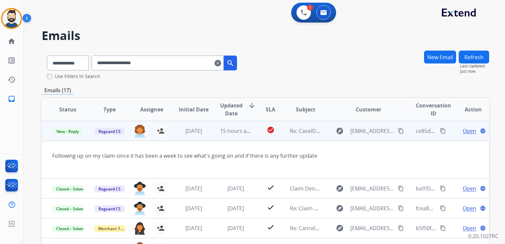
click at [463, 131] on span "Open" at bounding box center [470, 131] width 14 height 8
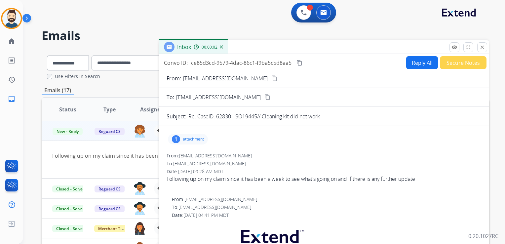
click at [197, 138] on p "attachment" at bounding box center [193, 138] width 21 height 5
click at [217, 156] on p "1000037779.jpg" at bounding box center [225, 156] width 39 height 8
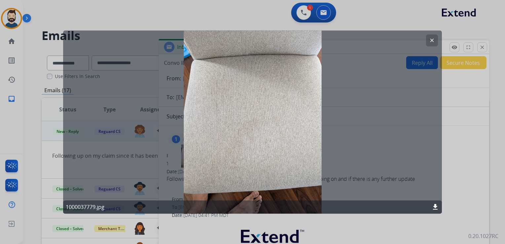
click at [435, 43] on mat-icon "clear" at bounding box center [432, 40] width 6 height 6
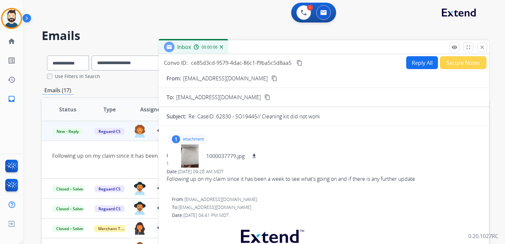
click at [195, 136] on p "attachment" at bounding box center [193, 138] width 21 height 5
click at [484, 46] on mat-icon "close" at bounding box center [482, 47] width 6 height 6
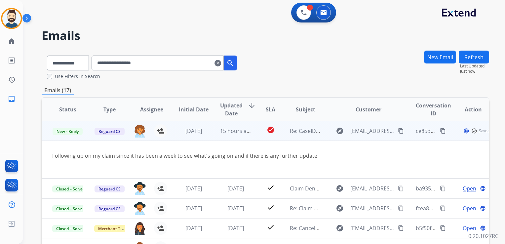
click at [196, 139] on td "4 months ago" at bounding box center [189, 131] width 42 height 20
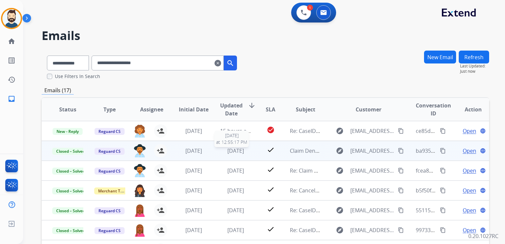
click at [233, 154] on div "[DATE]" at bounding box center [235, 151] width 31 height 8
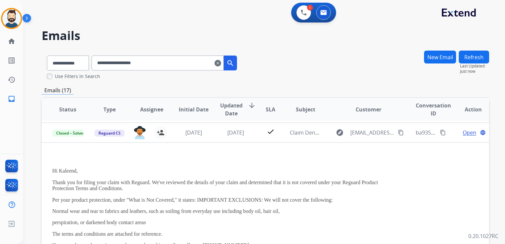
scroll to position [20, 0]
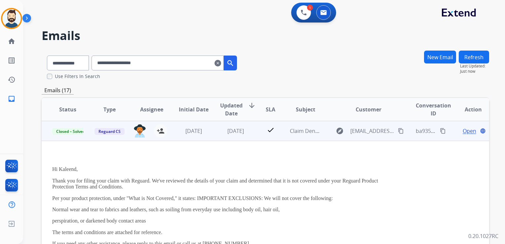
click at [463, 131] on span "Open" at bounding box center [470, 131] width 14 height 8
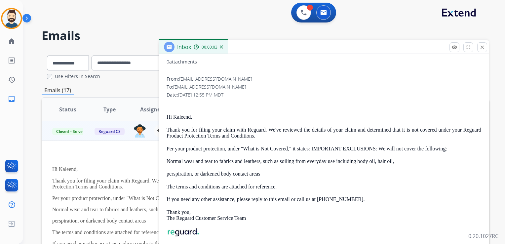
scroll to position [0, 0]
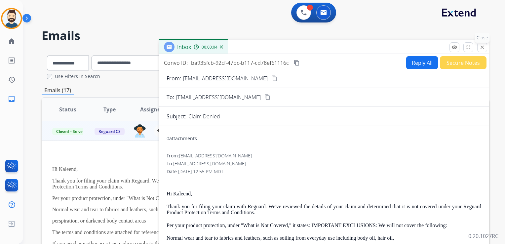
click at [480, 46] on mat-icon "close" at bounding box center [482, 47] width 6 height 6
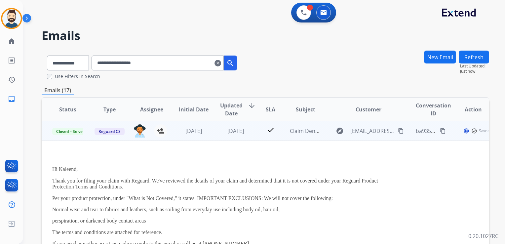
click at [238, 139] on td "[DATE]" at bounding box center [231, 131] width 42 height 20
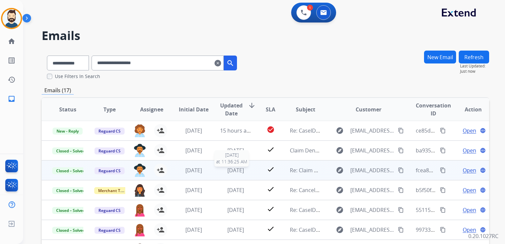
click at [231, 172] on span "[DATE]" at bounding box center [235, 170] width 17 height 7
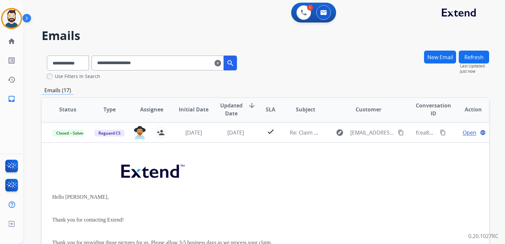
scroll to position [40, 0]
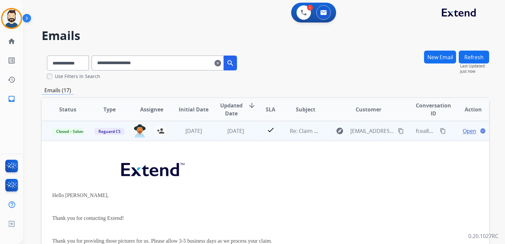
click at [463, 132] on span "Open" at bounding box center [470, 131] width 14 height 8
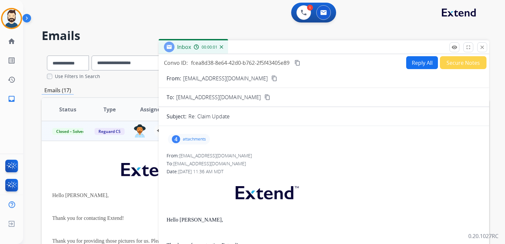
click at [190, 140] on p "attachments" at bounding box center [194, 138] width 23 height 5
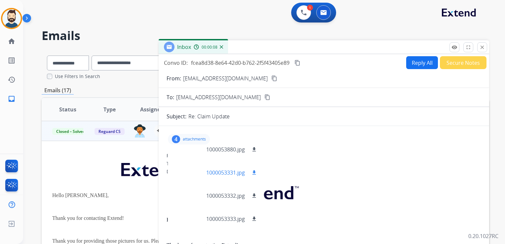
scroll to position [10, 0]
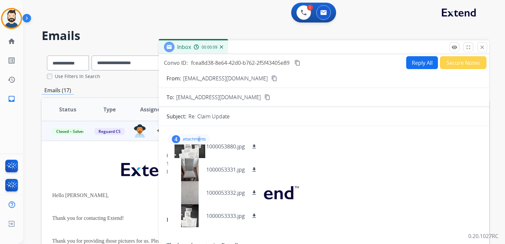
click at [199, 138] on p "attachments" at bounding box center [194, 138] width 23 height 5
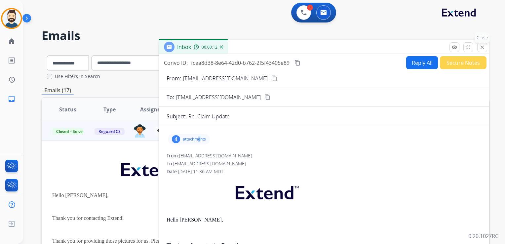
click at [482, 49] on mat-icon "close" at bounding box center [482, 47] width 6 height 6
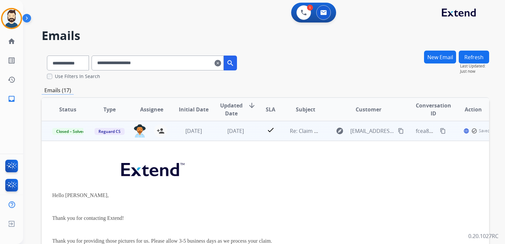
click at [256, 139] on td "check" at bounding box center [265, 131] width 28 height 20
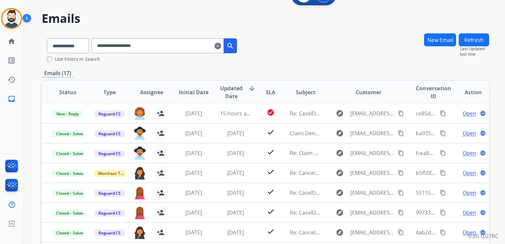
scroll to position [33, 0]
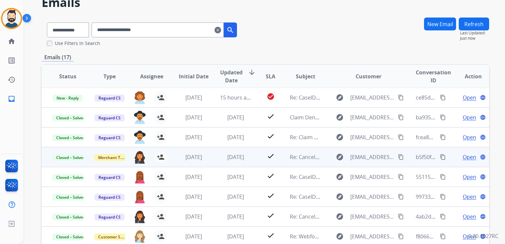
click at [231, 161] on td "3 months ago" at bounding box center [231, 157] width 42 height 20
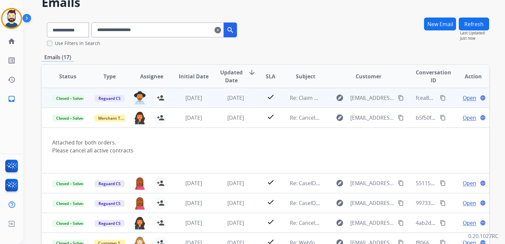
scroll to position [46, 0]
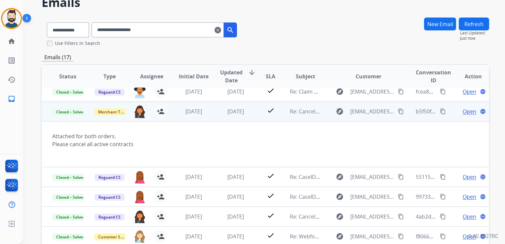
click at [463, 110] on span "Open" at bounding box center [470, 111] width 14 height 8
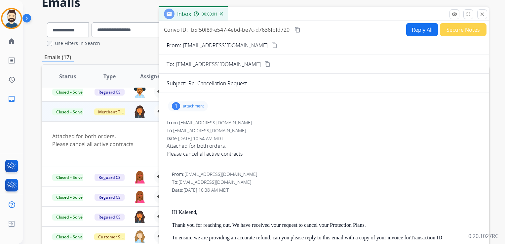
click at [195, 106] on p "attachment" at bounding box center [193, 105] width 21 height 5
click at [326, 121] on mat-icon "download" at bounding box center [325, 123] width 6 height 6
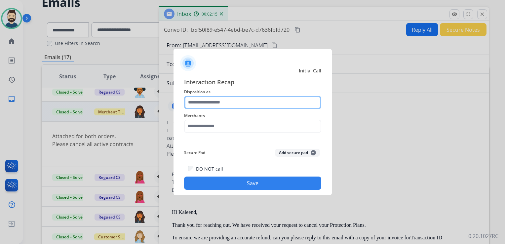
click at [249, 102] on input "text" at bounding box center [252, 102] width 137 height 13
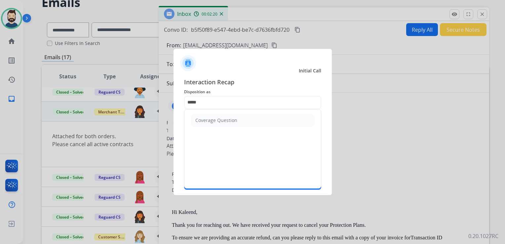
drag, startPoint x: 231, startPoint y: 120, endPoint x: 230, endPoint y: 124, distance: 4.7
click at [230, 120] on div "Coverage Question" at bounding box center [216, 120] width 42 height 7
type input "**********"
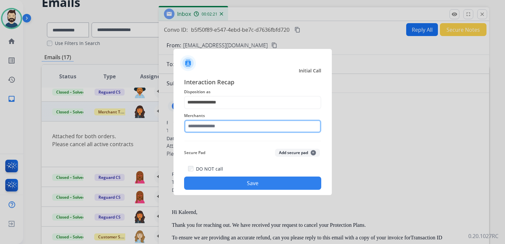
click at [223, 126] on input "text" at bounding box center [252, 126] width 137 height 13
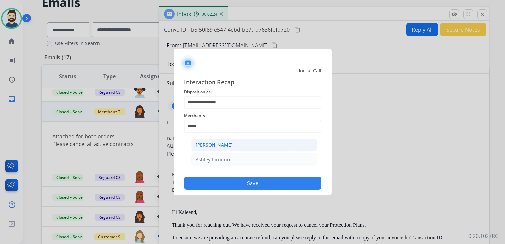
click at [243, 146] on li "[PERSON_NAME]" at bounding box center [254, 145] width 126 height 13
type input "**********"
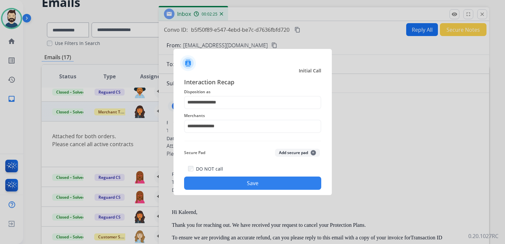
click at [253, 184] on button "Save" at bounding box center [252, 182] width 137 height 13
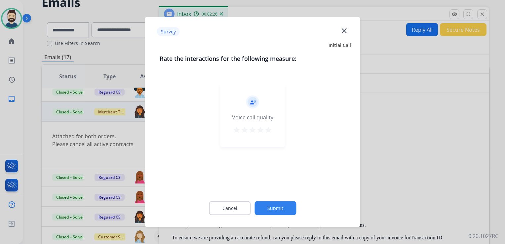
drag, startPoint x: 269, startPoint y: 128, endPoint x: 273, endPoint y: 144, distance: 16.3
click at [270, 133] on mat-icon "star" at bounding box center [268, 130] width 8 height 8
click at [280, 210] on button "Submit" at bounding box center [275, 208] width 42 height 14
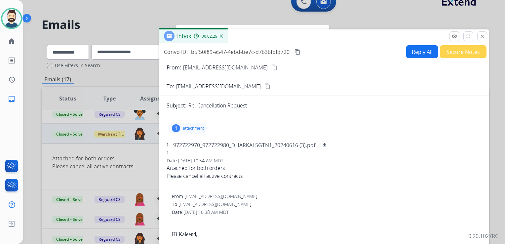
scroll to position [0, 0]
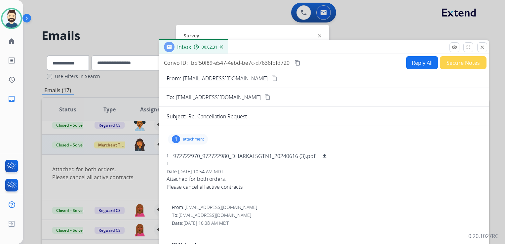
click at [299, 63] on mat-icon "content_copy" at bounding box center [297, 63] width 6 height 6
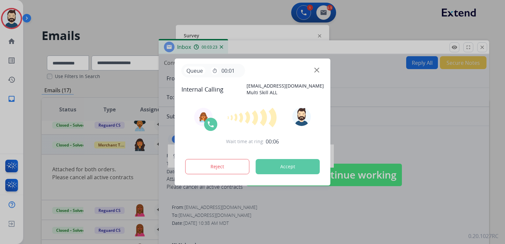
click at [288, 170] on button "Accept" at bounding box center [288, 166] width 64 height 15
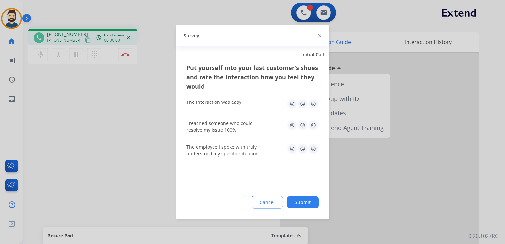
click at [313, 103] on img at bounding box center [313, 104] width 11 height 11
click at [311, 124] on img at bounding box center [313, 125] width 11 height 11
click at [313, 147] on img at bounding box center [313, 149] width 11 height 11
click at [298, 203] on button "Submit" at bounding box center [303, 202] width 32 height 12
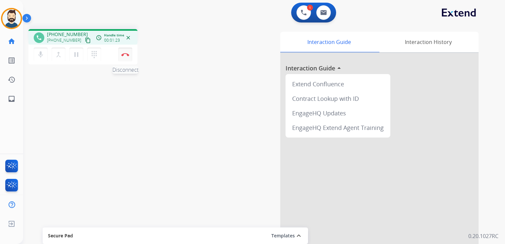
click at [126, 53] on img at bounding box center [125, 54] width 8 height 3
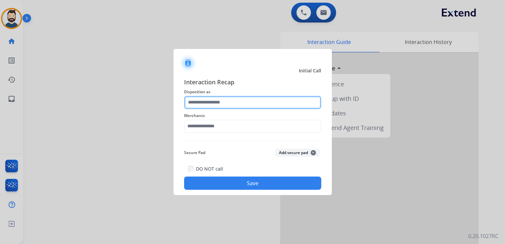
click at [207, 102] on input "text" at bounding box center [252, 102] width 137 height 13
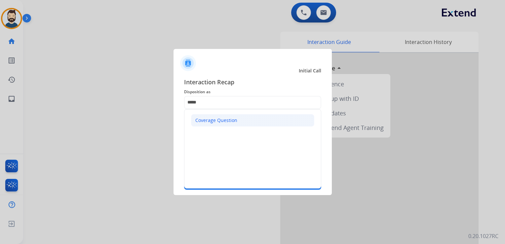
click at [221, 118] on div "Coverage Question" at bounding box center [216, 120] width 42 height 7
type input "**********"
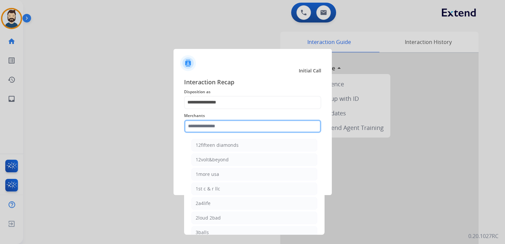
click at [215, 130] on input "text" at bounding box center [252, 126] width 137 height 13
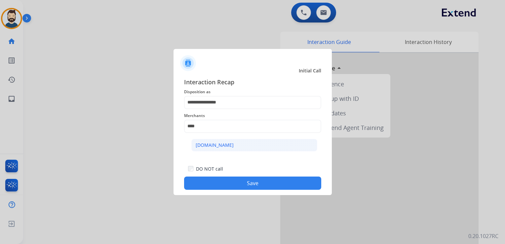
click at [211, 144] on div "[DOMAIN_NAME]" at bounding box center [215, 145] width 38 height 7
type input "**********"
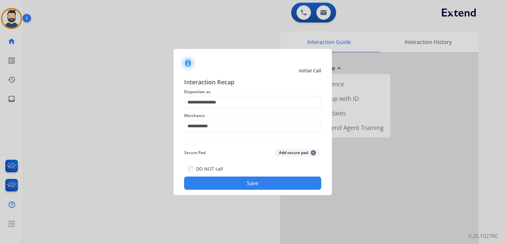
click at [232, 184] on button "Save" at bounding box center [252, 182] width 137 height 13
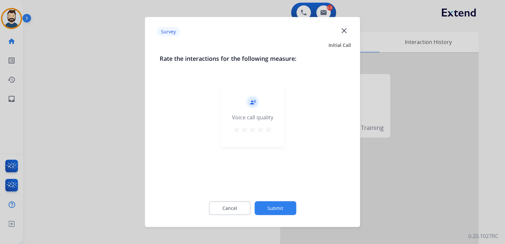
click at [268, 132] on mat-icon "star" at bounding box center [268, 130] width 8 height 8
click at [285, 208] on button "Submit" at bounding box center [275, 208] width 42 height 14
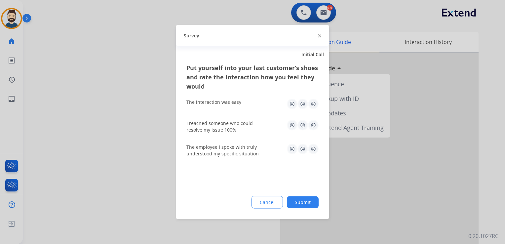
drag, startPoint x: 312, startPoint y: 103, endPoint x: 315, endPoint y: 122, distance: 19.1
click at [312, 104] on img at bounding box center [313, 104] width 11 height 11
click at [315, 127] on img at bounding box center [313, 125] width 11 height 11
click at [312, 147] on img at bounding box center [313, 149] width 11 height 11
click at [302, 200] on button "Submit" at bounding box center [303, 202] width 32 height 12
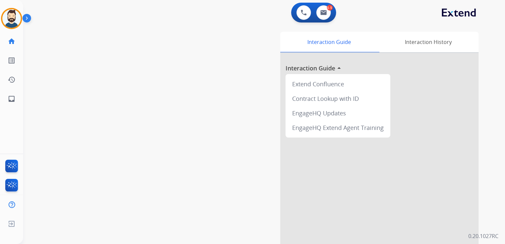
drag, startPoint x: 114, startPoint y: 99, endPoint x: 53, endPoint y: 93, distance: 61.1
click at [106, 99] on div "swap_horiz Break voice bridge close_fullscreen Connect 3-Way Call merge_type Se…" at bounding box center [256, 162] width 466 height 276
click at [15, 99] on mat-icon "inbox" at bounding box center [12, 99] width 8 height 8
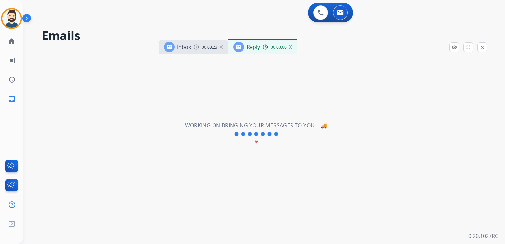
select select "**********"
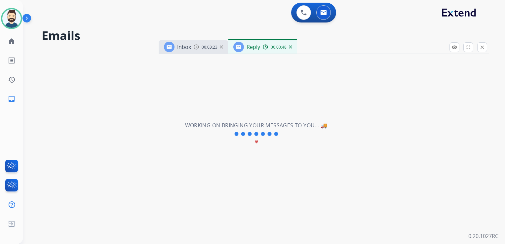
click at [290, 46] on img at bounding box center [290, 46] width 3 height 3
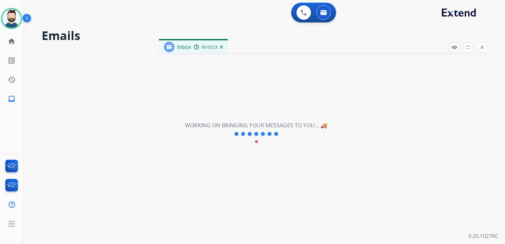
click at [221, 48] on img at bounding box center [221, 46] width 3 height 3
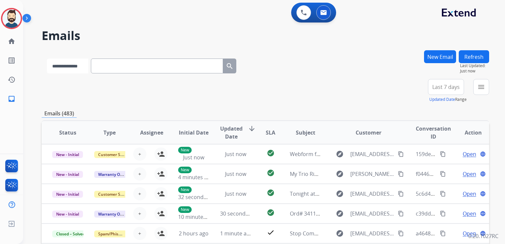
click at [74, 67] on select "**********" at bounding box center [67, 65] width 41 height 15
select select "**********"
click at [47, 58] on select "**********" at bounding box center [67, 65] width 41 height 15
click at [119, 68] on input "text" at bounding box center [158, 65] width 132 height 15
paste input "**********"
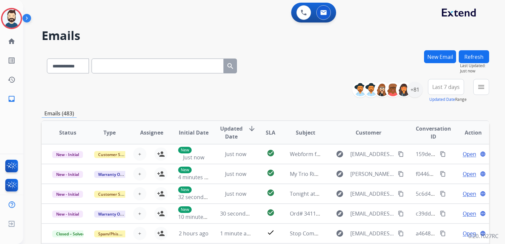
type input "**********"
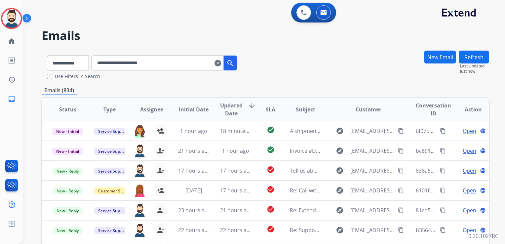
click at [221, 60] on mat-icon "clear" at bounding box center [217, 63] width 7 height 8
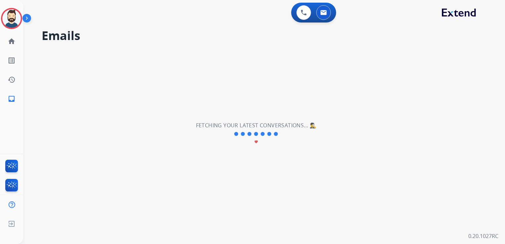
select select "**********"
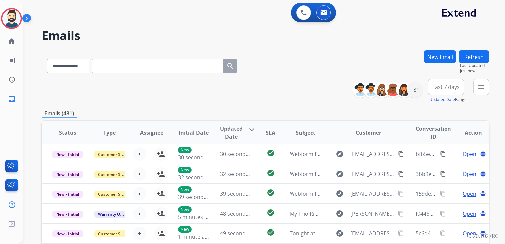
click at [428, 56] on button "New Email" at bounding box center [440, 56] width 32 height 13
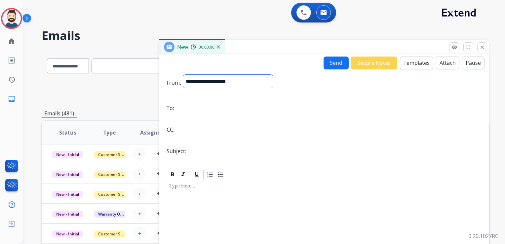
click at [238, 82] on select "**********" at bounding box center [228, 81] width 90 height 13
select select "**********"
click at [183, 75] on select "**********" at bounding box center [228, 81] width 90 height 13
click at [193, 107] on input "email" at bounding box center [328, 108] width 305 height 13
paste input "**********"
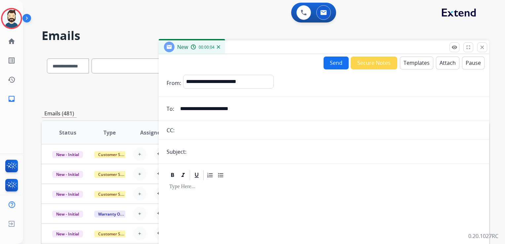
type input "**********"
click at [203, 154] on input "text" at bounding box center [334, 151] width 293 height 13
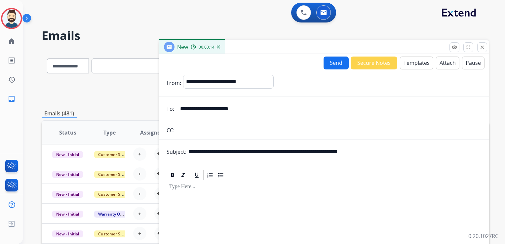
drag, startPoint x: 225, startPoint y: 152, endPoint x: 250, endPoint y: 152, distance: 24.5
click at [250, 152] on input "**********" at bounding box center [334, 151] width 293 height 13
paste input "**"
drag, startPoint x: 289, startPoint y: 153, endPoint x: 387, endPoint y: 151, distance: 98.5
click at [387, 151] on input "**********" at bounding box center [334, 151] width 293 height 13
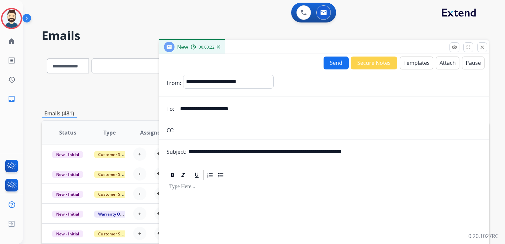
paste input "text"
type input "**********"
drag, startPoint x: 262, startPoint y: 212, endPoint x: 269, endPoint y: 191, distance: 22.1
click at [261, 209] on div at bounding box center [324, 237] width 315 height 113
click at [409, 64] on button "Templates" at bounding box center [416, 63] width 33 height 13
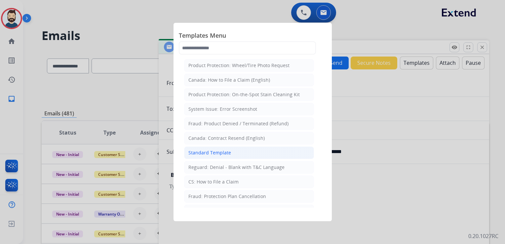
click at [215, 149] on div "Standard Template" at bounding box center [209, 152] width 43 height 7
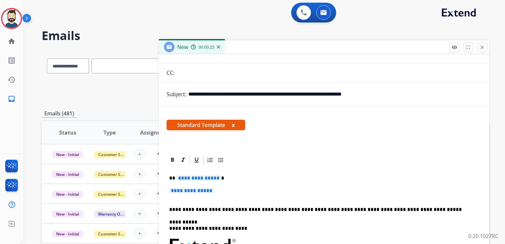
scroll to position [99, 0]
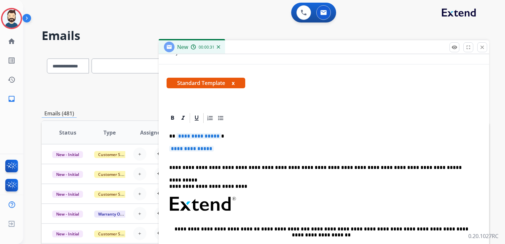
drag, startPoint x: 296, startPoint y: 133, endPoint x: 292, endPoint y: 129, distance: 6.1
click at [296, 132] on div "**********" at bounding box center [324, 219] width 315 height 191
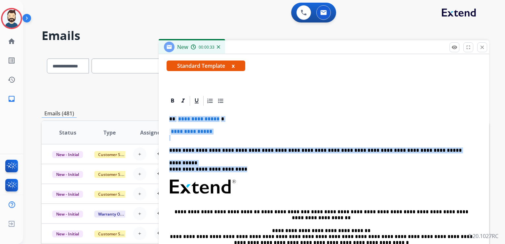
drag, startPoint x: 170, startPoint y: 119, endPoint x: 249, endPoint y: 172, distance: 95.5
click at [249, 172] on div "**********" at bounding box center [324, 202] width 315 height 191
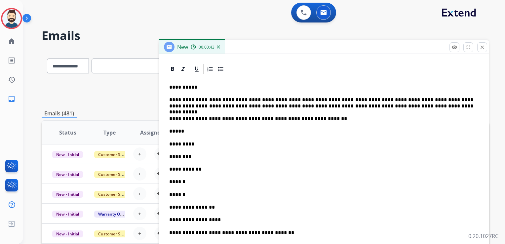
scroll to position [83, 0]
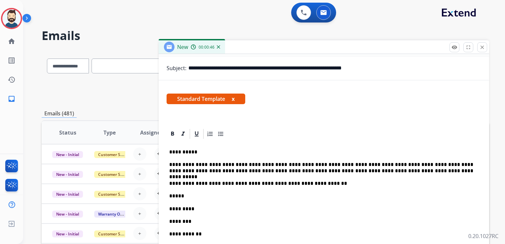
drag, startPoint x: 225, startPoint y: 68, endPoint x: 391, endPoint y: 68, distance: 166.2
click at [391, 68] on input "**********" at bounding box center [334, 67] width 293 height 13
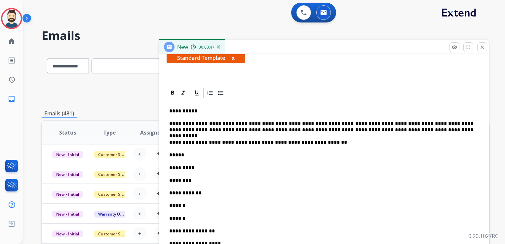
scroll to position [182, 0]
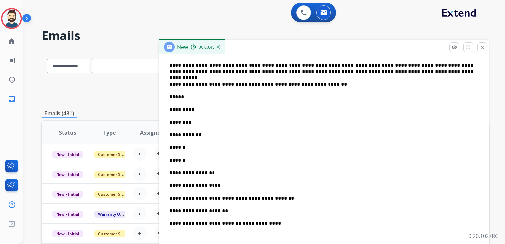
click at [186, 98] on p "*****" at bounding box center [321, 97] width 304 height 6
click at [221, 97] on p "**********" at bounding box center [321, 97] width 304 height 6
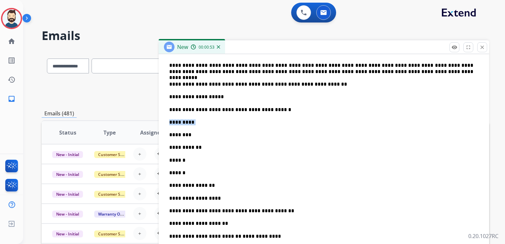
drag, startPoint x: 188, startPoint y: 122, endPoint x: 167, endPoint y: 118, distance: 20.9
click at [166, 121] on div "**********" at bounding box center [324, 188] width 330 height 318
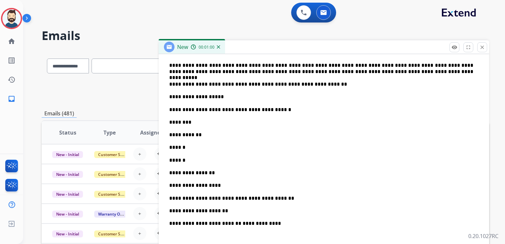
click at [187, 121] on p "********" at bounding box center [321, 122] width 304 height 6
click at [204, 137] on p "**********" at bounding box center [321, 135] width 304 height 6
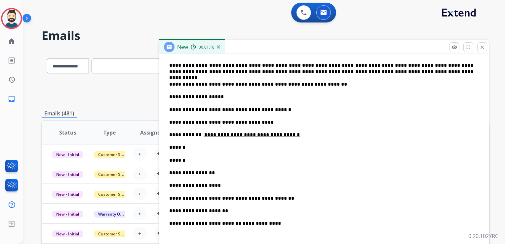
click at [188, 147] on p "******" at bounding box center [321, 147] width 304 height 6
click at [194, 160] on p "******" at bounding box center [321, 160] width 304 height 6
click at [215, 173] on p "**********" at bounding box center [321, 173] width 304 height 6
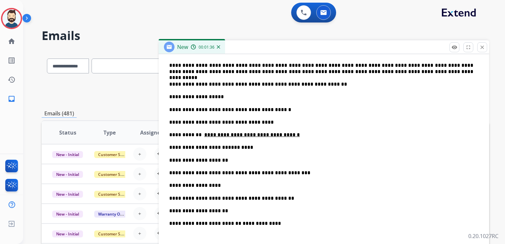
click at [217, 185] on p "**********" at bounding box center [321, 185] width 304 height 6
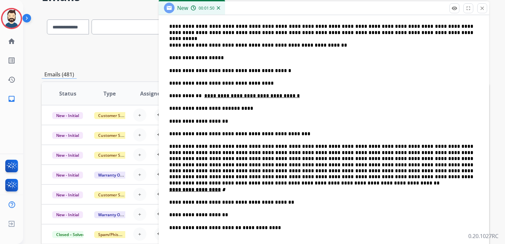
scroll to position [99, 0]
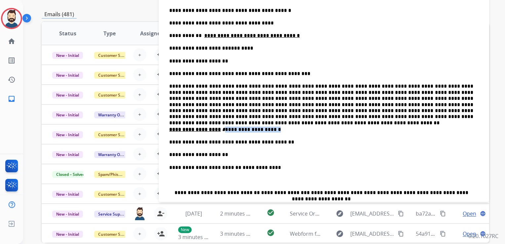
drag, startPoint x: 218, startPoint y: 130, endPoint x: 268, endPoint y: 130, distance: 49.9
click at [268, 130] on p "**********" at bounding box center [321, 130] width 304 height 6
click at [285, 139] on p "**********" at bounding box center [321, 142] width 304 height 6
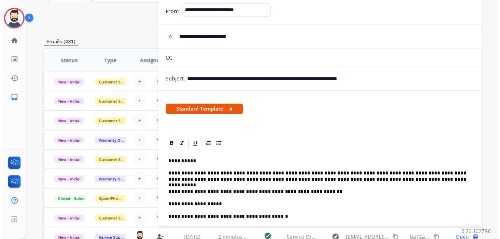
scroll to position [0, 0]
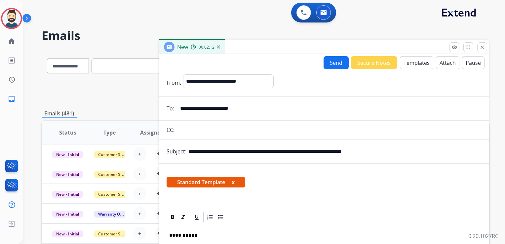
click at [338, 63] on button "Send" at bounding box center [336, 62] width 25 height 13
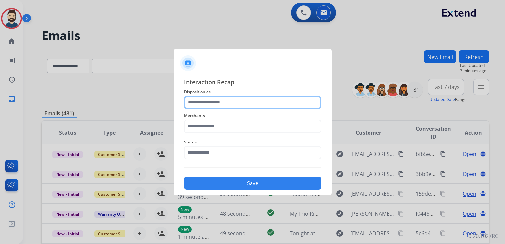
click at [237, 102] on input "text" at bounding box center [252, 102] width 137 height 13
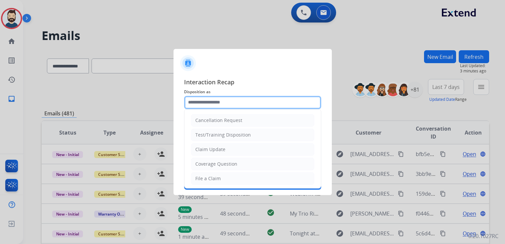
type input "**********"
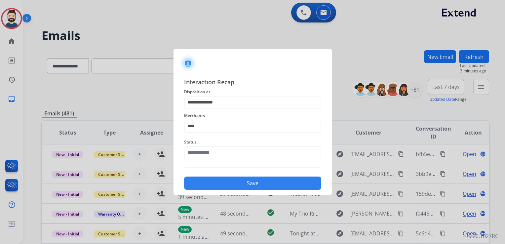
click at [203, 116] on span "Merchants" at bounding box center [252, 116] width 137 height 8
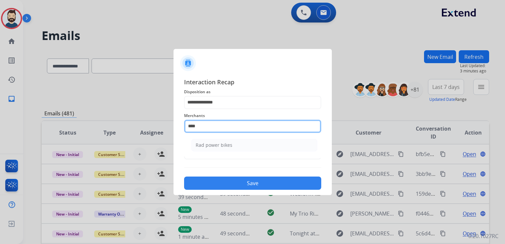
click at [200, 125] on input "***" at bounding box center [252, 126] width 137 height 13
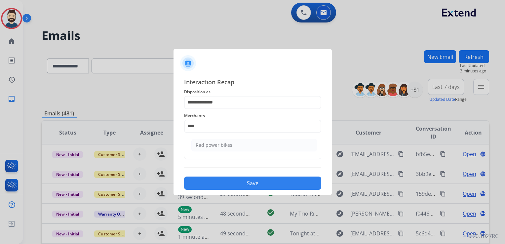
click at [203, 145] on div "Rad power bikes" at bounding box center [214, 145] width 37 height 7
type input "**********"
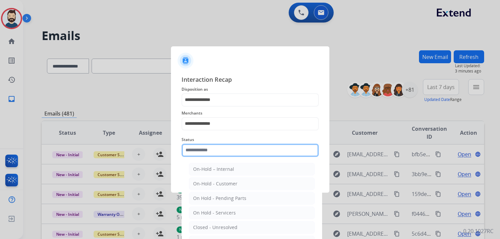
drag, startPoint x: 207, startPoint y: 151, endPoint x: 208, endPoint y: 156, distance: 5.5
click at [207, 152] on input "text" at bounding box center [249, 149] width 137 height 13
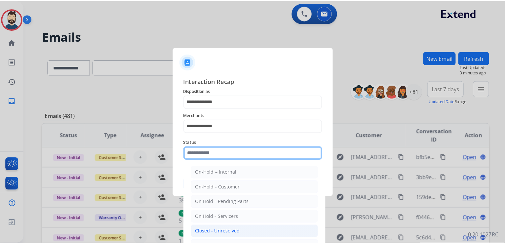
scroll to position [33, 0]
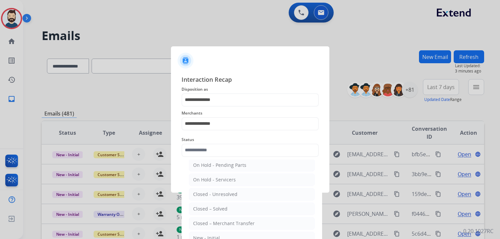
drag, startPoint x: 222, startPoint y: 210, endPoint x: 222, endPoint y: 192, distance: 18.8
click at [222, 210] on div "Closed – Solved" at bounding box center [210, 208] width 34 height 7
type input "**********"
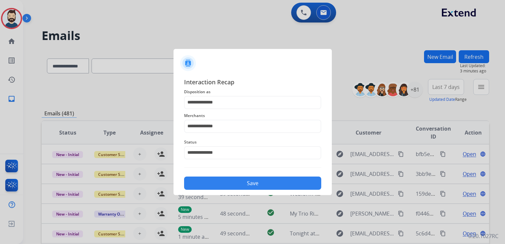
click at [228, 185] on button "Save" at bounding box center [252, 182] width 137 height 13
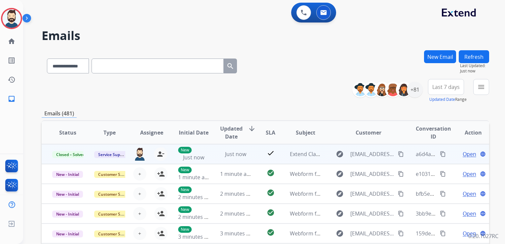
click at [440, 153] on mat-icon "content_copy" at bounding box center [443, 154] width 6 height 6
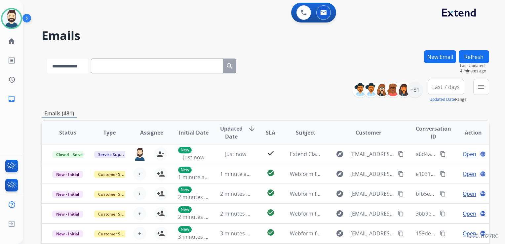
click at [85, 68] on select "**********" at bounding box center [67, 65] width 41 height 15
select select "**********"
click at [47, 58] on select "**********" at bounding box center [67, 65] width 41 height 15
click at [109, 69] on input "text" at bounding box center [158, 65] width 132 height 15
paste input "**********"
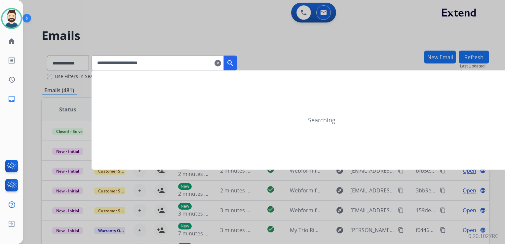
type input "**********"
click at [237, 59] on button "search" at bounding box center [230, 63] width 13 height 15
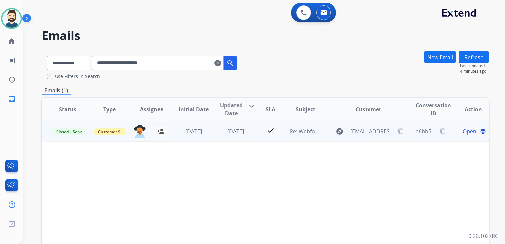
click at [237, 136] on td "[DATE]" at bounding box center [231, 131] width 42 height 20
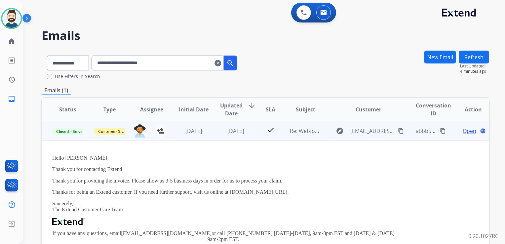
click at [467, 132] on span "Open" at bounding box center [470, 131] width 14 height 8
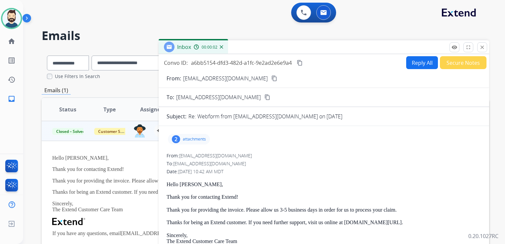
click at [200, 142] on div "2 attachments" at bounding box center [189, 139] width 42 height 11
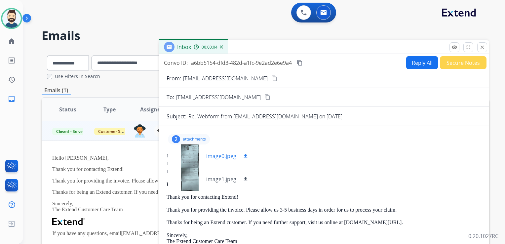
click at [231, 158] on p "image0.jpeg" at bounding box center [221, 156] width 30 height 8
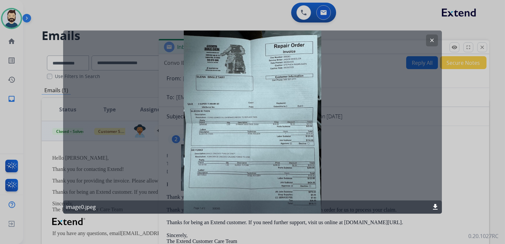
click at [431, 38] on mat-icon "clear" at bounding box center [432, 40] width 6 height 6
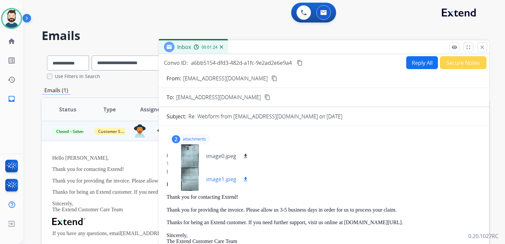
click at [219, 178] on p "image1.jpeg" at bounding box center [221, 179] width 30 height 8
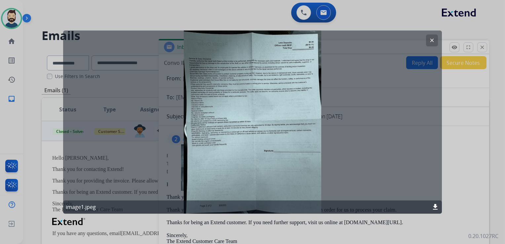
click at [433, 40] on mat-icon "clear" at bounding box center [432, 40] width 6 height 6
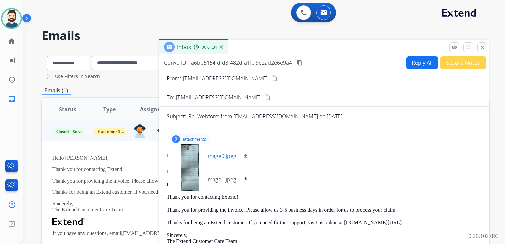
click at [224, 156] on p "image0.jpeg" at bounding box center [221, 156] width 30 height 8
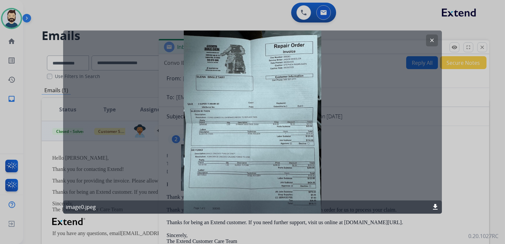
click at [436, 207] on mat-icon "download" at bounding box center [435, 207] width 8 height 8
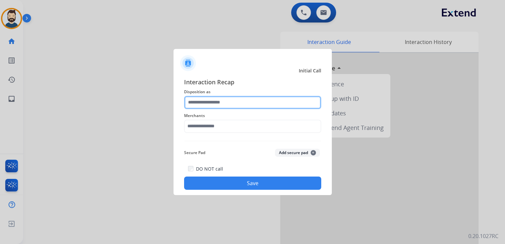
click at [242, 101] on input "text" at bounding box center [252, 102] width 137 height 13
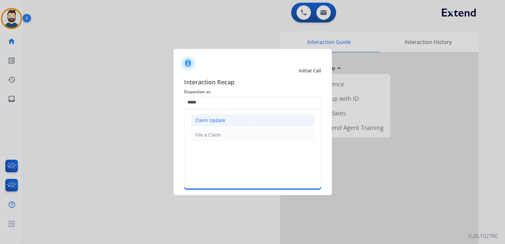
drag, startPoint x: 223, startPoint y: 121, endPoint x: 223, endPoint y: 129, distance: 8.3
click at [223, 121] on div "Claim Update" at bounding box center [210, 120] width 30 height 7
type input "**********"
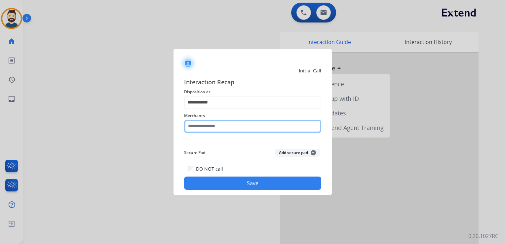
click at [223, 130] on input "text" at bounding box center [252, 126] width 137 height 13
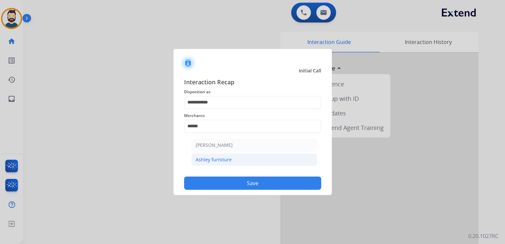
click at [229, 157] on div "Ashley furniture" at bounding box center [214, 159] width 36 height 7
type input "**********"
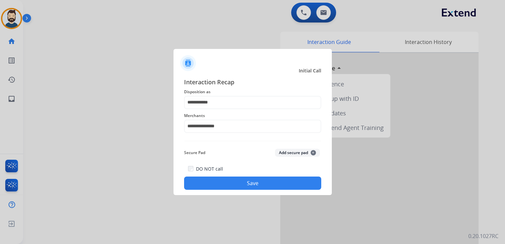
click at [232, 183] on button "Save" at bounding box center [252, 182] width 137 height 13
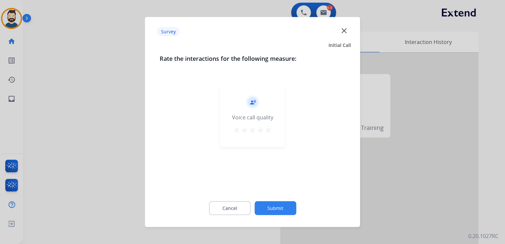
click at [270, 132] on mat-icon "star" at bounding box center [268, 130] width 8 height 8
click at [280, 208] on button "Submit" at bounding box center [275, 208] width 42 height 14
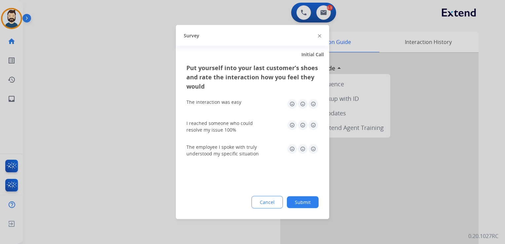
click at [313, 102] on img at bounding box center [313, 104] width 11 height 11
click at [312, 122] on img at bounding box center [313, 125] width 11 height 11
click at [314, 149] on img at bounding box center [313, 149] width 11 height 11
click at [304, 203] on button "Submit" at bounding box center [303, 202] width 32 height 12
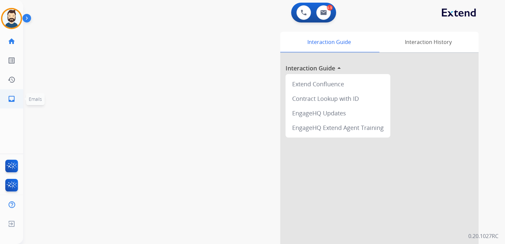
click at [15, 101] on mat-icon "inbox" at bounding box center [12, 99] width 8 height 8
select select "**********"
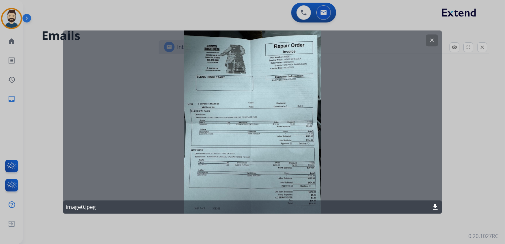
select select "**********"
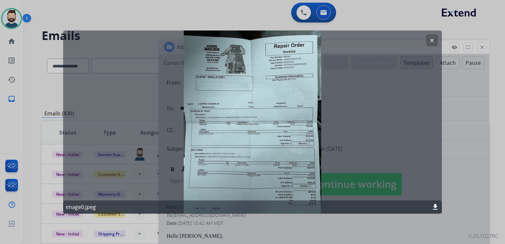
click at [433, 38] on mat-icon "clear" at bounding box center [432, 40] width 6 height 6
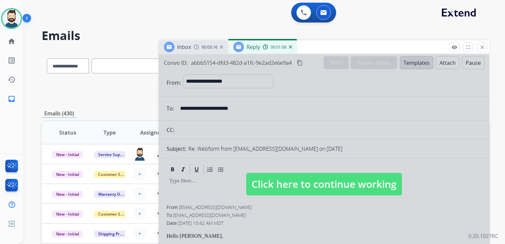
drag, startPoint x: 372, startPoint y: 180, endPoint x: 331, endPoint y: 103, distance: 87.2
click at [371, 178] on span "Click here to continue working" at bounding box center [324, 184] width 156 height 22
select select
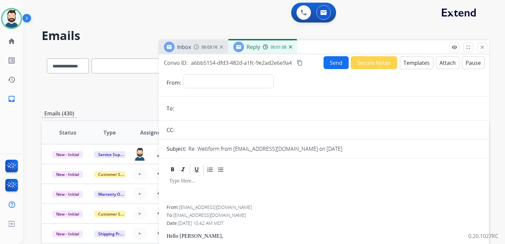
click at [289, 47] on img at bounding box center [290, 46] width 3 height 3
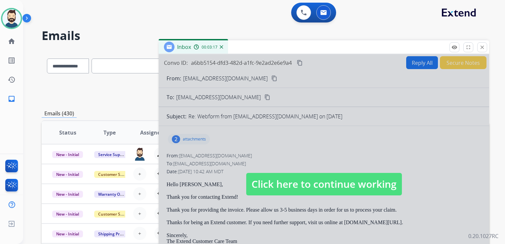
drag, startPoint x: 338, startPoint y: 180, endPoint x: 397, endPoint y: 130, distance: 76.9
click at [339, 180] on span "Click here to continue working" at bounding box center [324, 184] width 156 height 22
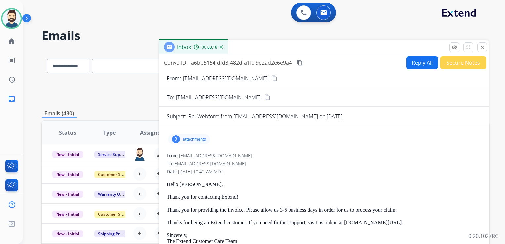
drag, startPoint x: 482, startPoint y: 44, endPoint x: 471, endPoint y: 42, distance: 12.1
click at [482, 44] on button "close Close" at bounding box center [482, 47] width 10 height 10
